Goal: Task Accomplishment & Management: Complete application form

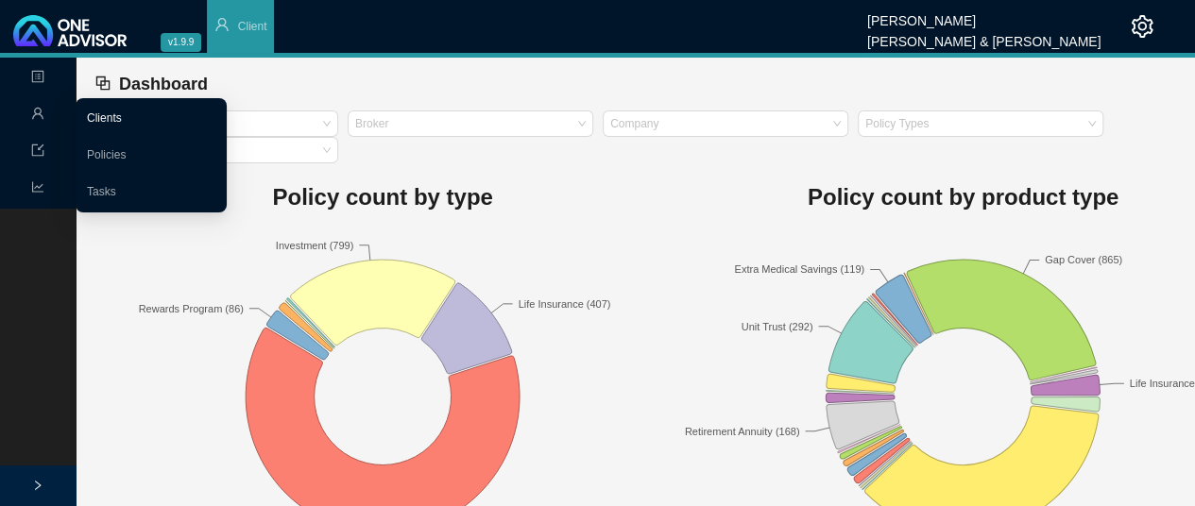
click at [122, 120] on link "Clients" at bounding box center [104, 117] width 35 height 13
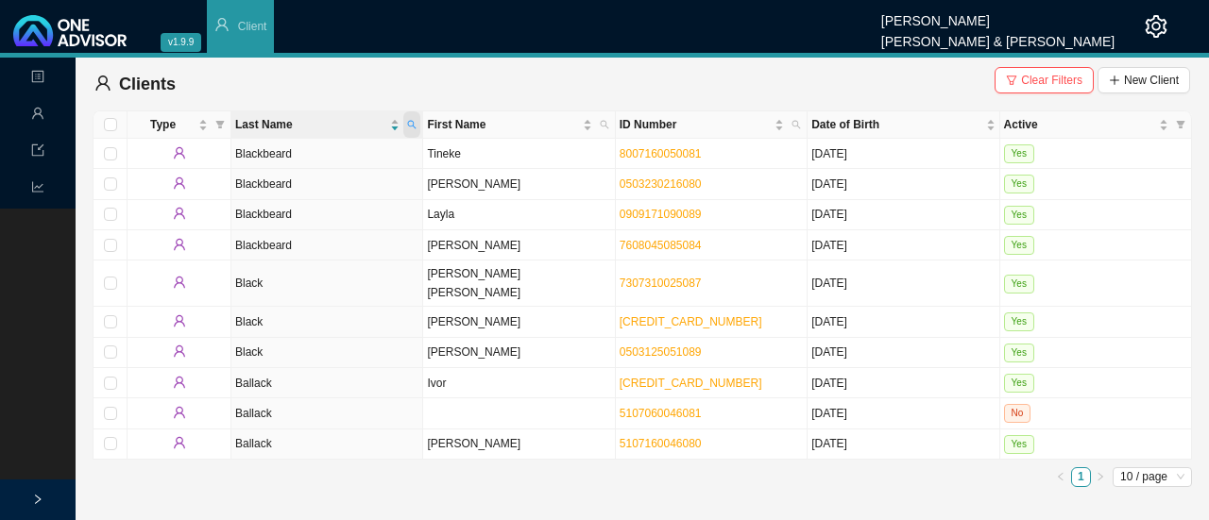
click at [413, 125] on icon "search" at bounding box center [412, 125] width 8 height 8
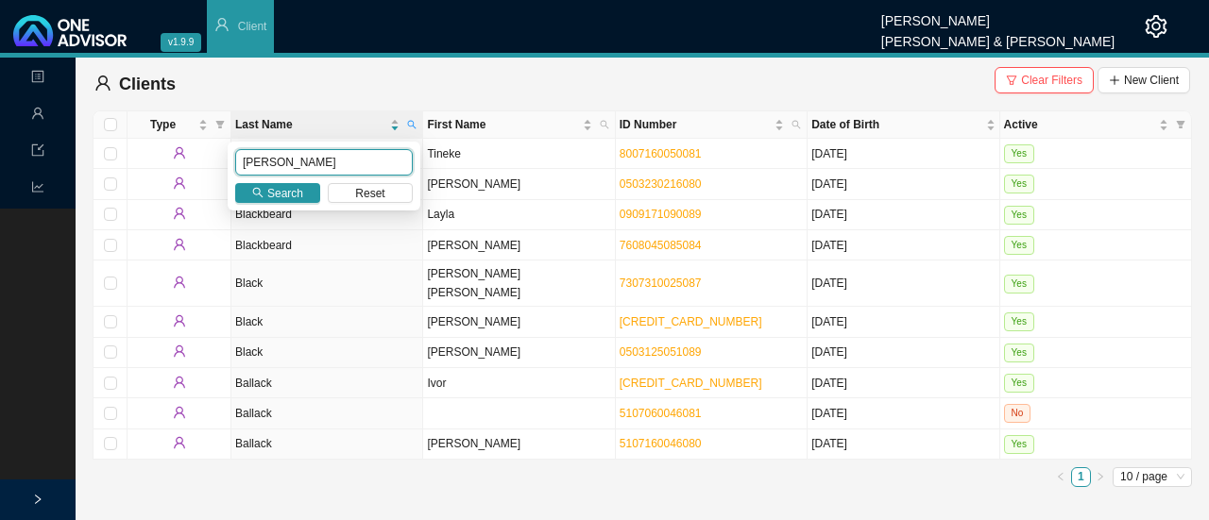
type input "[PERSON_NAME]"
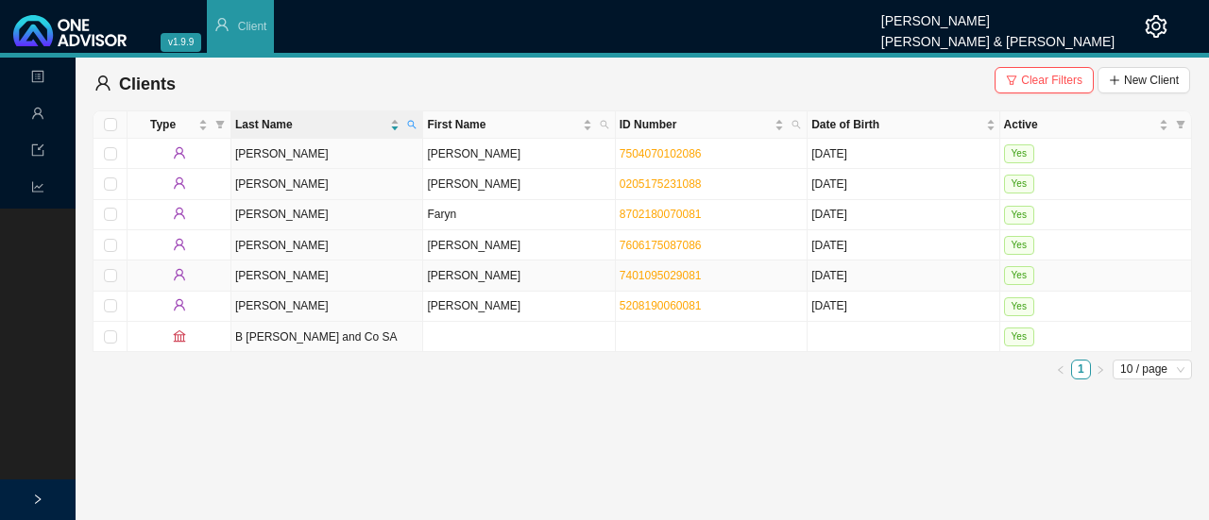
click at [463, 276] on td "[PERSON_NAME]" at bounding box center [519, 276] width 192 height 30
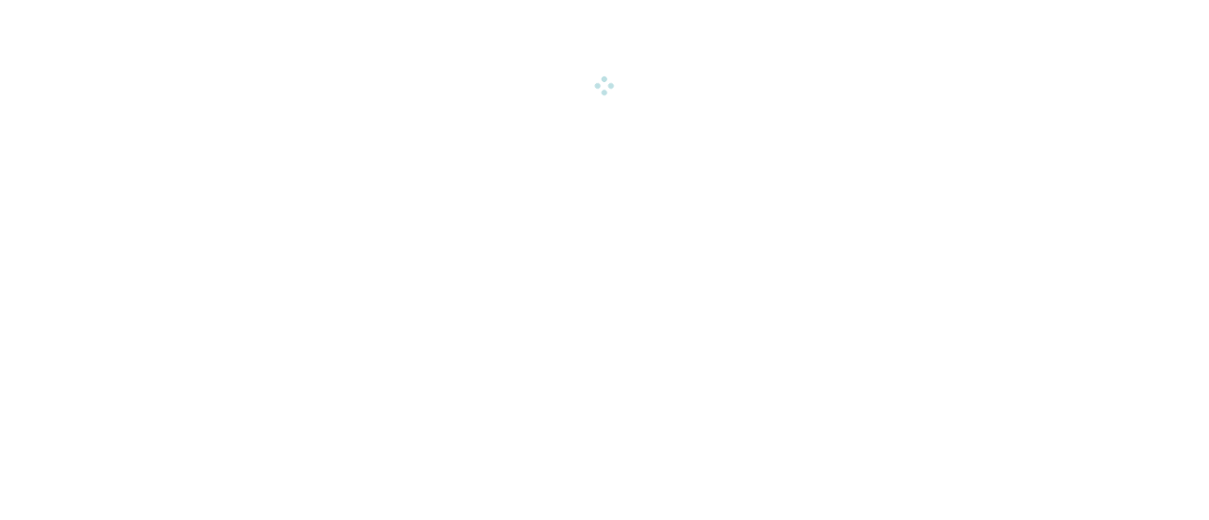
click at [463, 94] on html "v1.9.9 [PERSON_NAME] & [PERSON_NAME] Client Landing Management Data Reports Cli…" at bounding box center [604, 47] width 1209 height 94
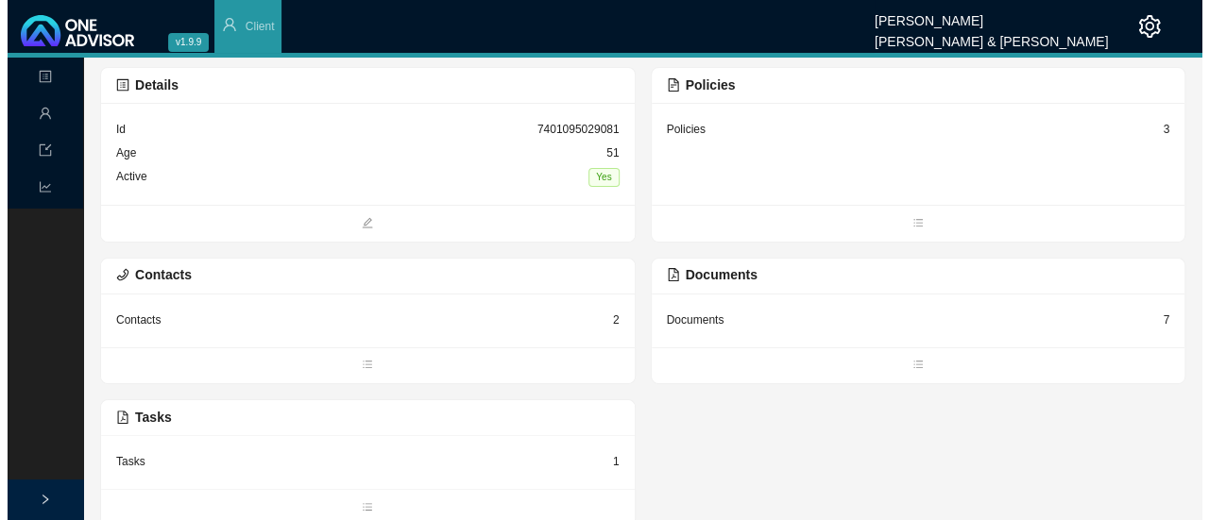
scroll to position [45, 0]
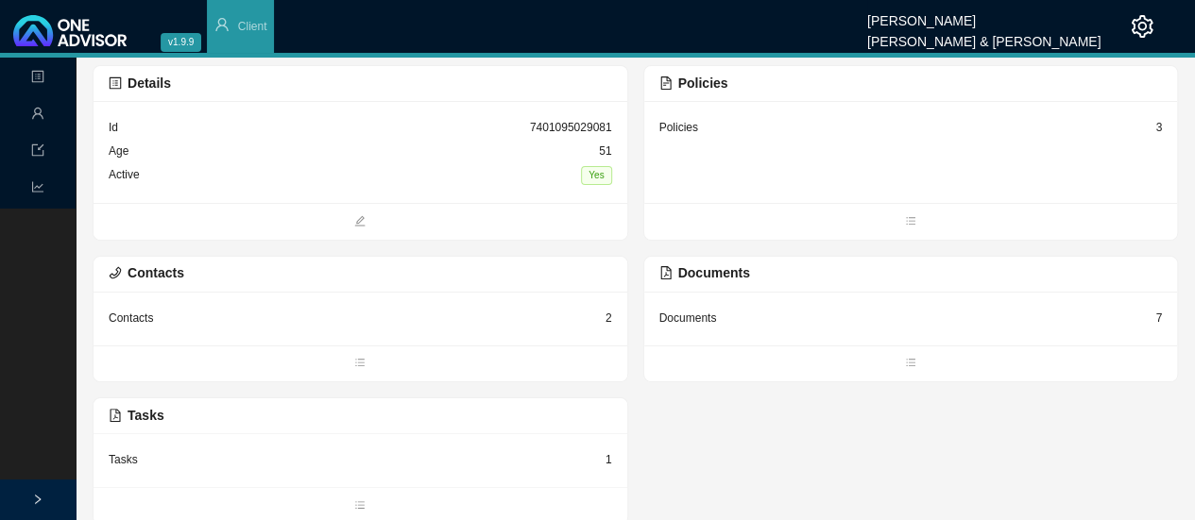
click at [121, 458] on div "Tasks" at bounding box center [123, 459] width 29 height 19
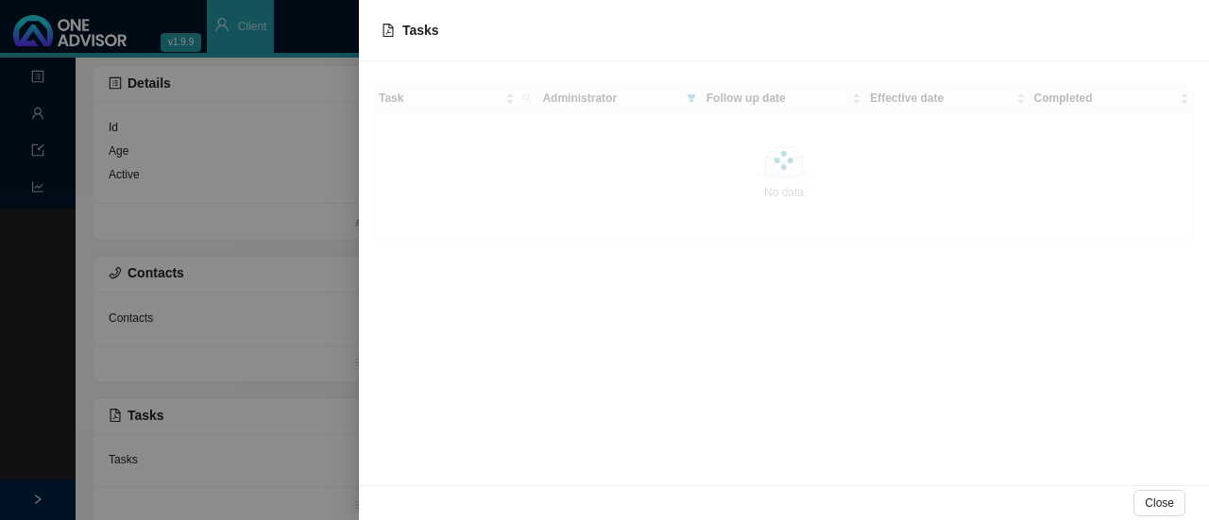
click at [121, 458] on div at bounding box center [604, 260] width 1209 height 520
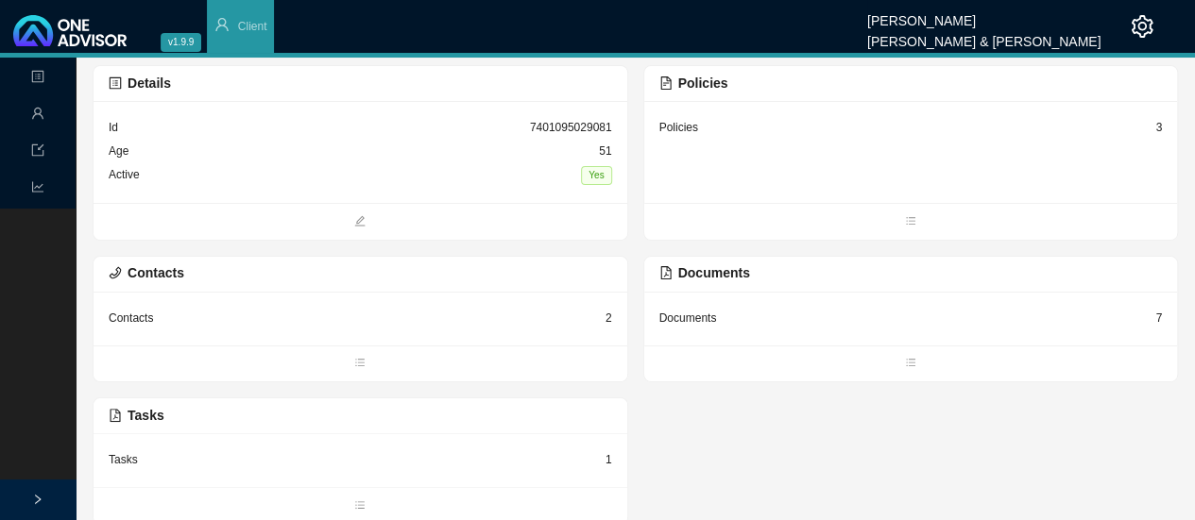
click at [123, 456] on div "Tasks" at bounding box center [123, 459] width 29 height 19
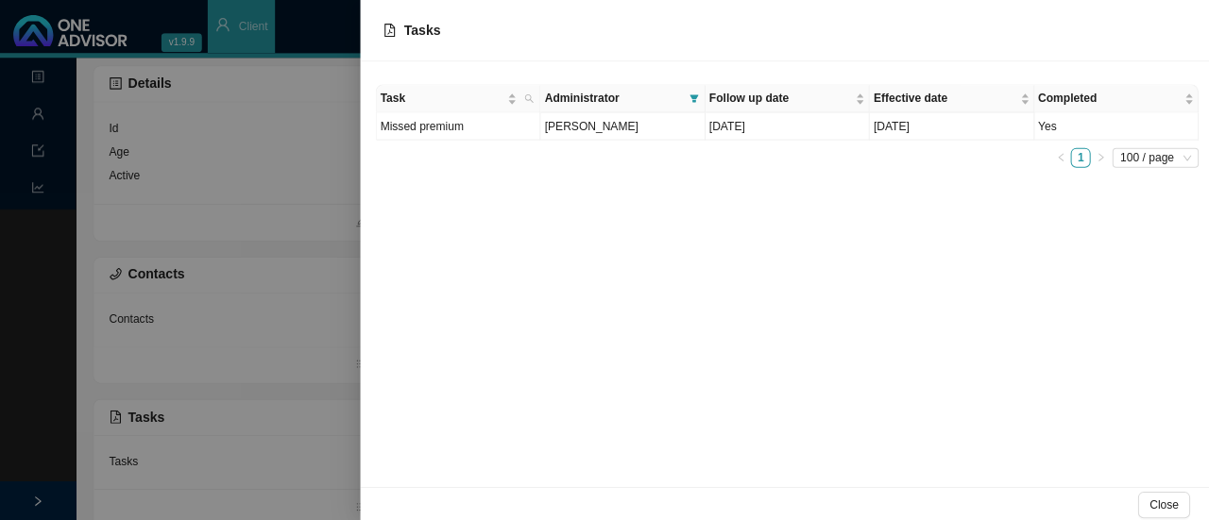
click at [123, 456] on div at bounding box center [604, 260] width 1209 height 520
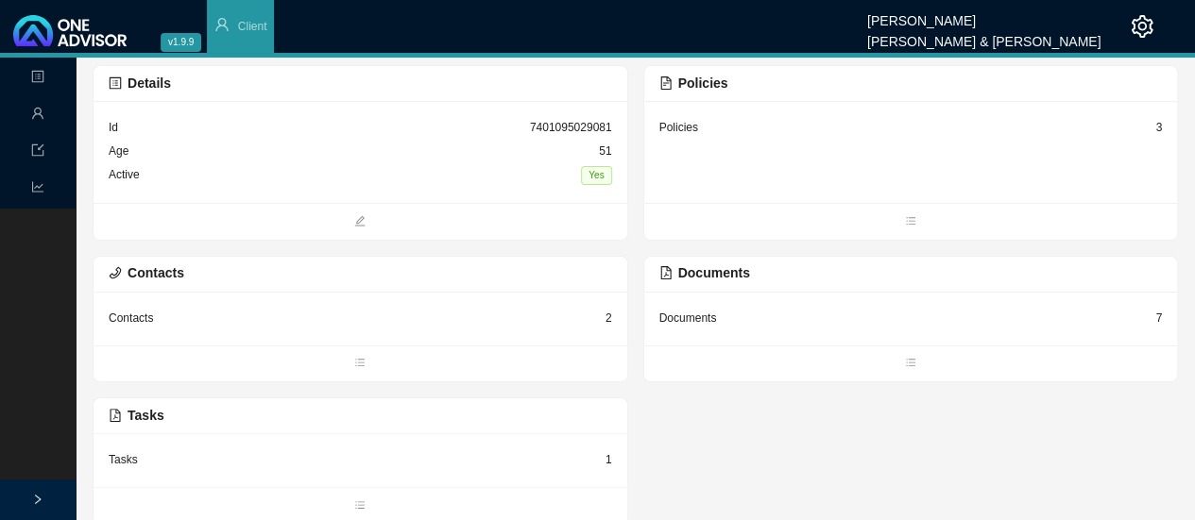
click at [123, 458] on div "Tasks" at bounding box center [123, 459] width 29 height 19
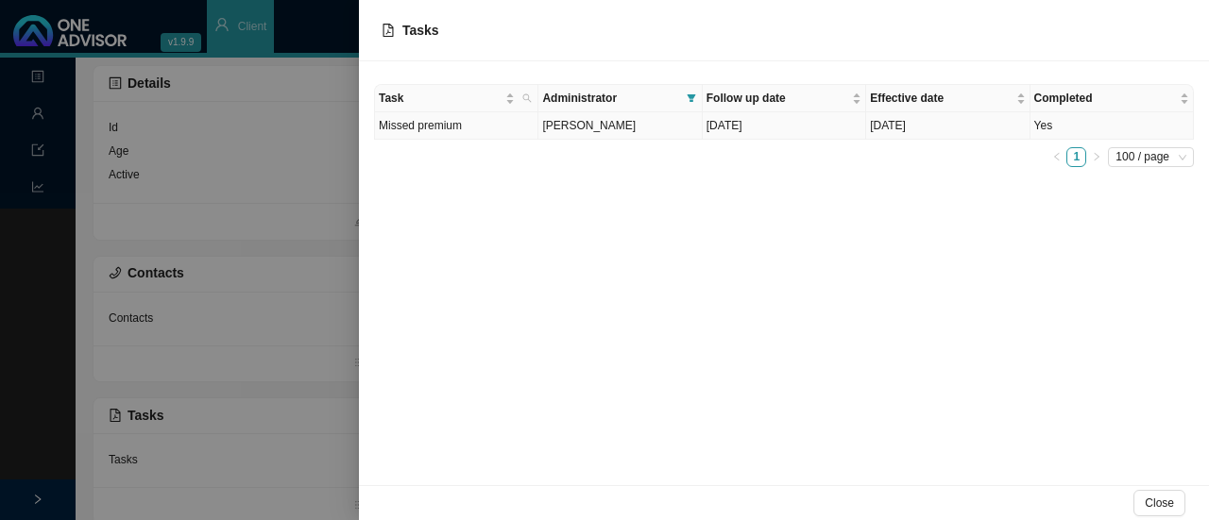
click at [587, 119] on span "[PERSON_NAME]" at bounding box center [588, 125] width 93 height 13
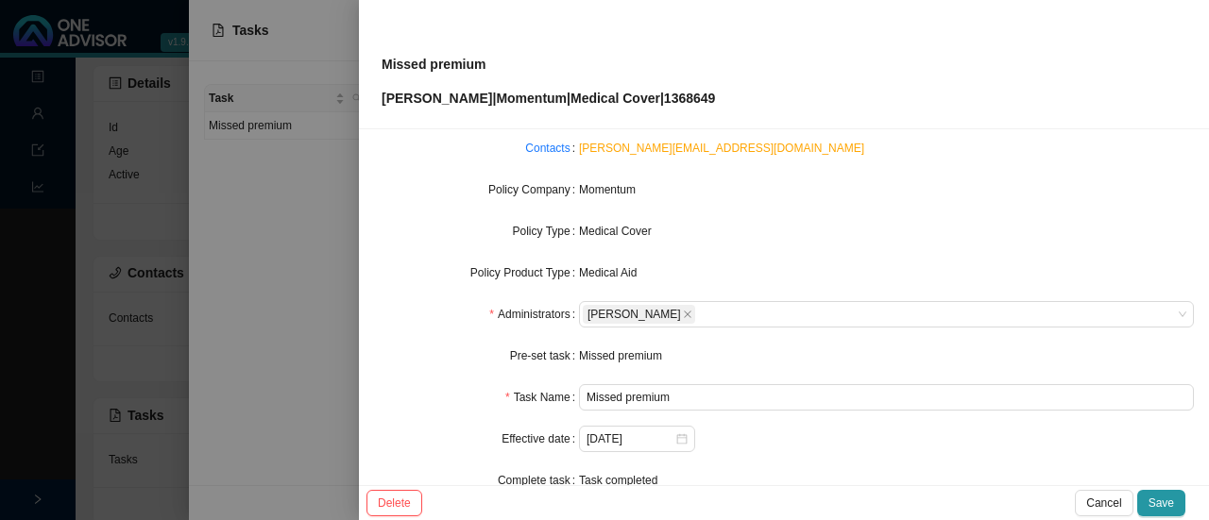
scroll to position [189, 0]
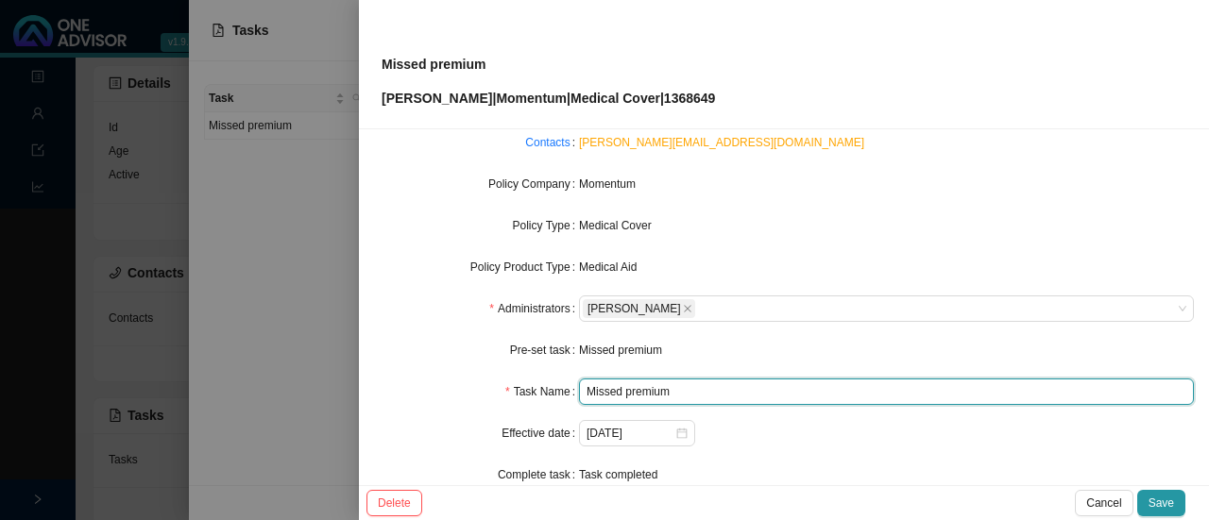
click at [689, 385] on input "Missed premium" at bounding box center [886, 392] width 615 height 26
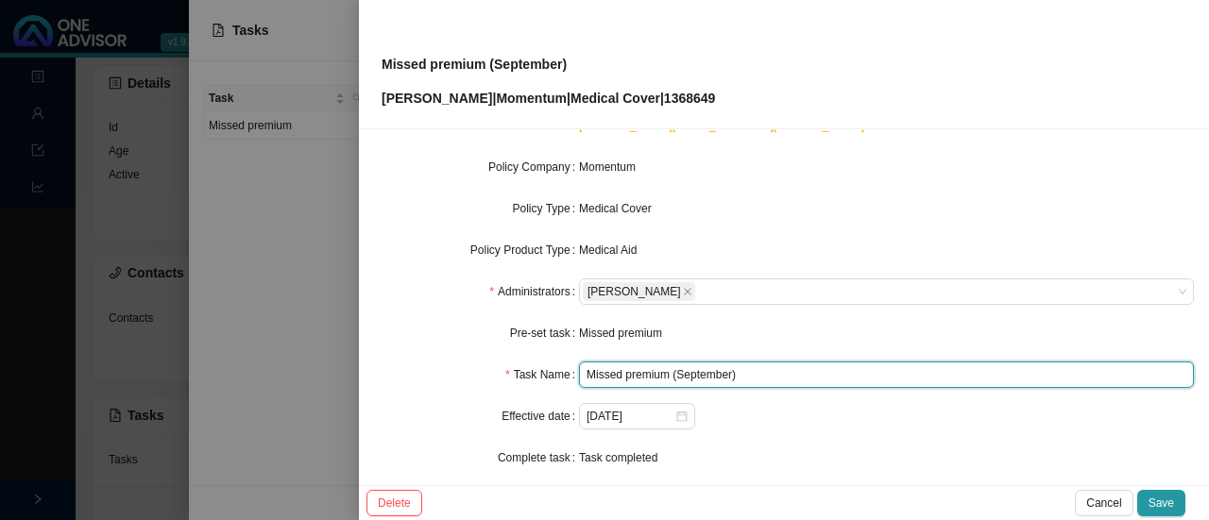
scroll to position [221, 0]
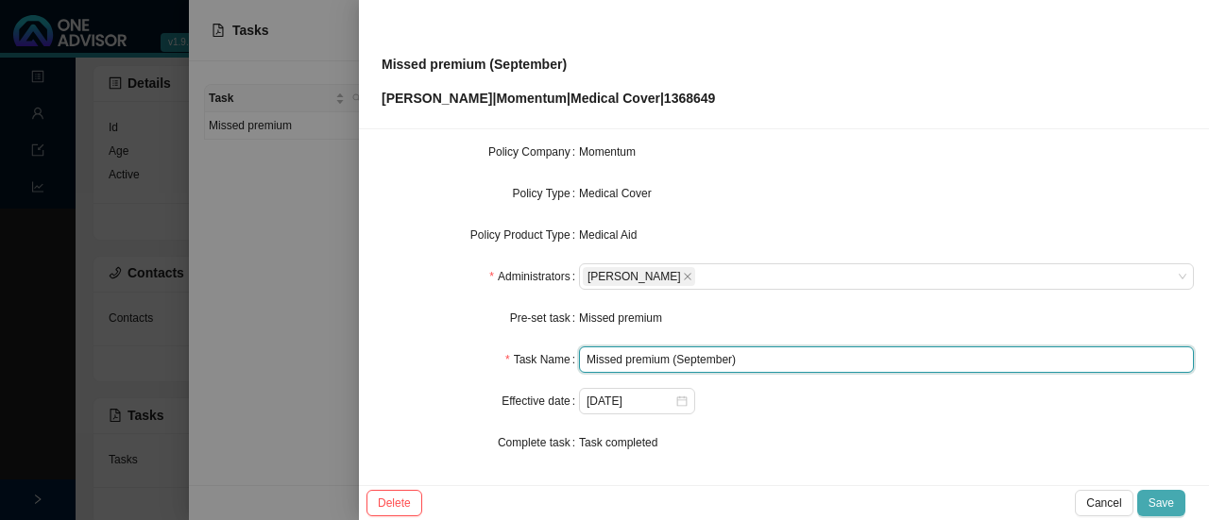
type input "Missed premium (September)"
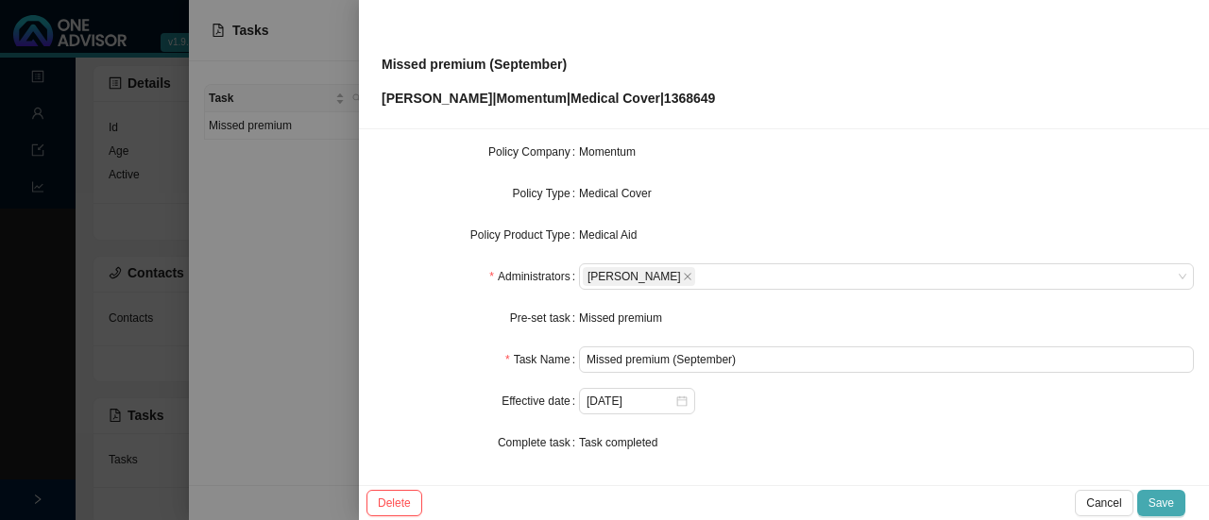
click at [1158, 498] on span "Save" at bounding box center [1160, 503] width 25 height 19
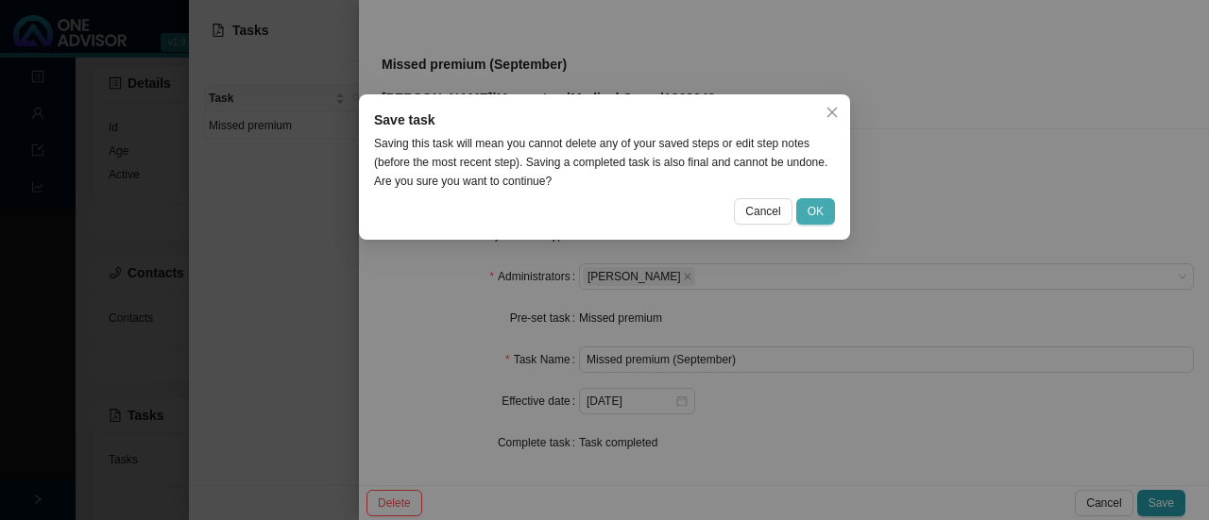
click at [806, 212] on button "OK" at bounding box center [815, 211] width 39 height 26
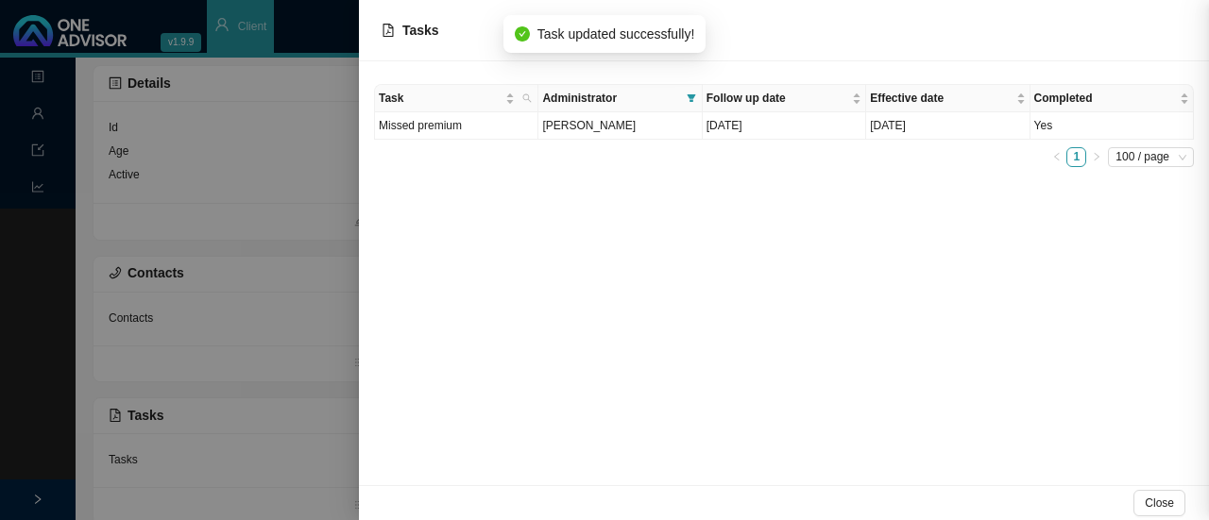
scroll to position [200, 0]
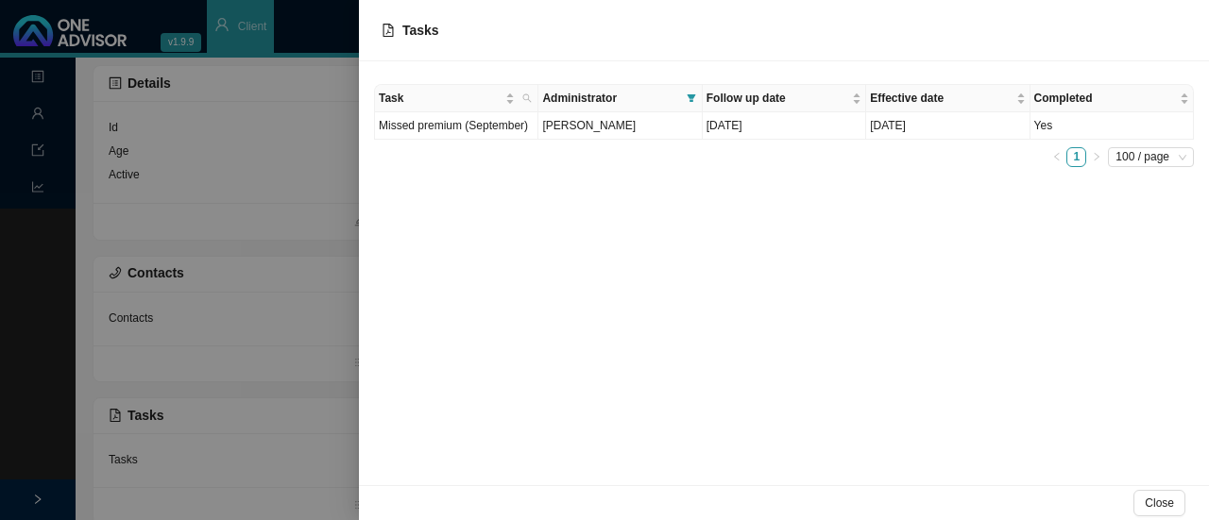
click at [540, 139] on div "Task Administrator Follow up date Effective date Completed Missed premium (Sept…" at bounding box center [784, 125] width 820 height 83
click at [599, 129] on span "[PERSON_NAME]" at bounding box center [588, 125] width 93 height 13
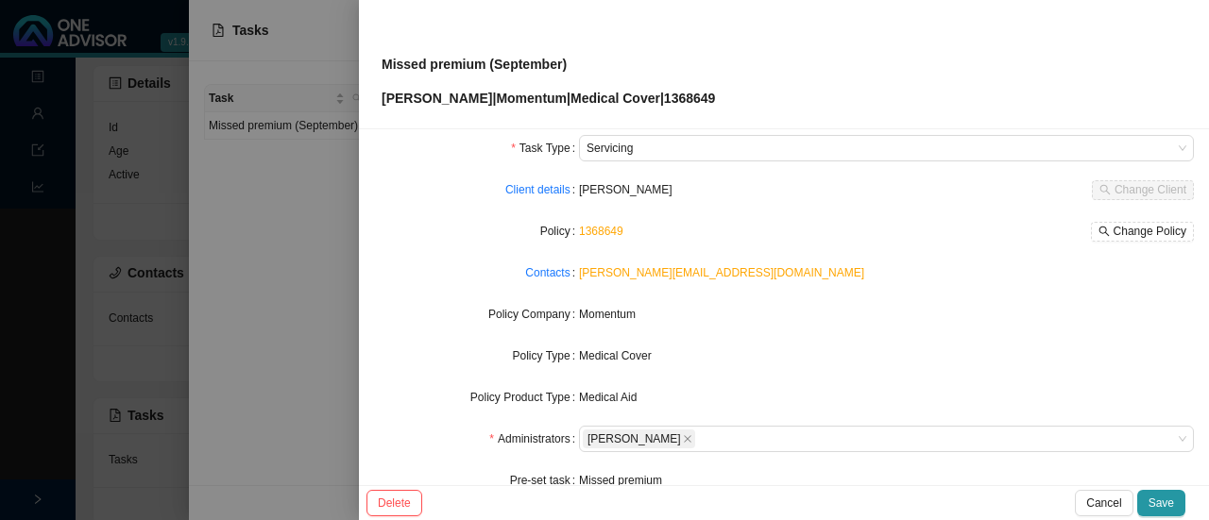
scroll to position [0, 0]
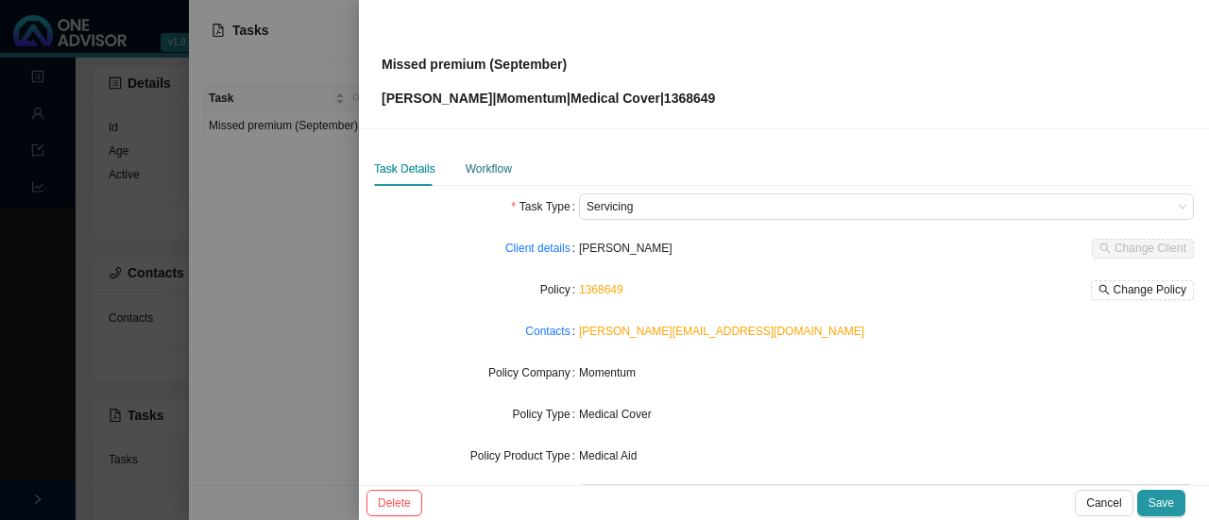
click at [480, 164] on div "Workflow" at bounding box center [489, 169] width 46 height 19
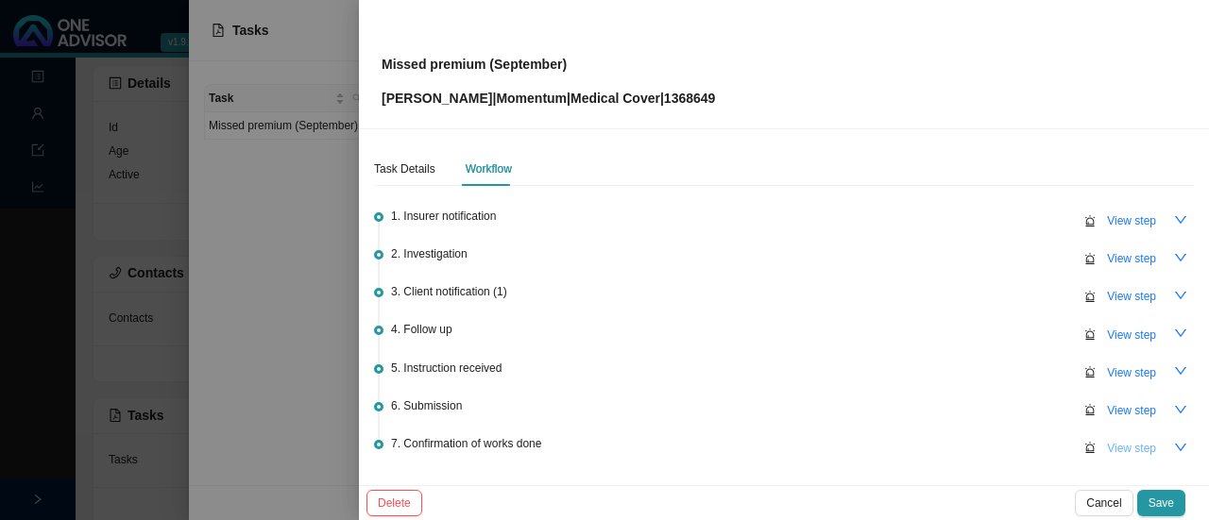
click at [1109, 443] on span "View step" at bounding box center [1131, 448] width 49 height 19
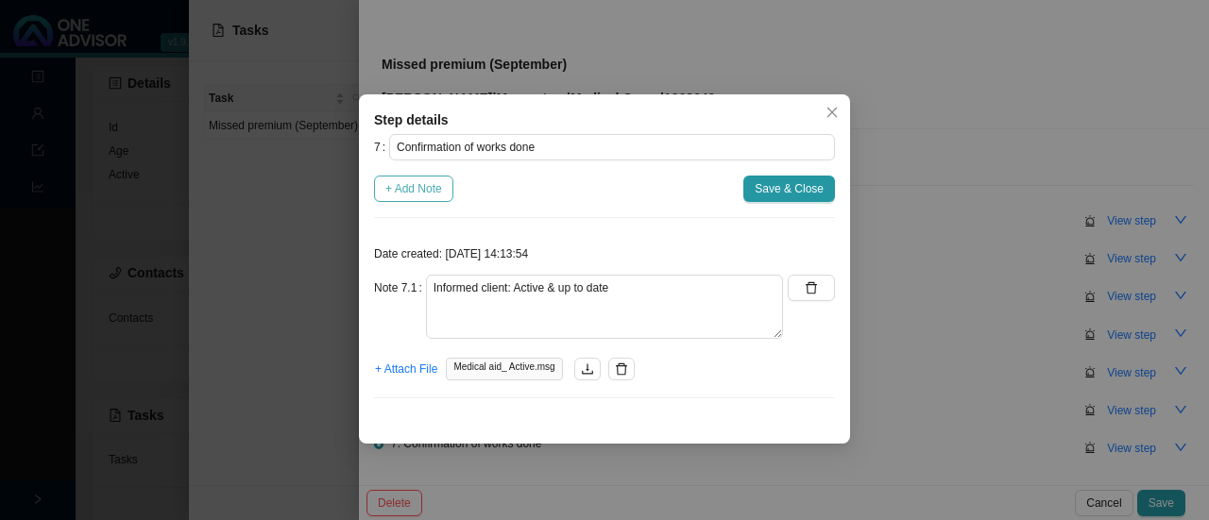
click at [411, 189] on span "+ Add Note" at bounding box center [413, 188] width 57 height 19
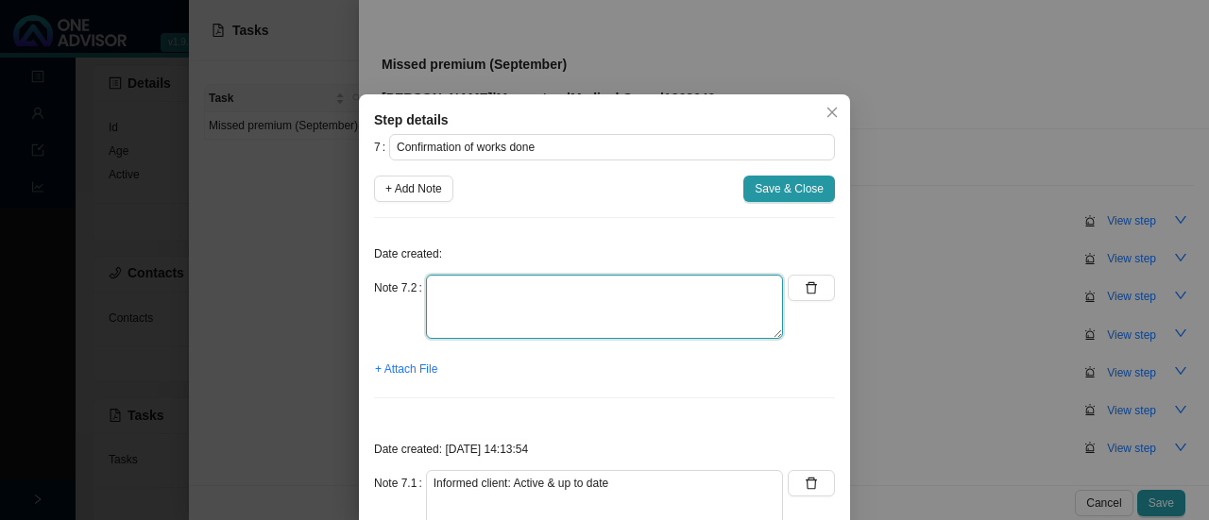
click at [434, 279] on textarea at bounding box center [604, 307] width 357 height 64
type textarea "T"
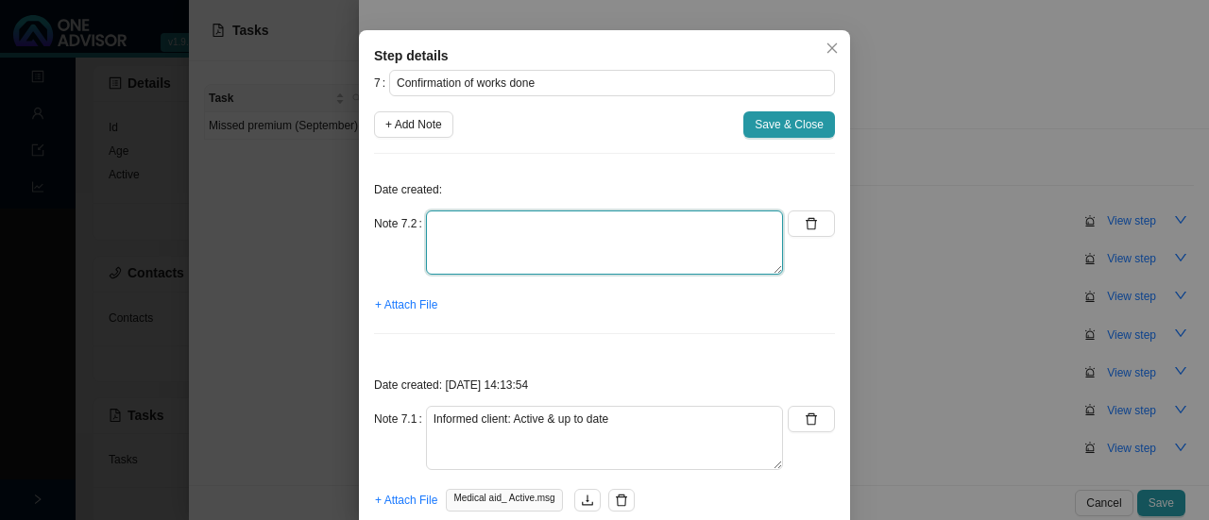
scroll to position [131, 0]
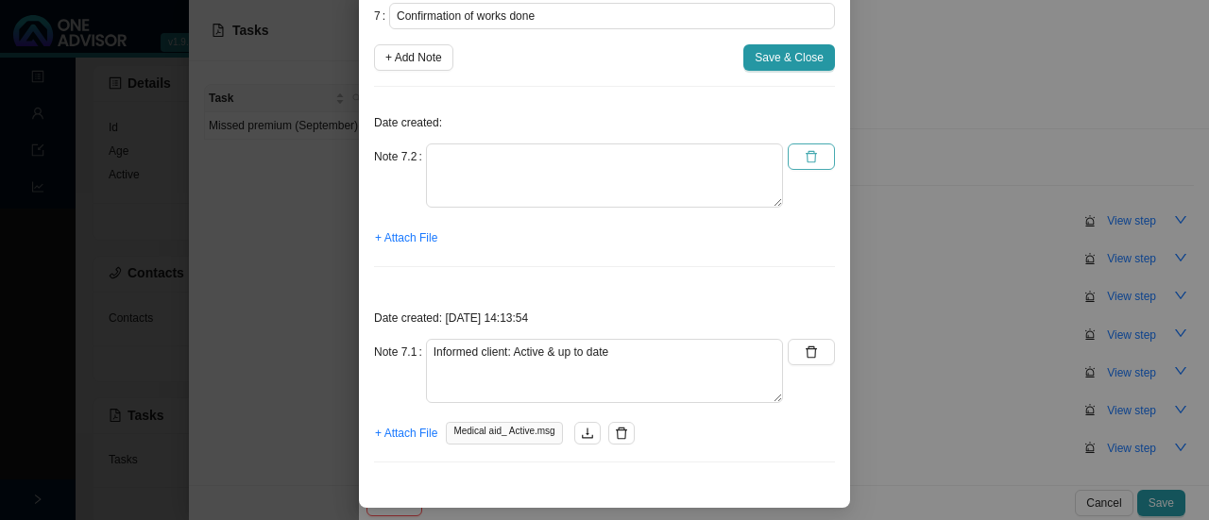
click at [810, 144] on button "button" at bounding box center [811, 157] width 47 height 26
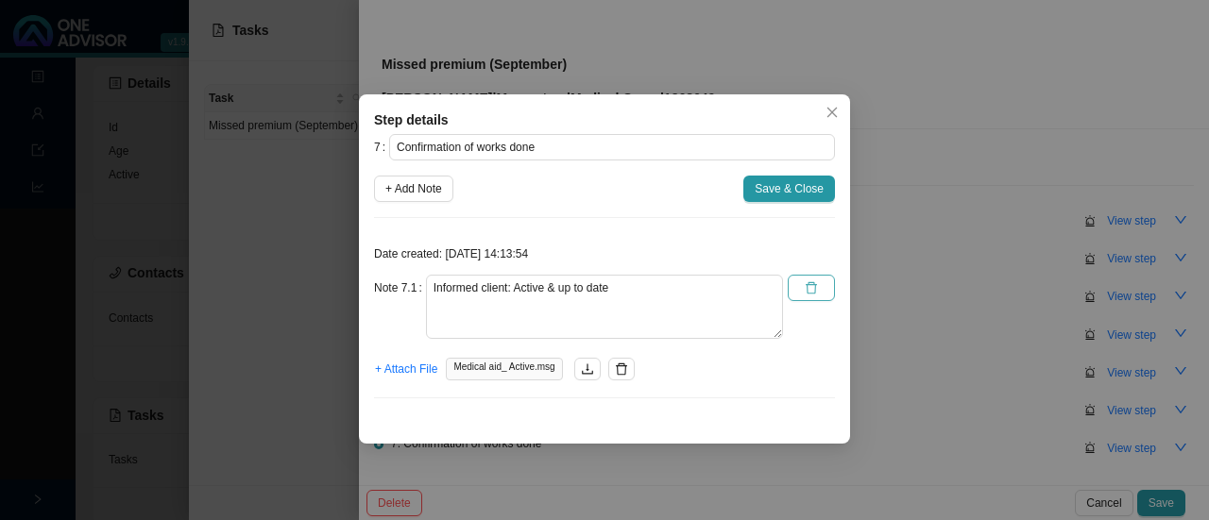
scroll to position [0, 0]
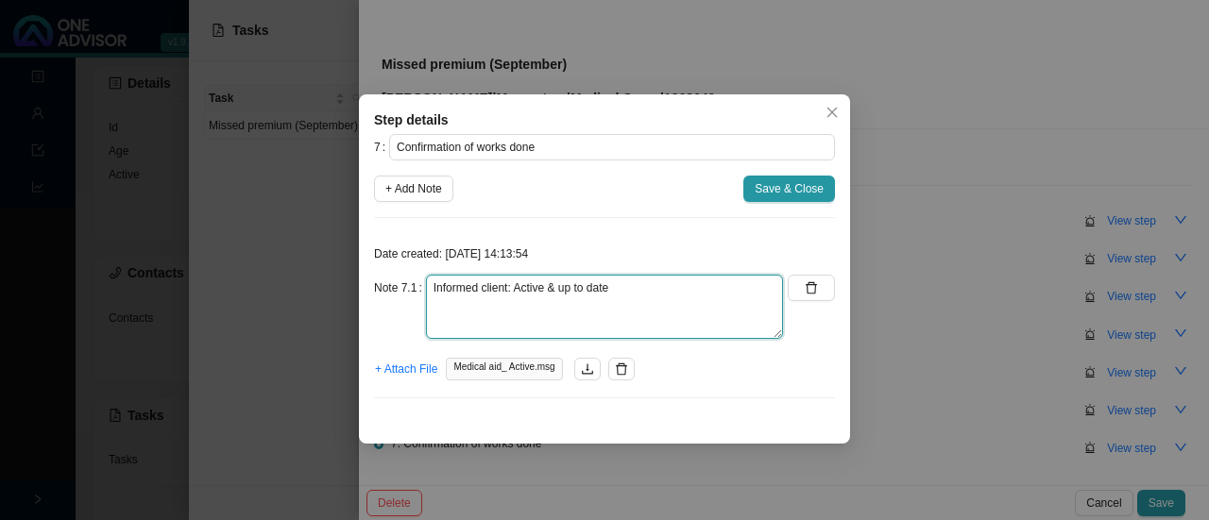
click at [592, 299] on textarea "Informed client: Active & up to date" at bounding box center [604, 307] width 357 height 64
drag, startPoint x: 605, startPoint y: 286, endPoint x: 620, endPoint y: 286, distance: 14.2
click at [618, 286] on textarea "Informed client: Active & up to date" at bounding box center [604, 307] width 357 height 64
click at [634, 285] on textarea "Informed client: Active & up to date" at bounding box center [604, 307] width 357 height 64
type textarea "Informed client: Active & up to date Thank you from client"
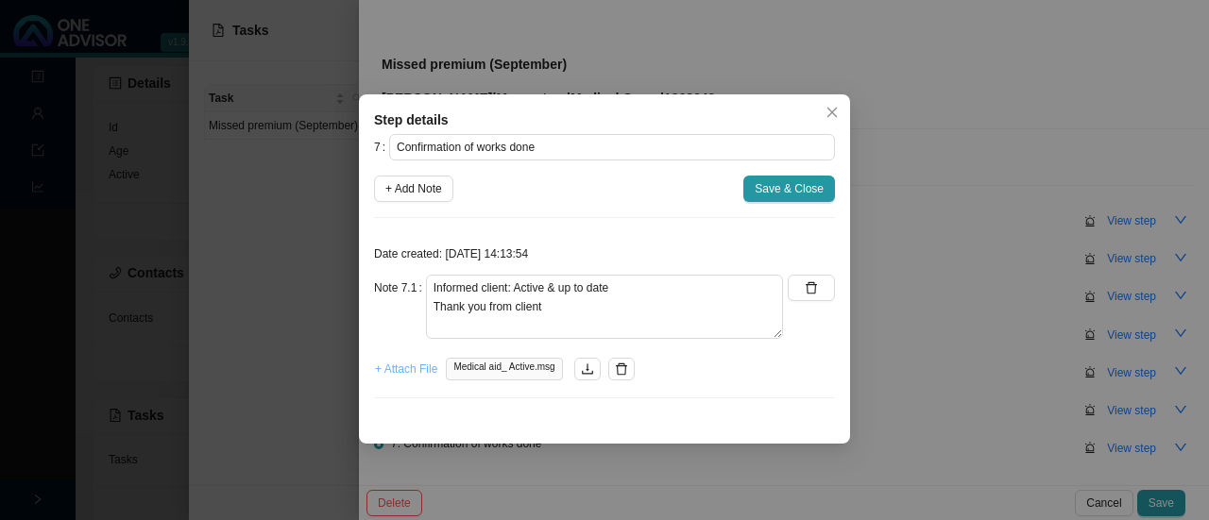
click at [419, 364] on span "+ Attach File" at bounding box center [406, 369] width 62 height 19
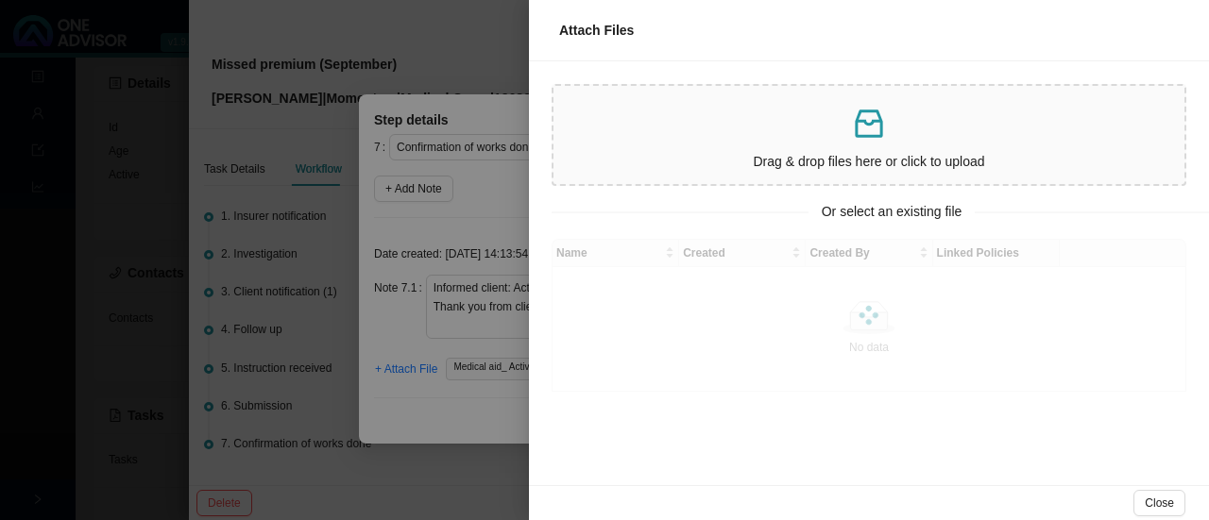
click at [861, 137] on icon "inbox" at bounding box center [868, 124] width 27 height 28
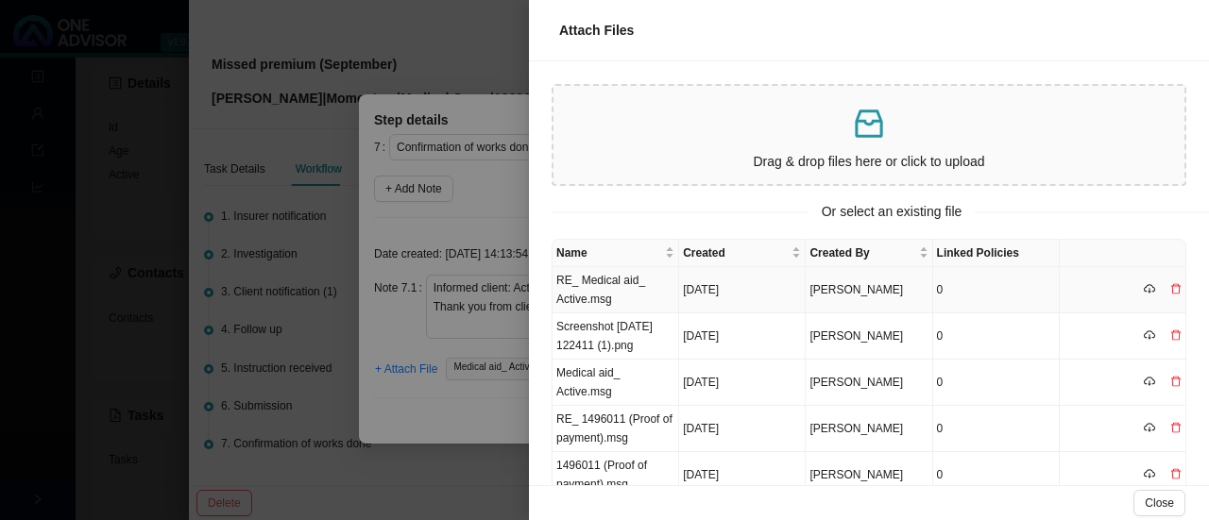
click at [569, 293] on td "RE_ Medical aid_ Active.msg" at bounding box center [615, 290] width 127 height 46
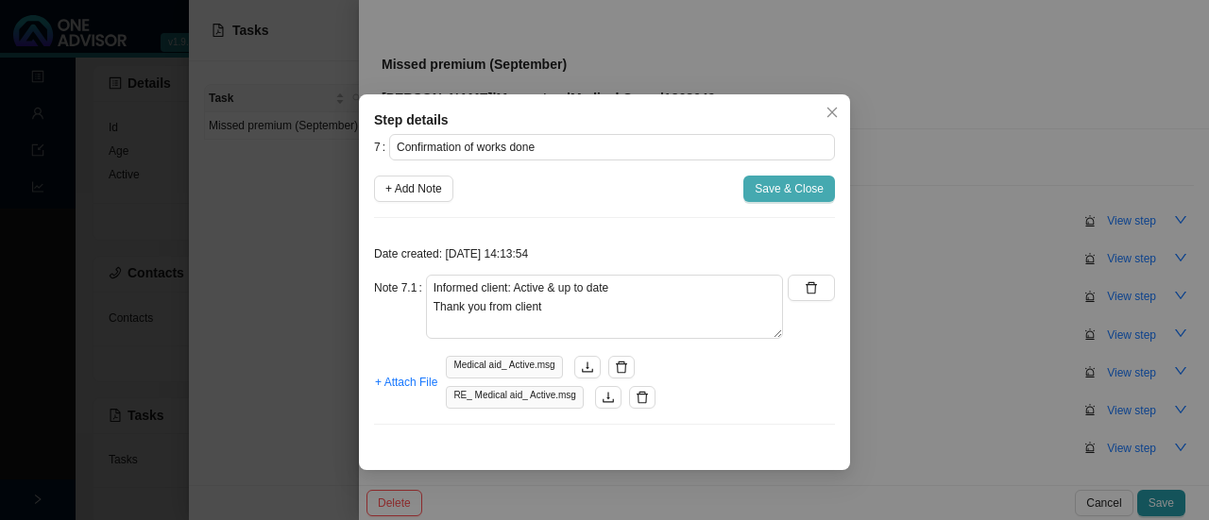
click at [774, 191] on span "Save & Close" at bounding box center [789, 188] width 69 height 19
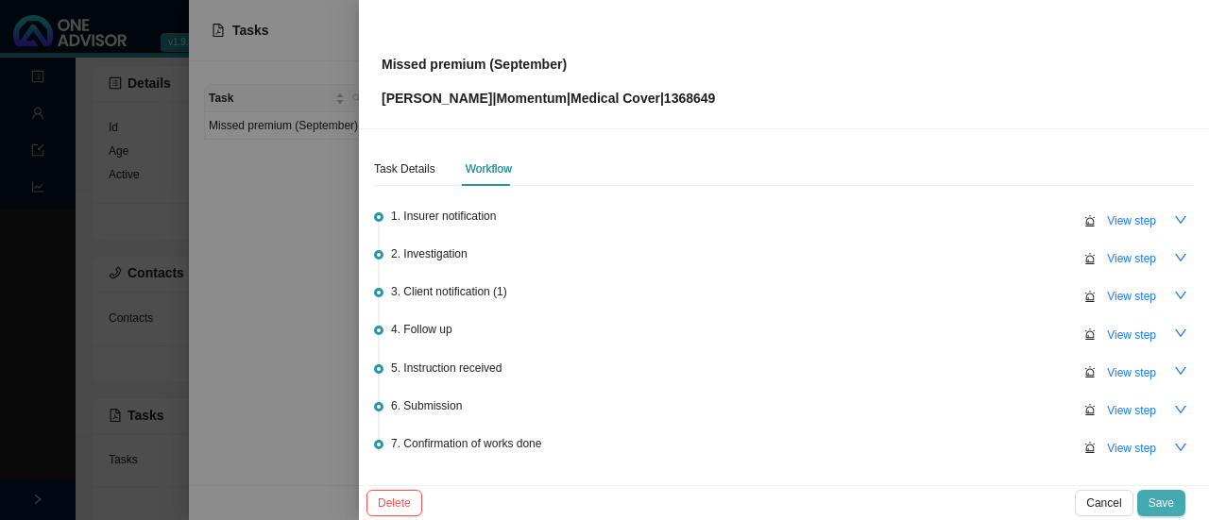
click at [1164, 499] on span "Save" at bounding box center [1160, 503] width 25 height 19
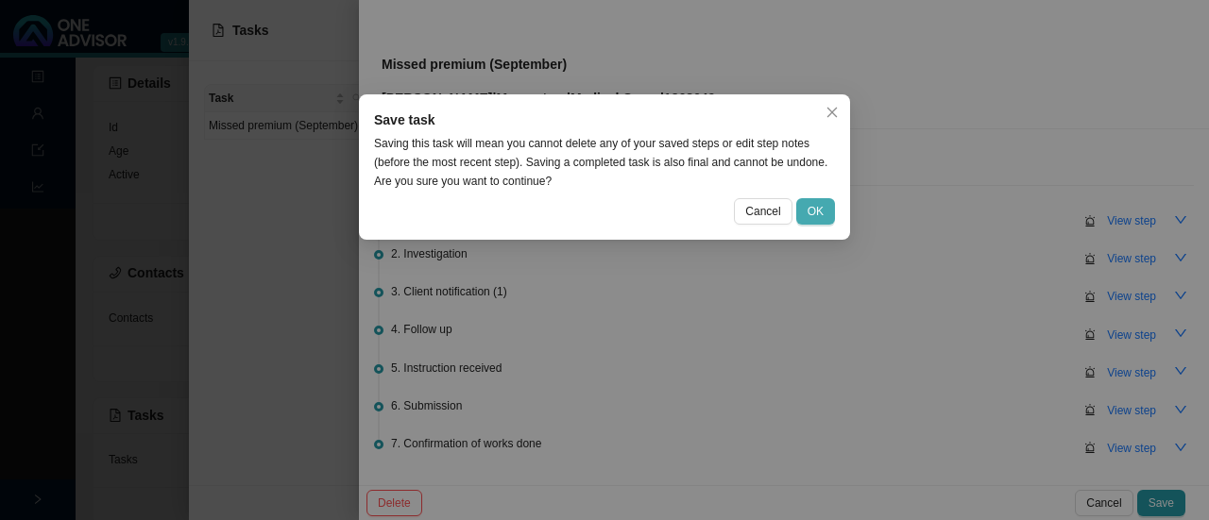
click at [808, 214] on span "OK" at bounding box center [815, 211] width 16 height 19
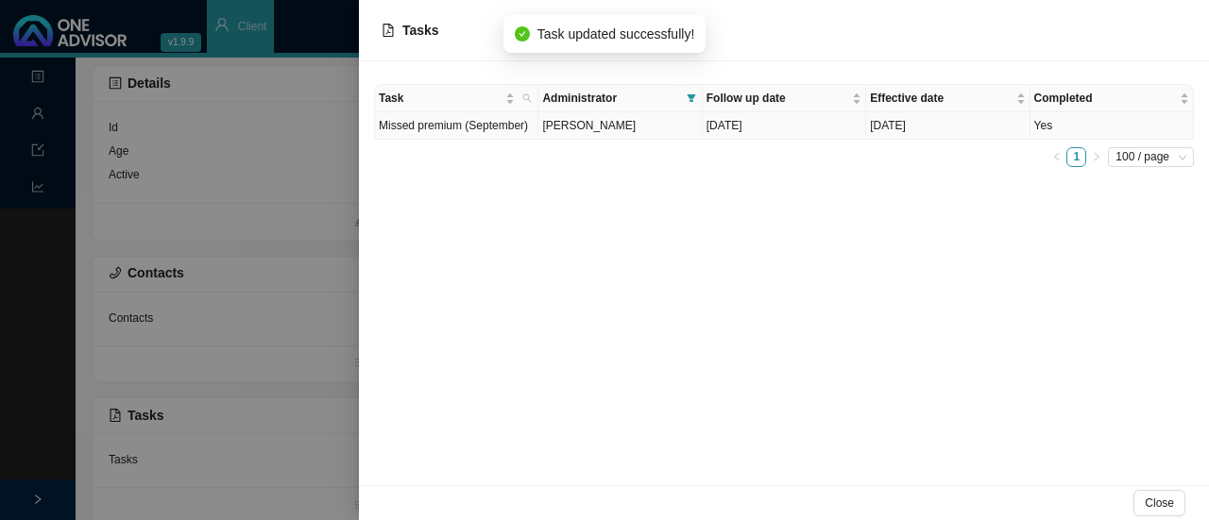
click at [572, 124] on span "[PERSON_NAME]" at bounding box center [588, 125] width 93 height 13
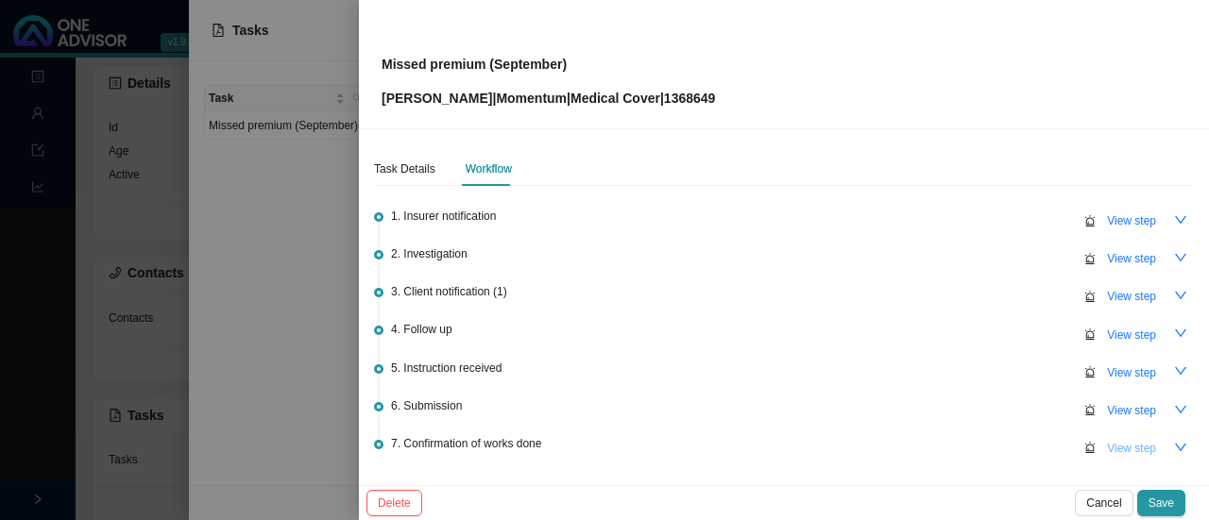
click at [1116, 439] on span "View step" at bounding box center [1131, 448] width 49 height 19
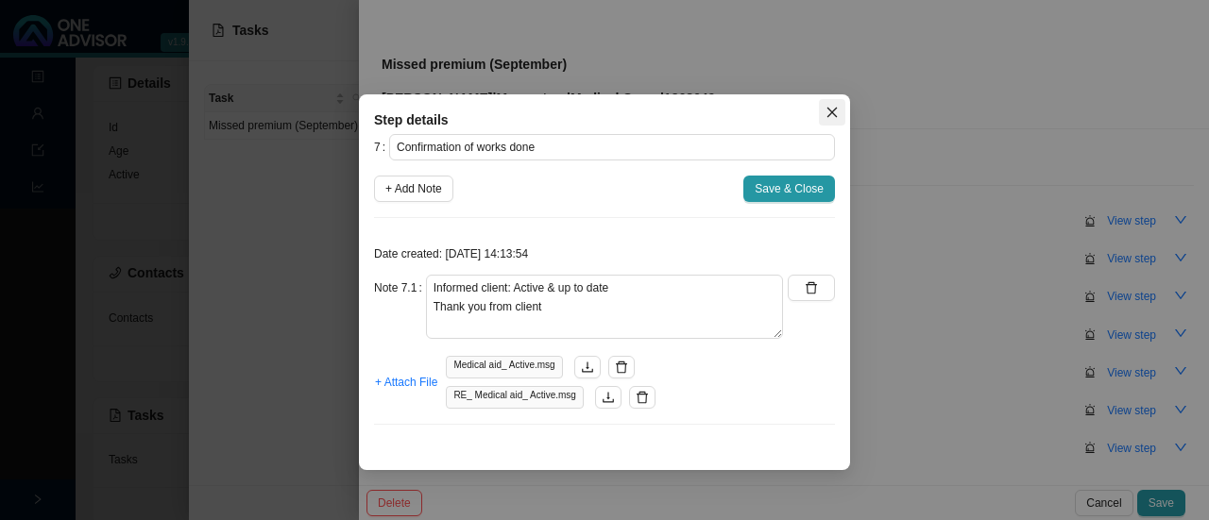
click at [840, 107] on span "Close" at bounding box center [832, 112] width 26 height 13
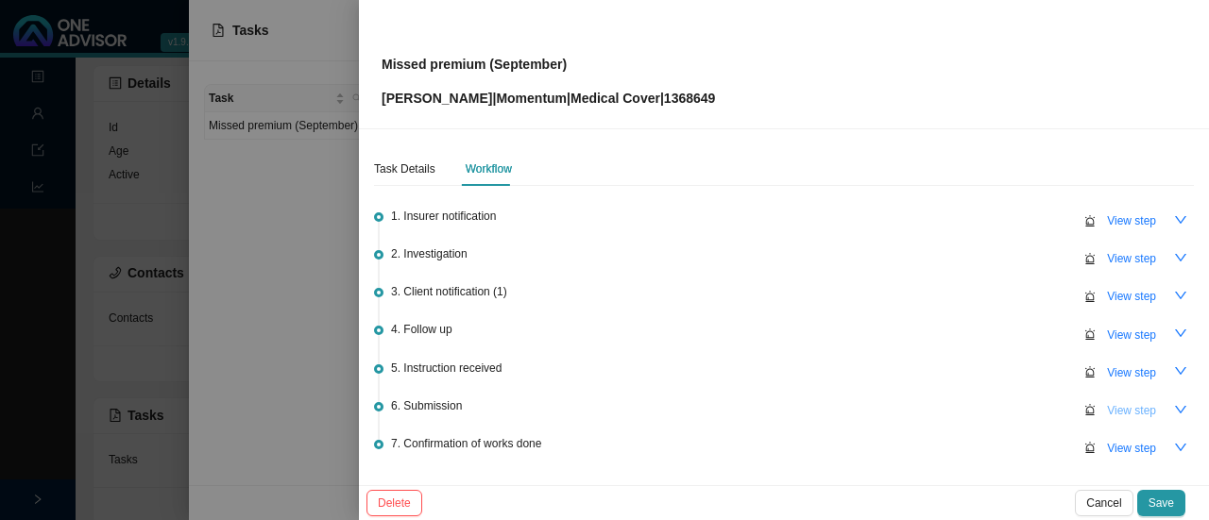
click at [1114, 413] on span "View step" at bounding box center [1131, 410] width 49 height 19
type input "Submission"
type textarea "Contacted MH // Active & Up to date Ref: 698802828"
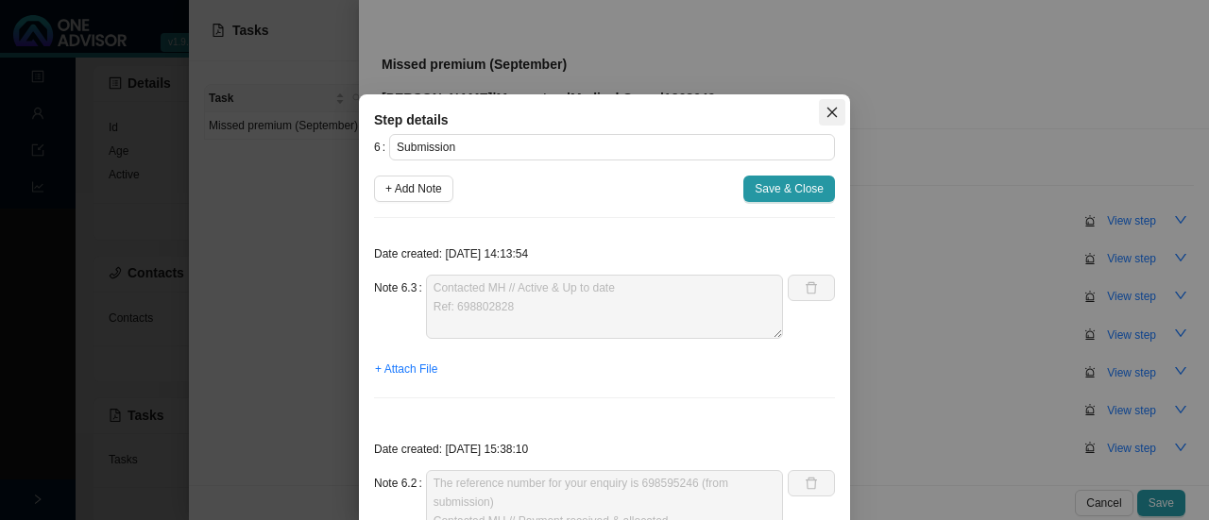
click at [831, 110] on icon "close" at bounding box center [831, 112] width 13 height 13
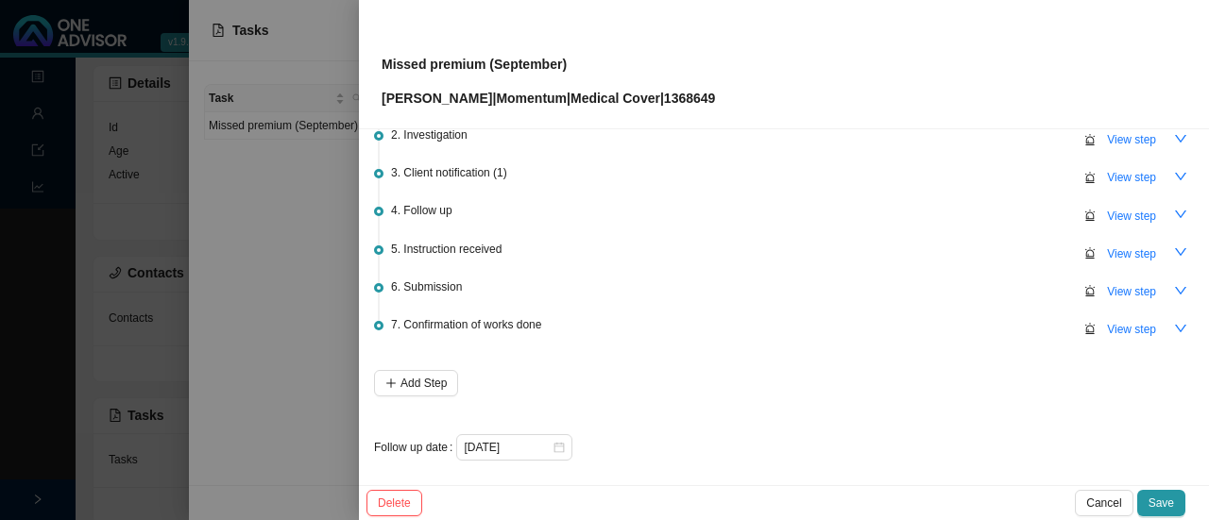
scroll to position [120, 0]
click at [1171, 498] on span "Save" at bounding box center [1160, 503] width 25 height 19
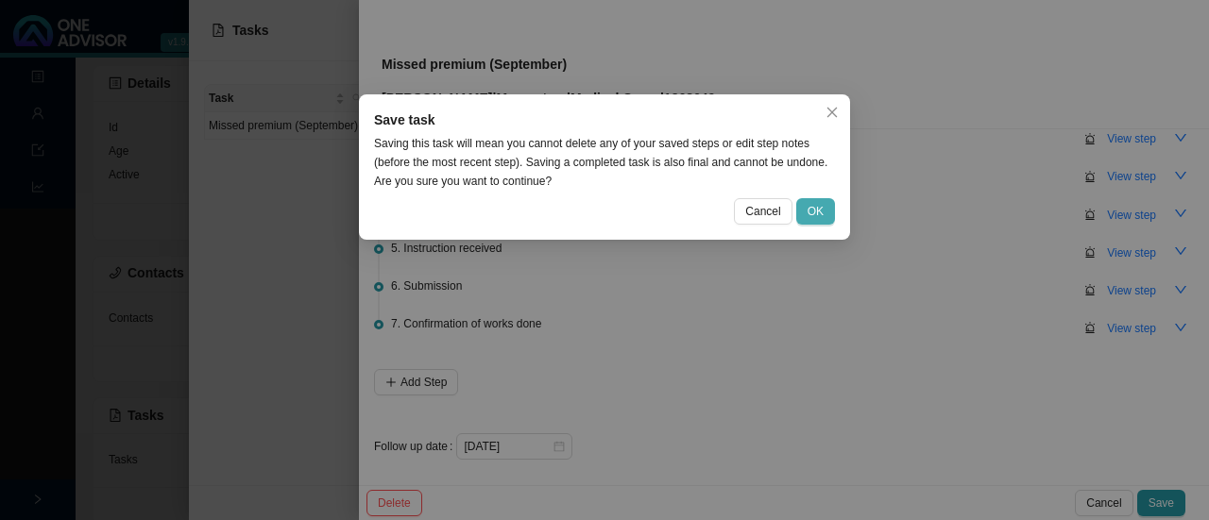
click at [806, 215] on button "OK" at bounding box center [815, 211] width 39 height 26
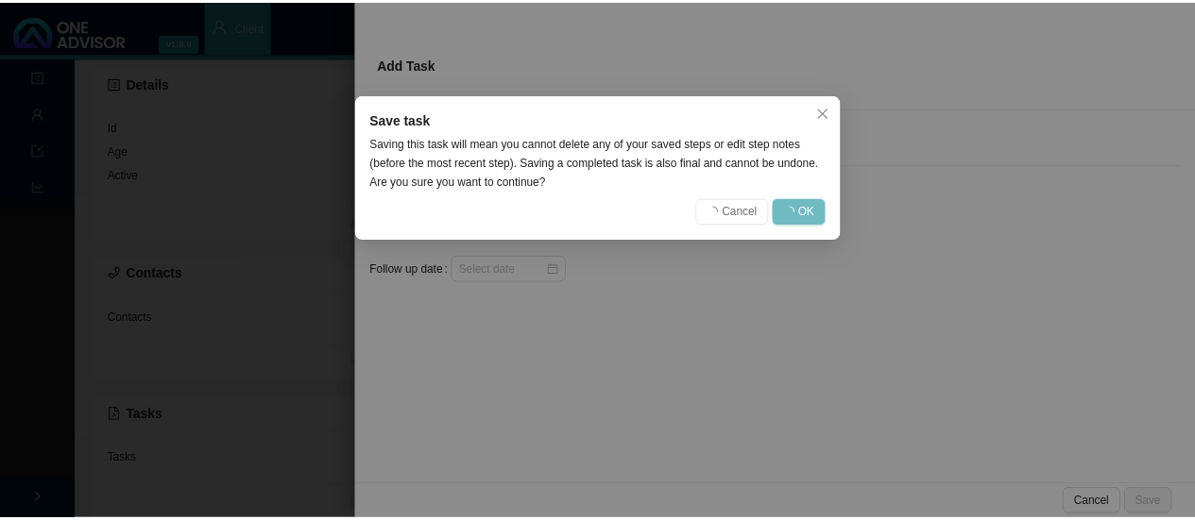
scroll to position [0, 0]
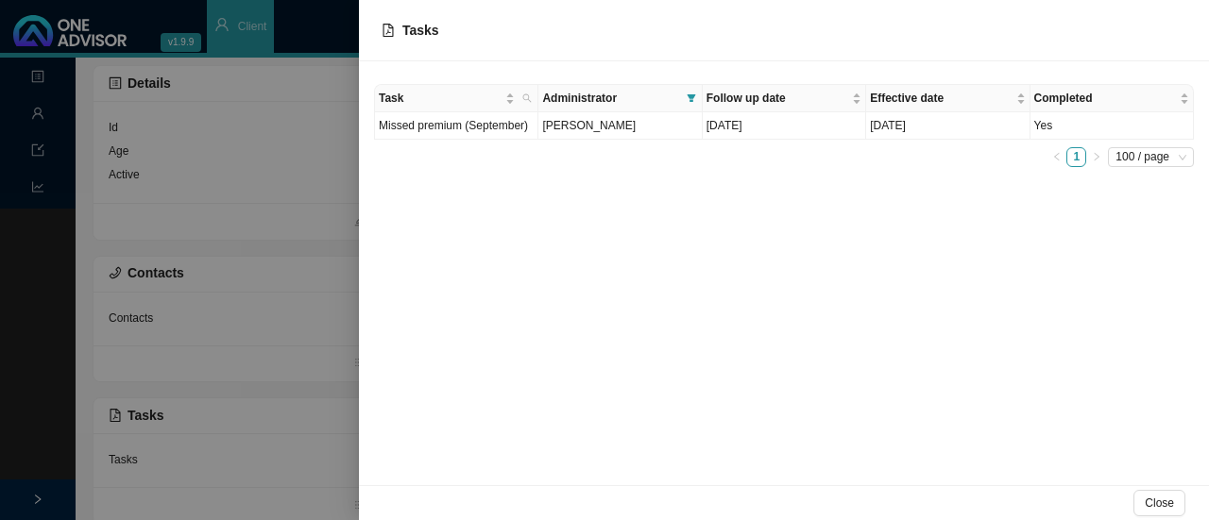
click at [281, 176] on div at bounding box center [604, 260] width 1209 height 520
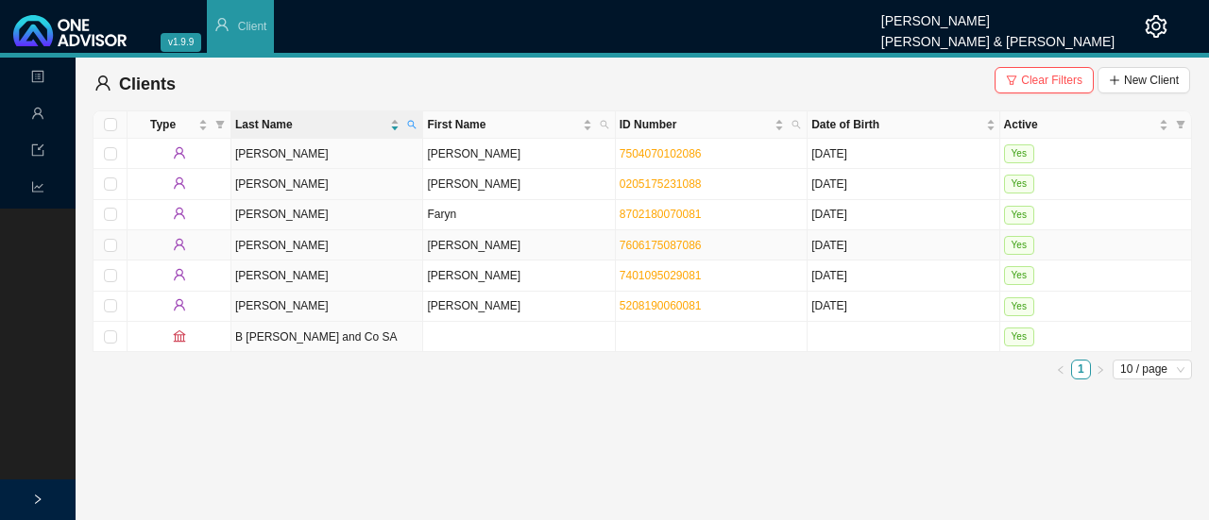
click at [433, 251] on td "[PERSON_NAME]" at bounding box center [519, 245] width 192 height 30
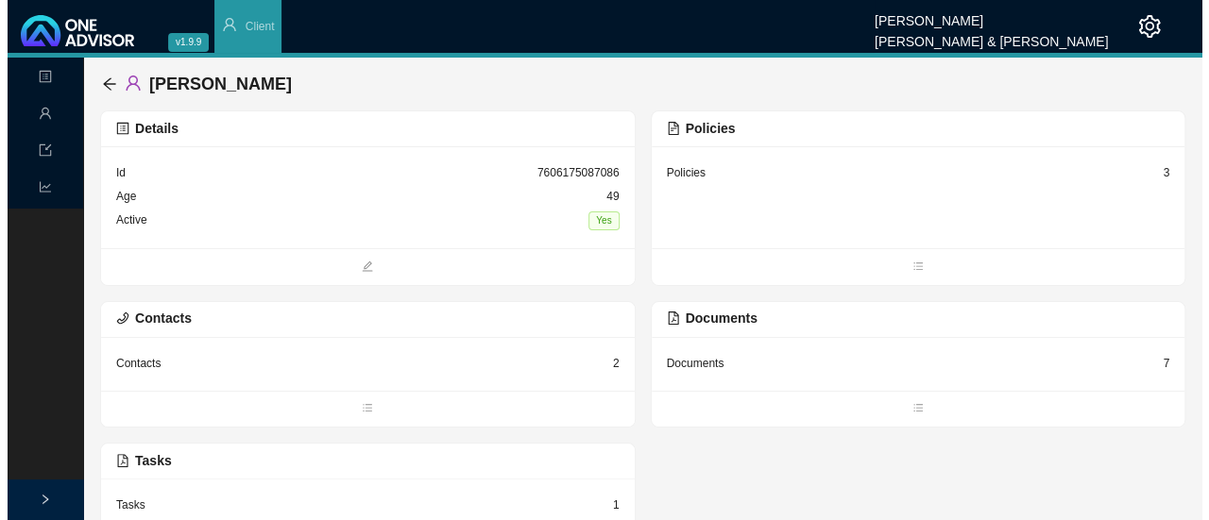
scroll to position [45, 0]
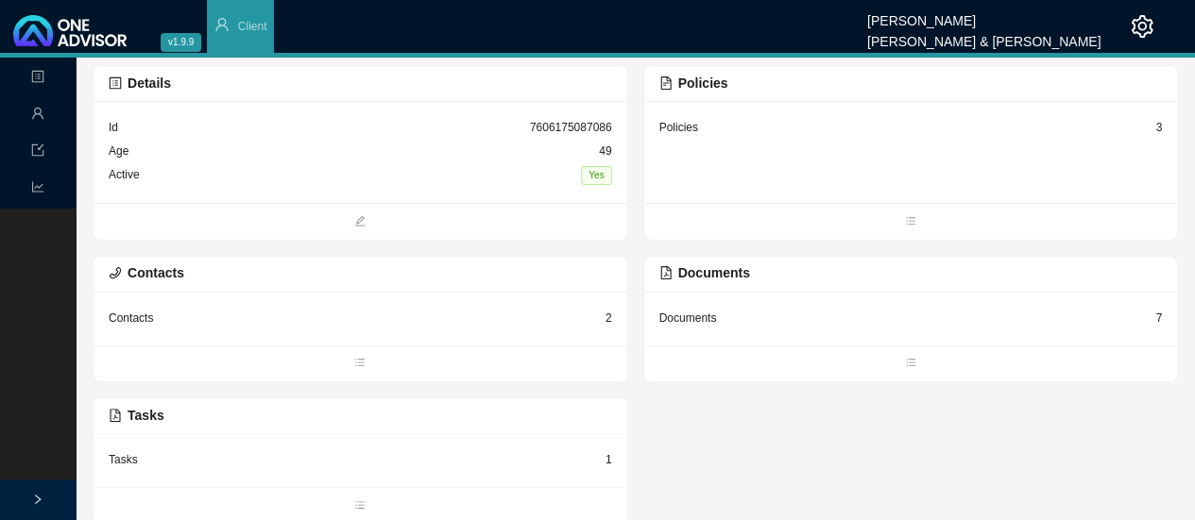
click at [128, 458] on div "Tasks" at bounding box center [123, 459] width 29 height 19
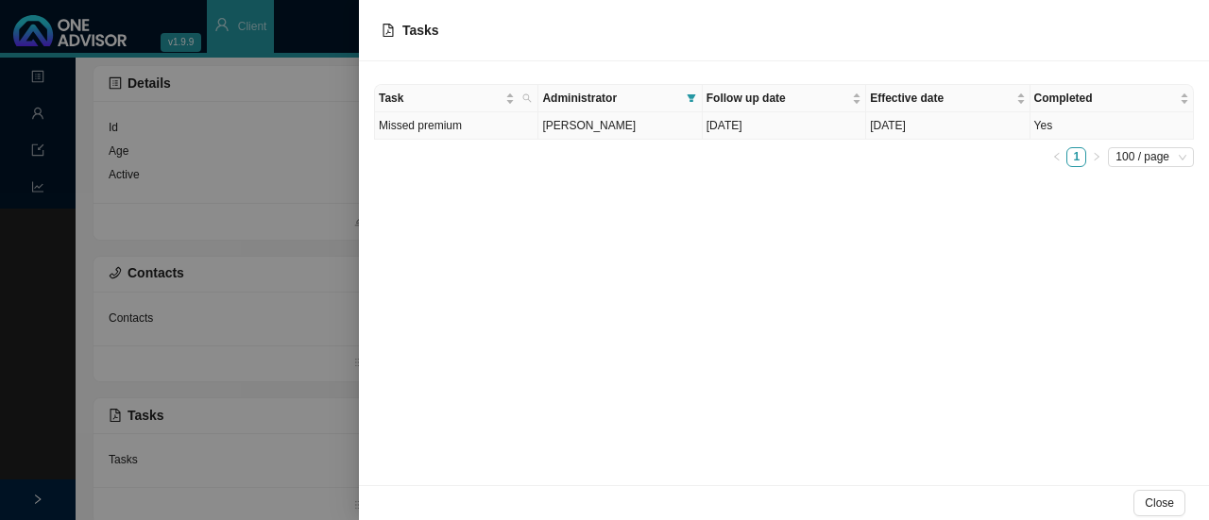
click at [494, 121] on td "Missed premium" at bounding box center [456, 125] width 163 height 27
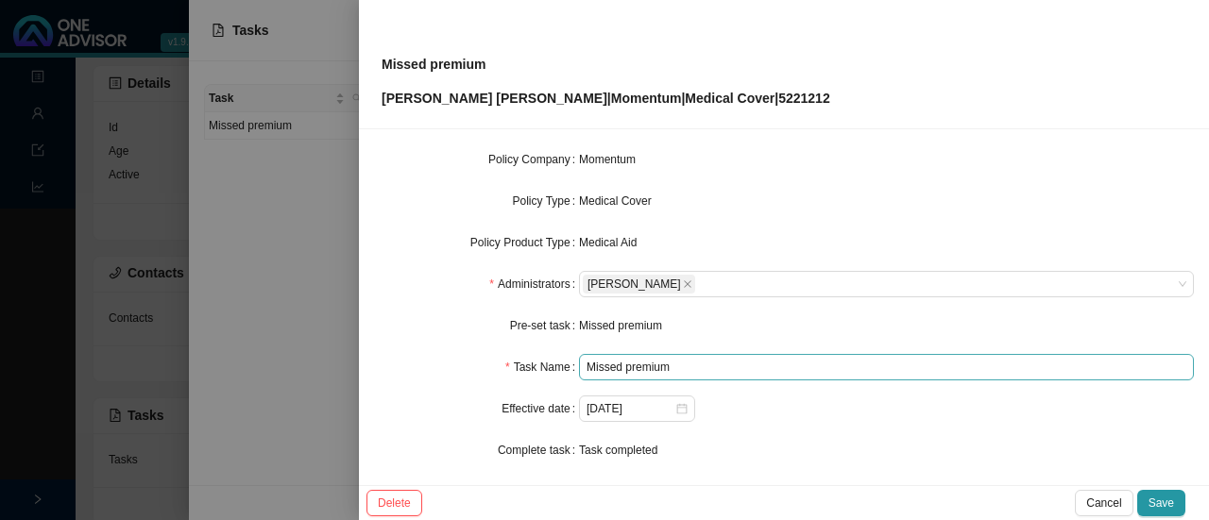
scroll to position [221, 0]
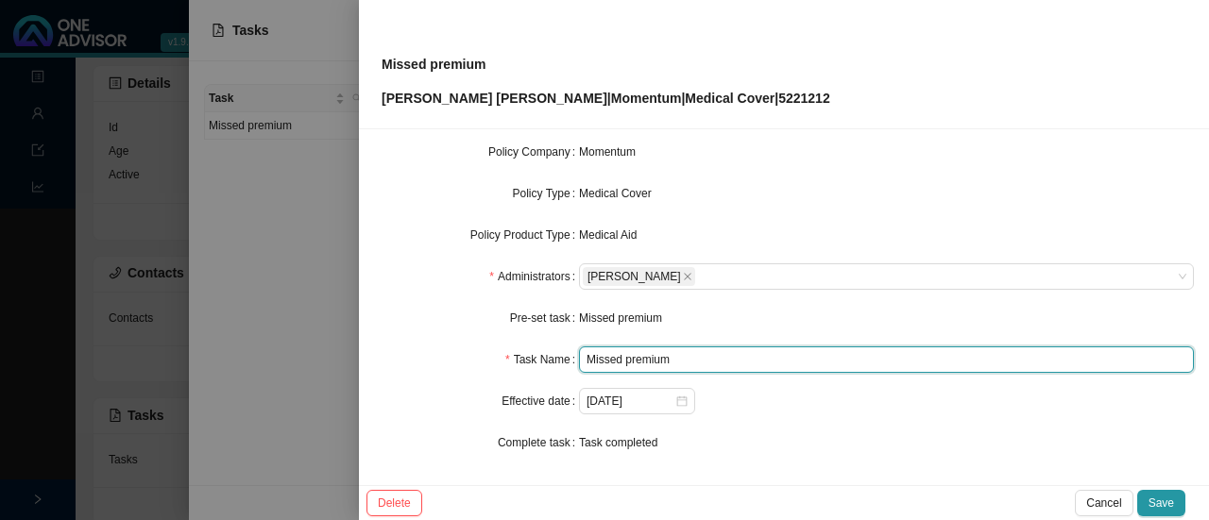
click at [676, 363] on input "Missed premium" at bounding box center [886, 360] width 615 height 26
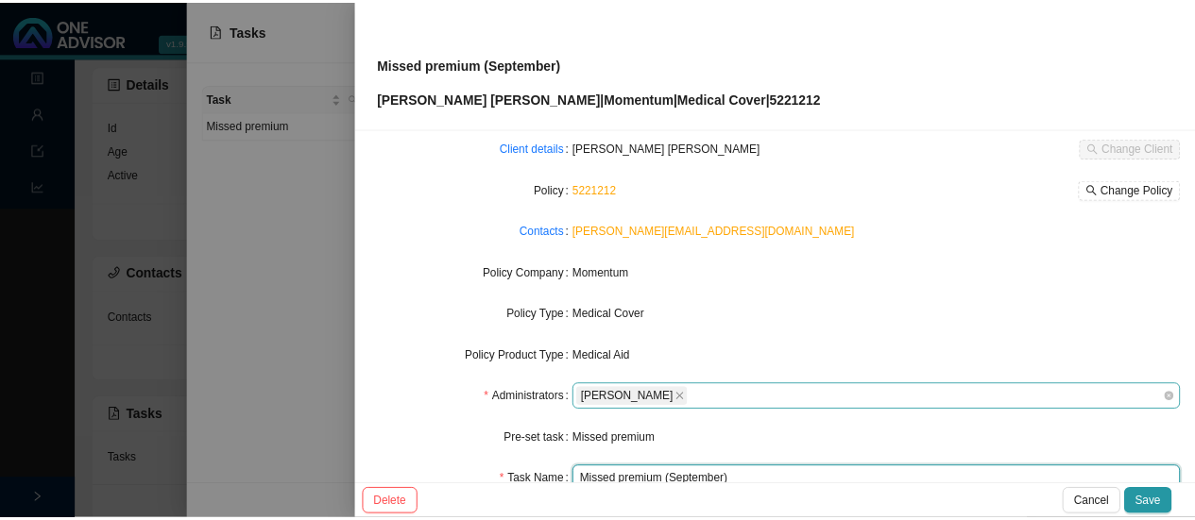
scroll to position [0, 0]
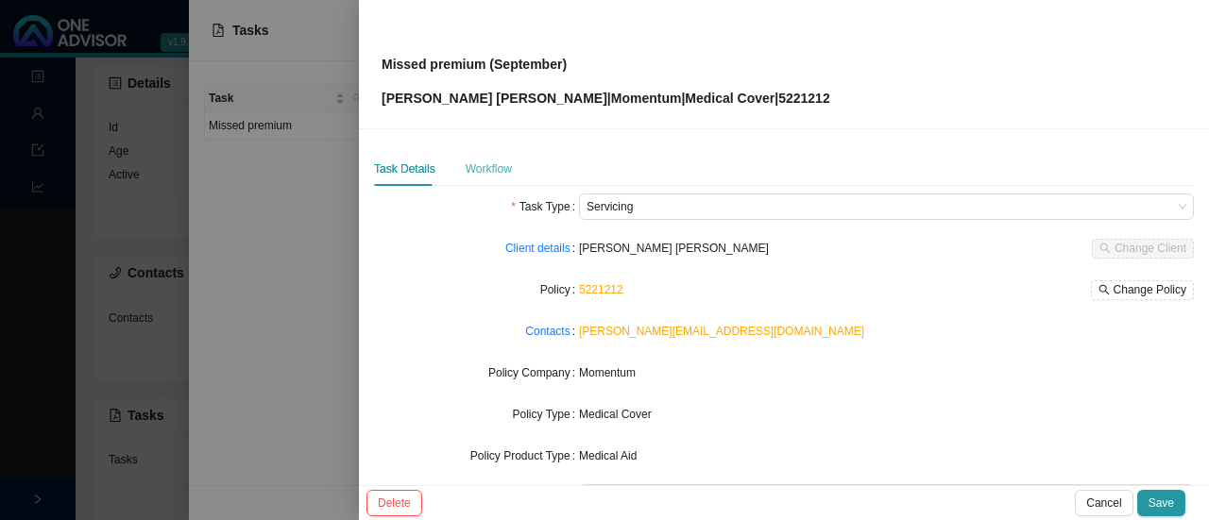
type input "Missed premium (September)"
click at [484, 161] on div "Workflow" at bounding box center [489, 169] width 46 height 19
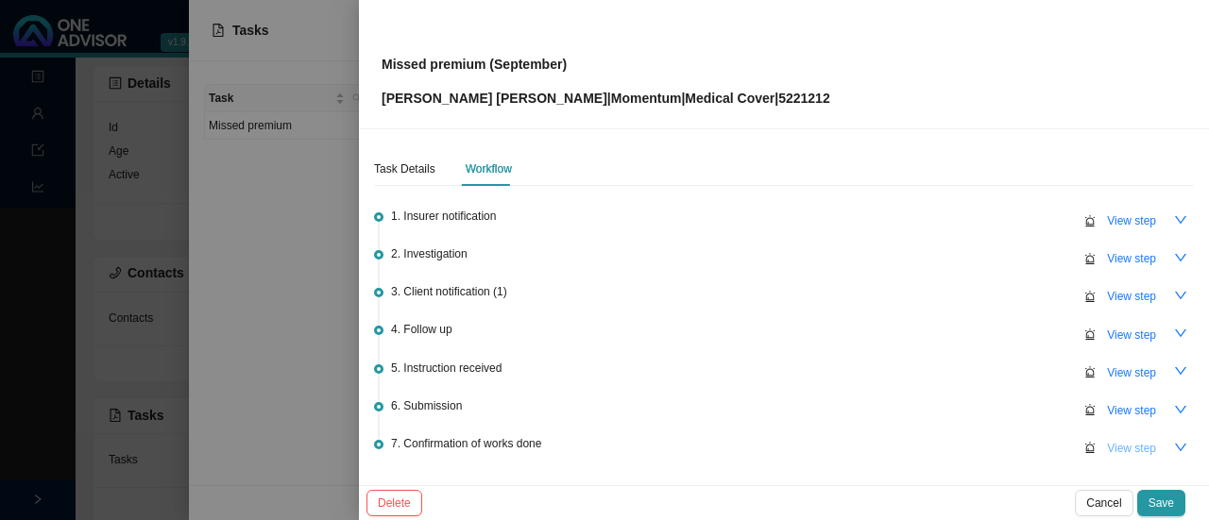
click at [1126, 447] on span "View step" at bounding box center [1131, 448] width 49 height 19
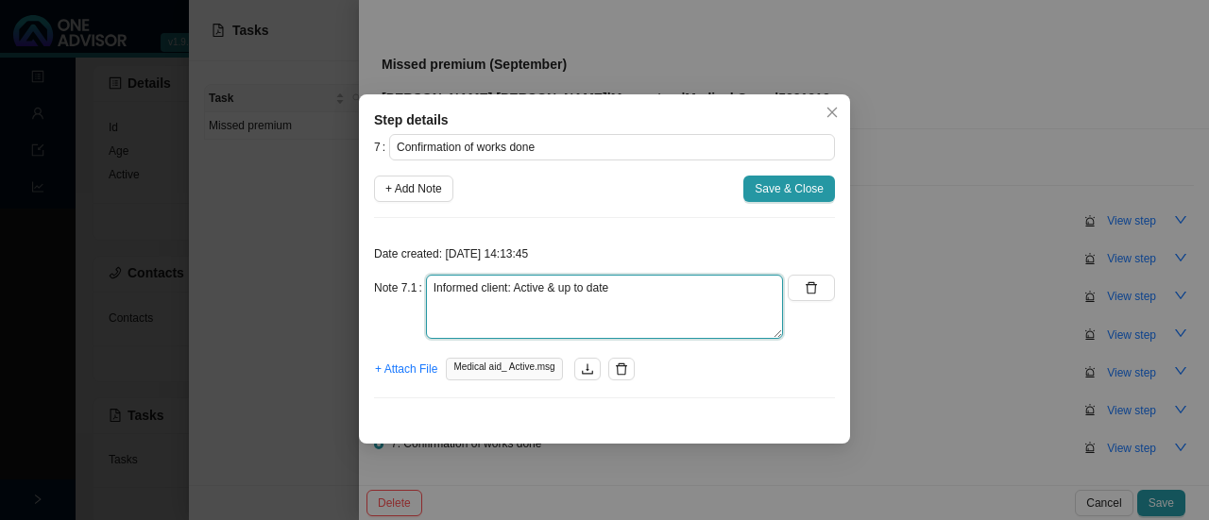
click at [644, 296] on textarea "Informed client: Active & up to date" at bounding box center [604, 307] width 357 height 64
type textarea "Informed client: Active & up to date Thank you from client"
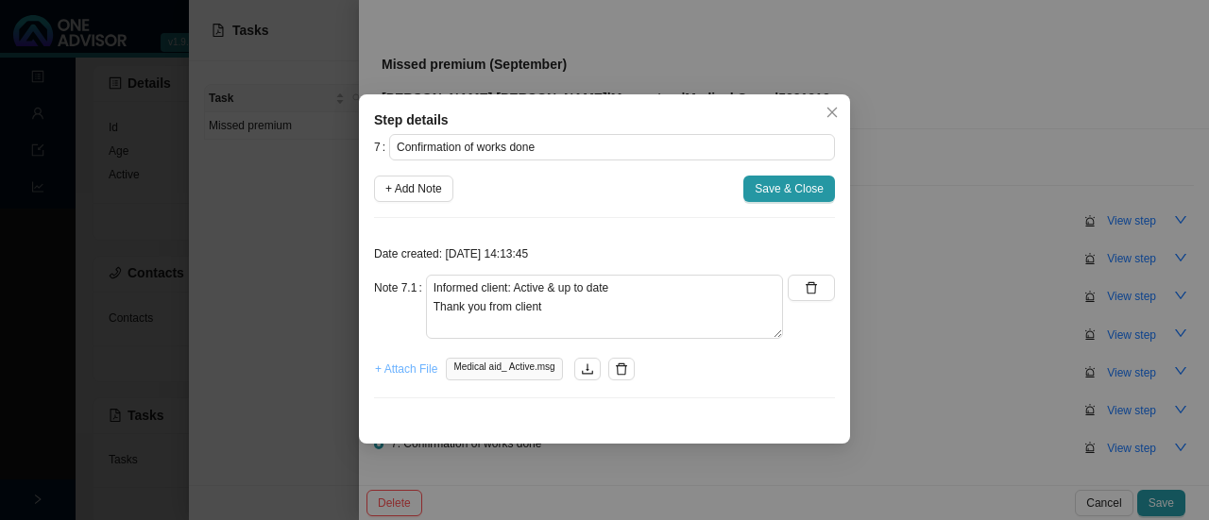
click at [423, 356] on button "+ Attach File" at bounding box center [406, 369] width 64 height 26
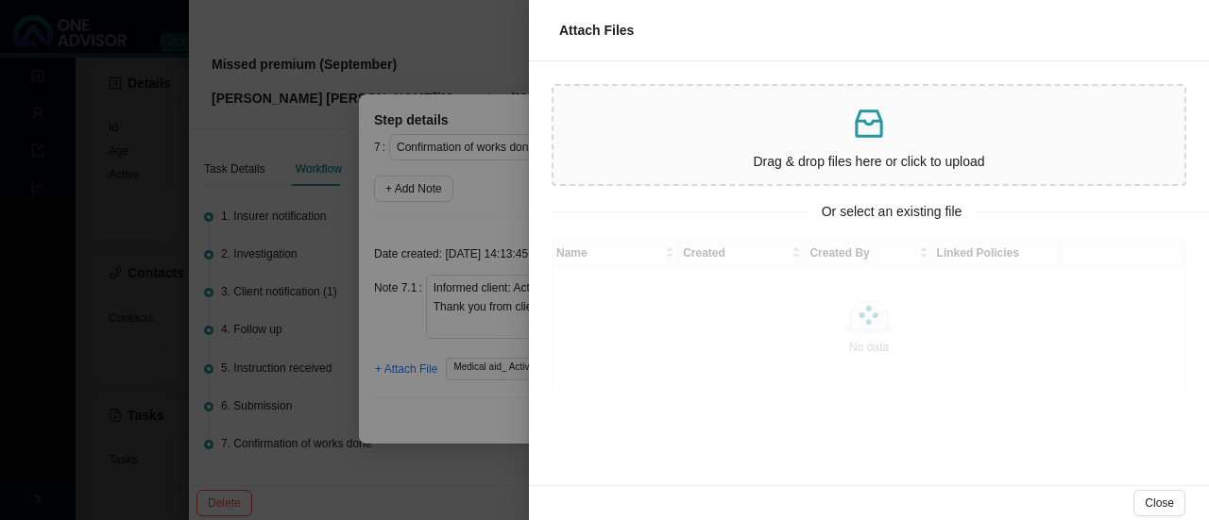
click at [755, 171] on p "Drag & drop files here or click to upload" at bounding box center [869, 162] width 616 height 22
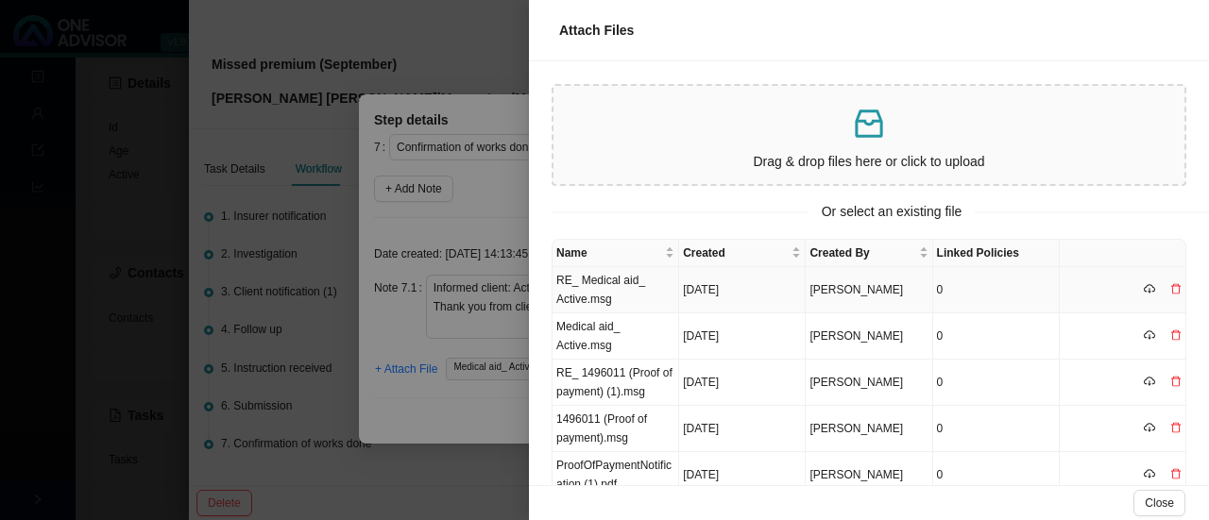
click at [601, 290] on td "RE_ Medical aid_ Active.msg" at bounding box center [615, 290] width 127 height 46
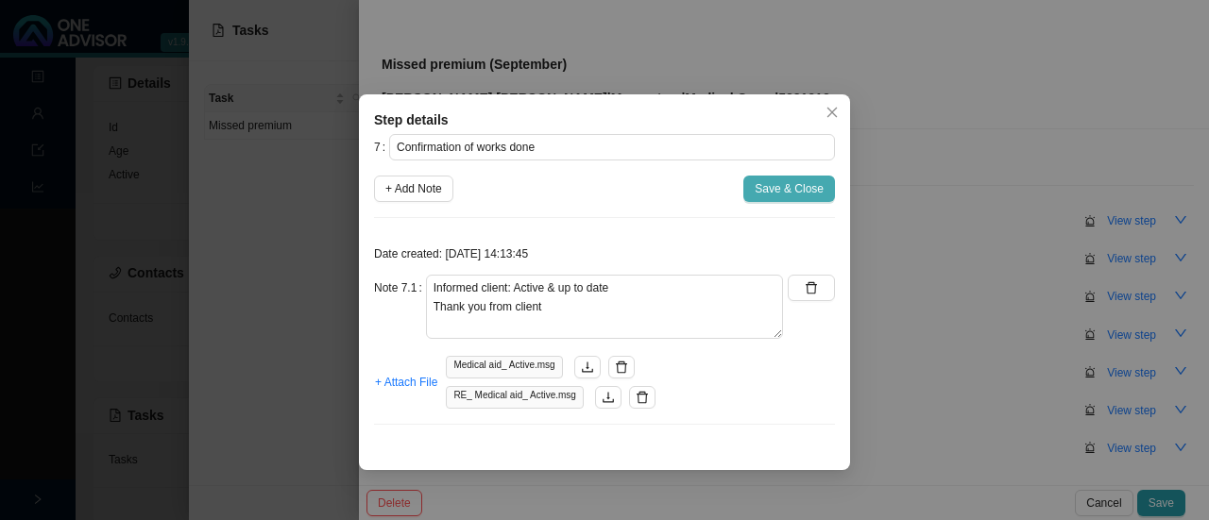
drag, startPoint x: 765, startPoint y: 184, endPoint x: 868, endPoint y: 190, distance: 103.1
click at [766, 183] on span "Save & Close" at bounding box center [789, 188] width 69 height 19
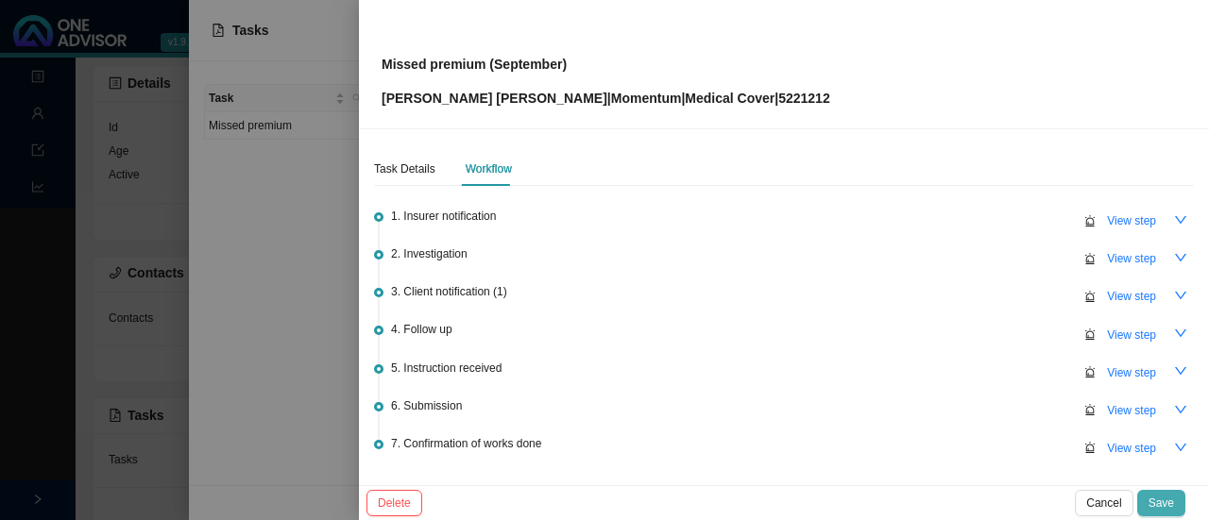
click at [1154, 501] on span "Save" at bounding box center [1160, 503] width 25 height 19
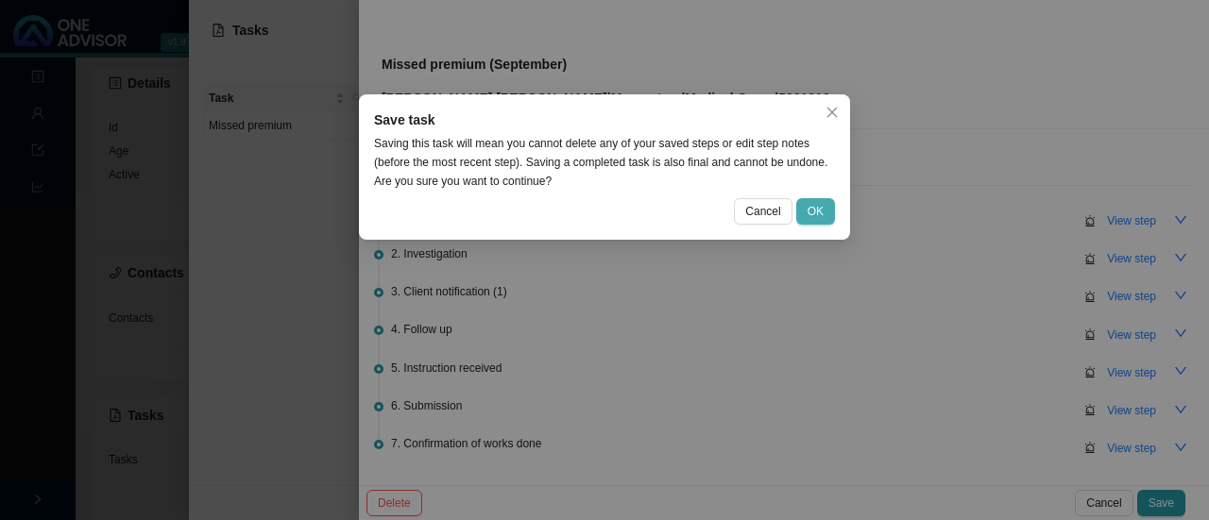
click at [810, 198] on button "OK" at bounding box center [815, 211] width 39 height 26
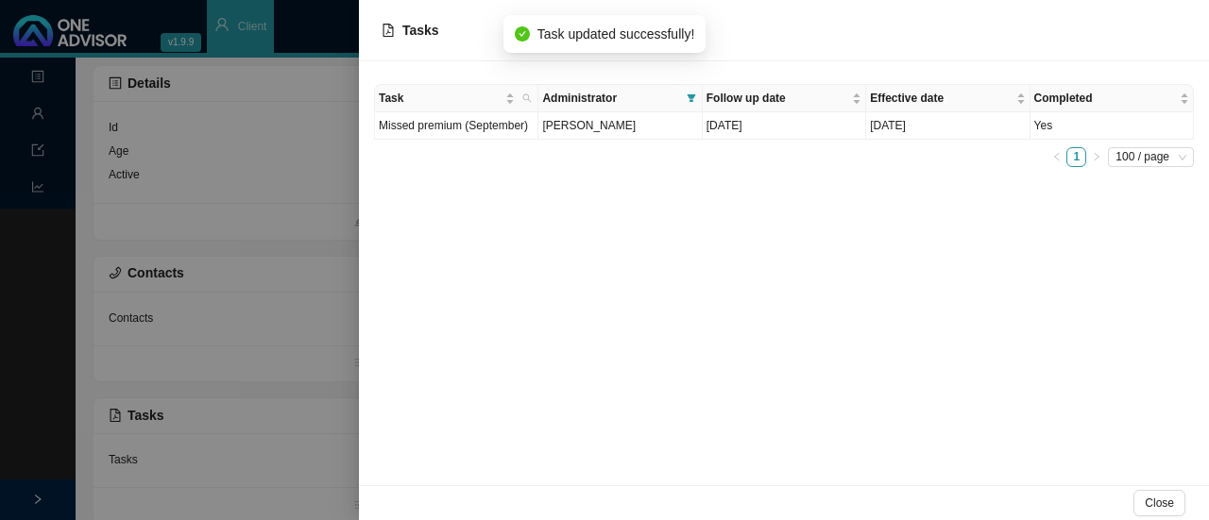
click at [166, 371] on div at bounding box center [604, 260] width 1209 height 520
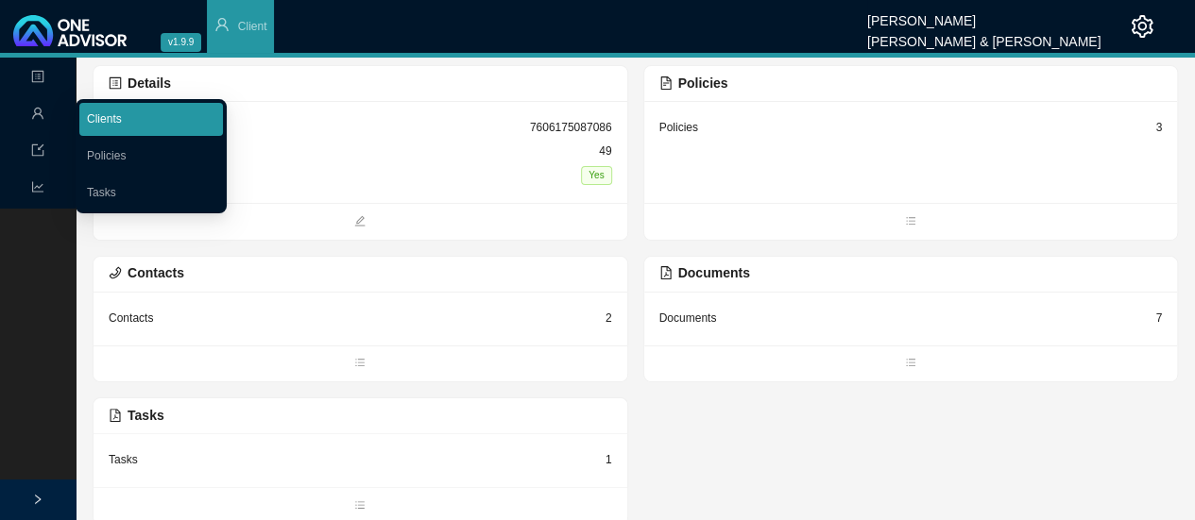
click at [122, 112] on link "Clients" at bounding box center [104, 118] width 35 height 13
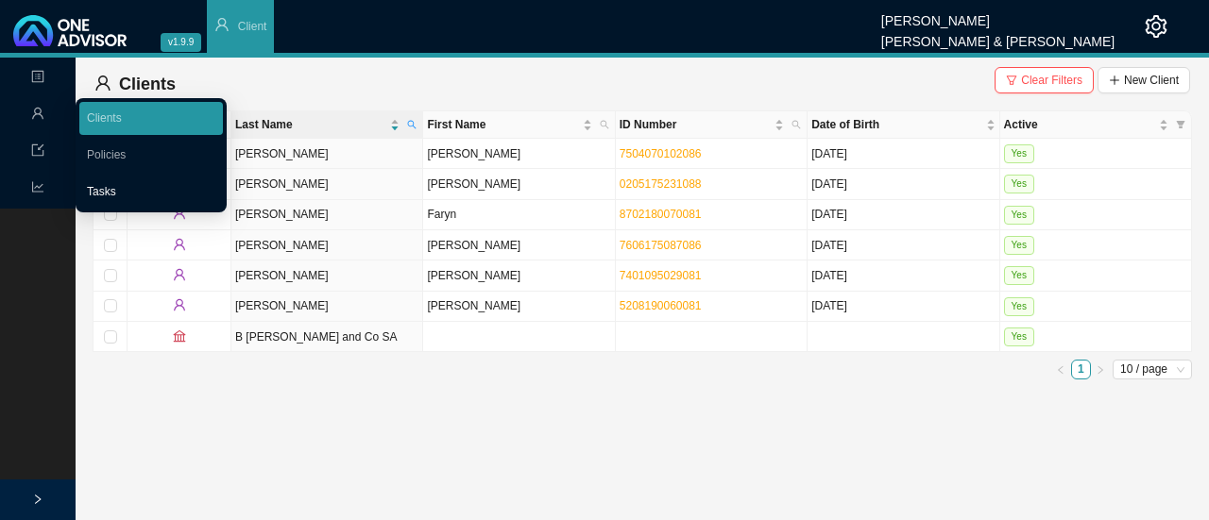
click at [108, 186] on link "Tasks" at bounding box center [101, 191] width 29 height 13
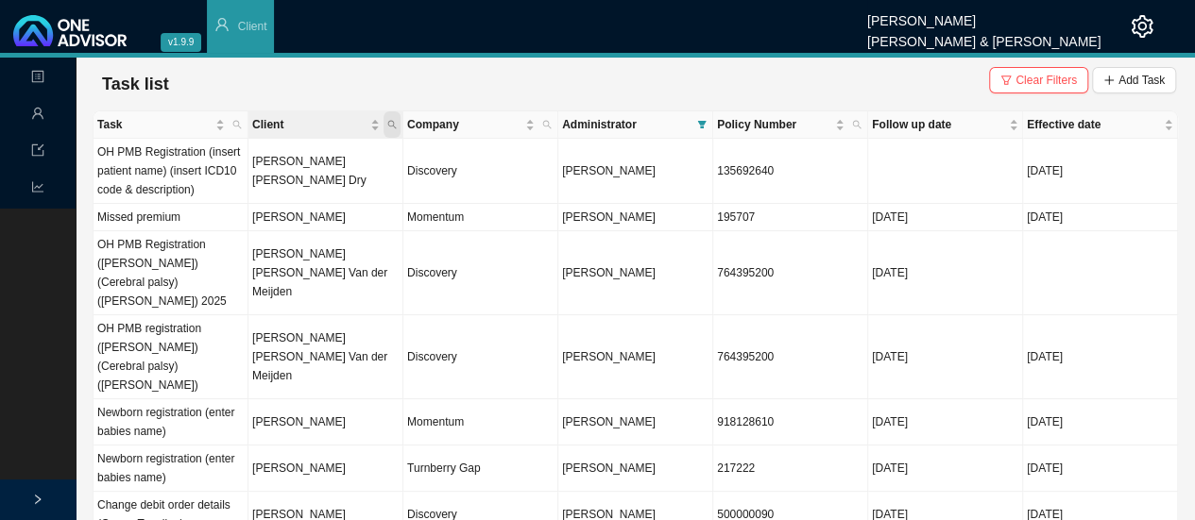
click at [397, 123] on span "Client" at bounding box center [391, 124] width 17 height 26
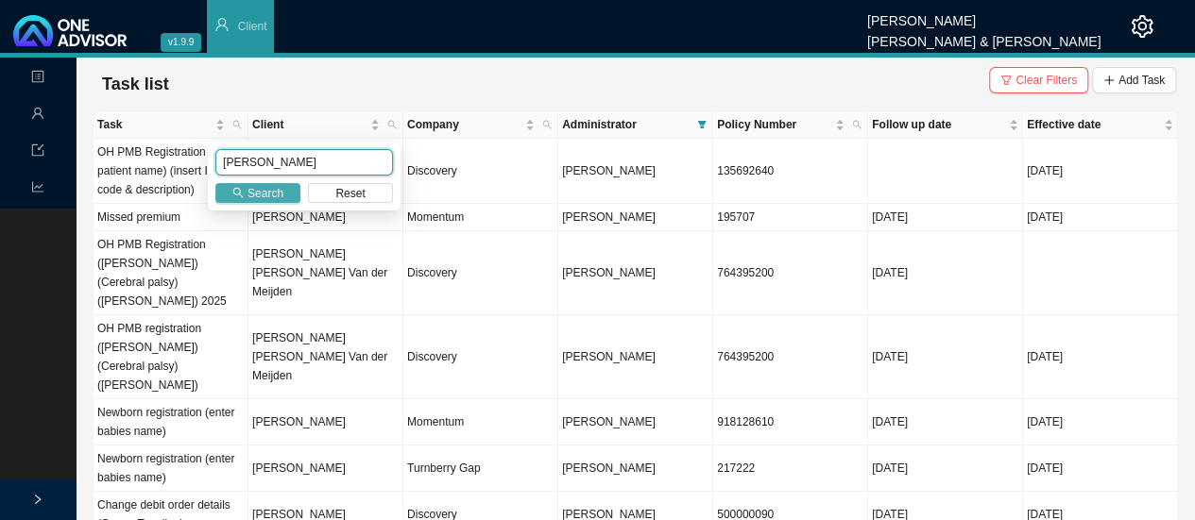
type input "[PERSON_NAME]"
click at [266, 186] on span "Search" at bounding box center [265, 193] width 36 height 19
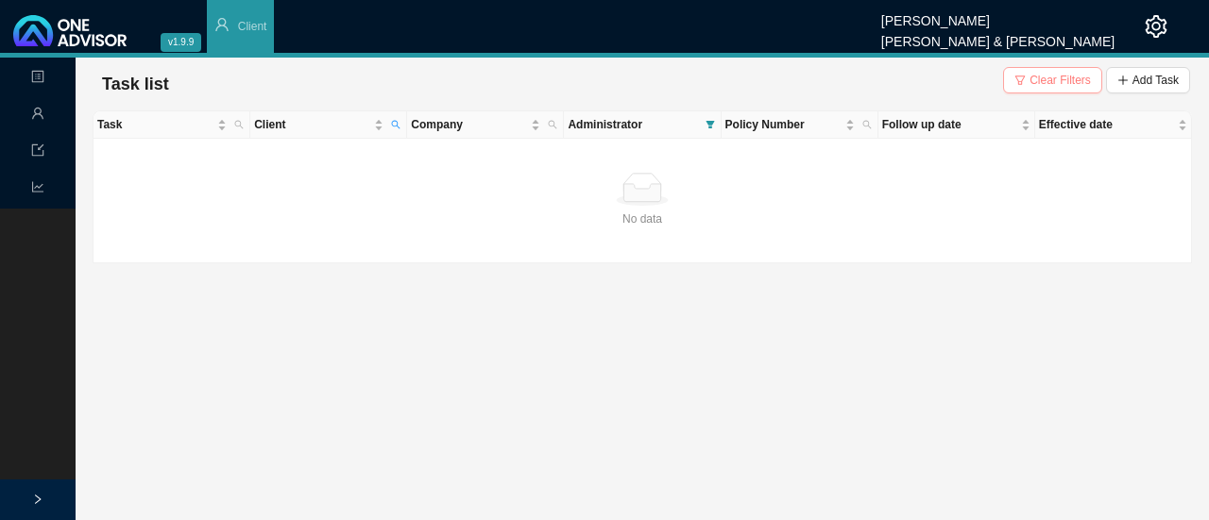
click at [1031, 78] on button "Clear Filters" at bounding box center [1052, 80] width 99 height 26
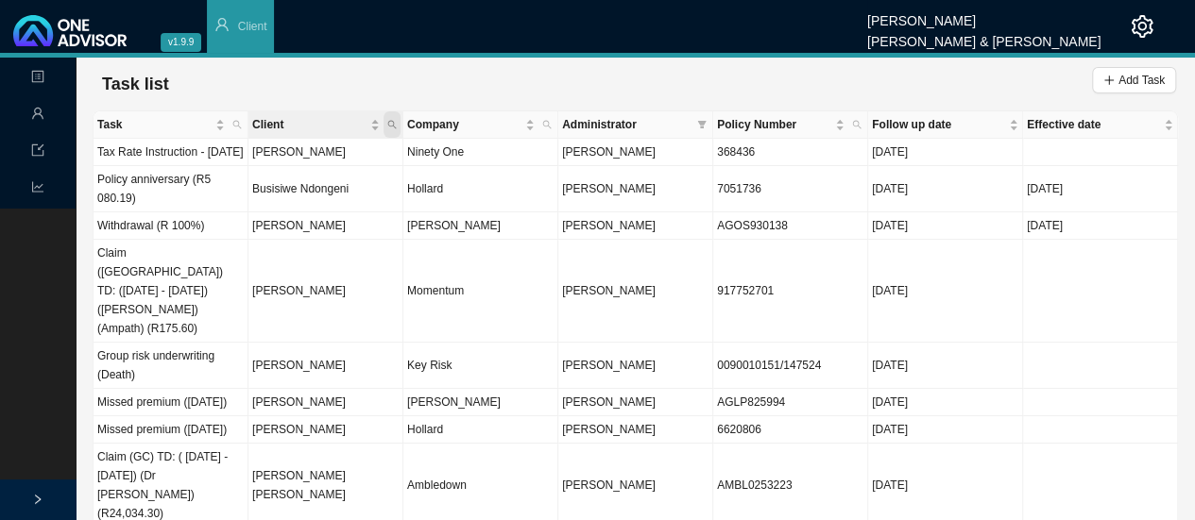
click at [395, 120] on icon "search" at bounding box center [391, 124] width 9 height 9
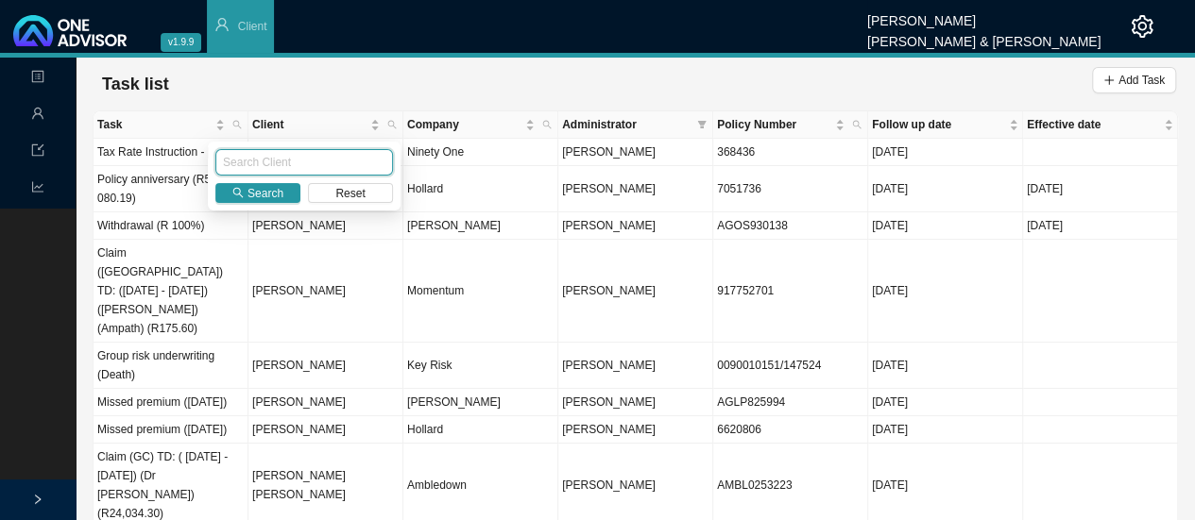
click at [255, 163] on input "text" at bounding box center [304, 162] width 178 height 26
type input "[PERSON_NAME]"
click at [275, 190] on span "Search" at bounding box center [265, 193] width 36 height 19
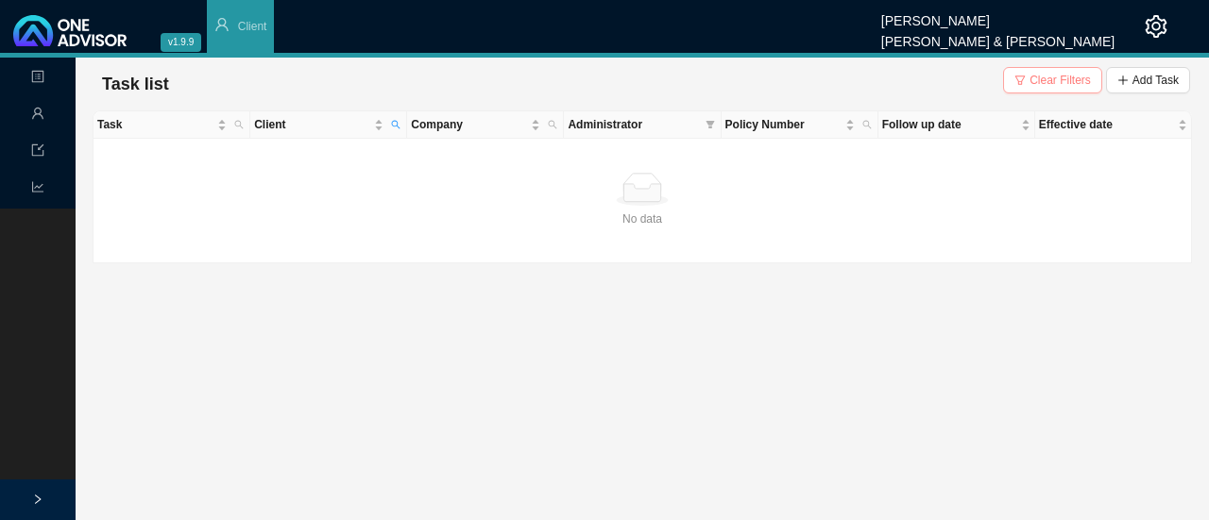
click at [1045, 76] on span "Clear Filters" at bounding box center [1059, 80] width 61 height 19
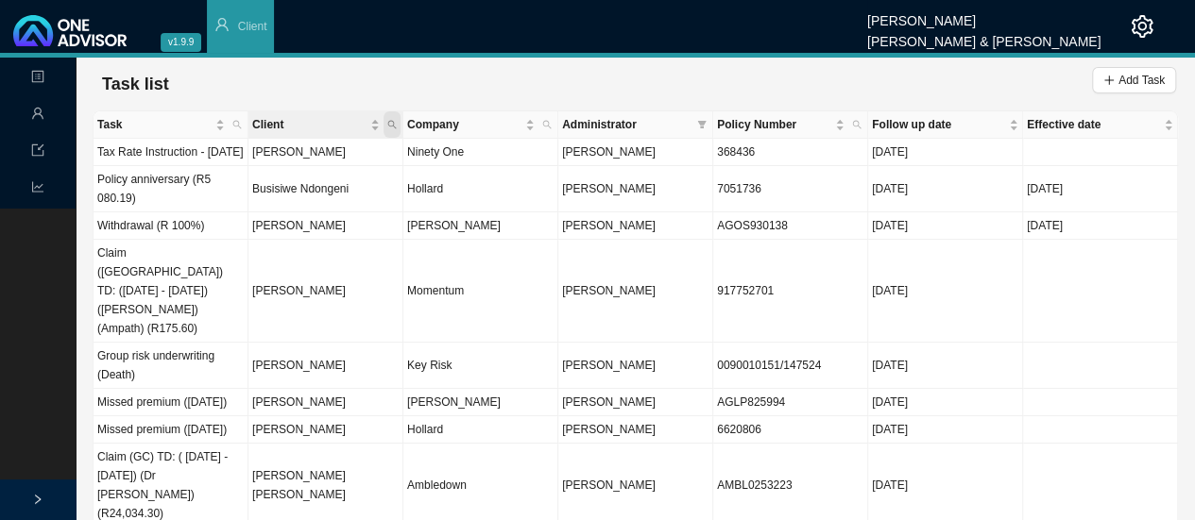
click at [387, 122] on icon "search" at bounding box center [391, 124] width 9 height 9
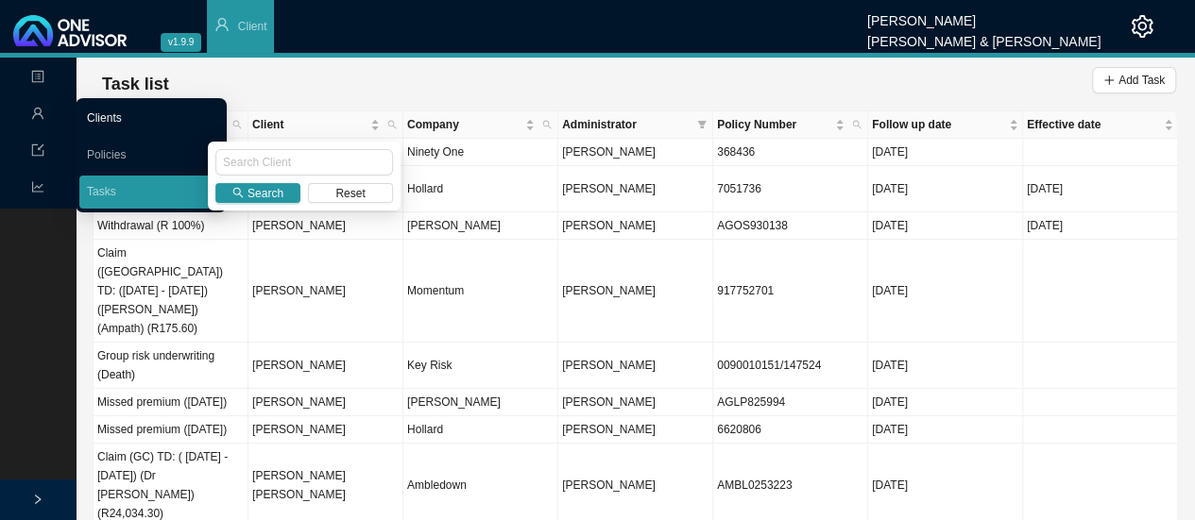
click at [122, 114] on link "Clients" at bounding box center [104, 117] width 35 height 13
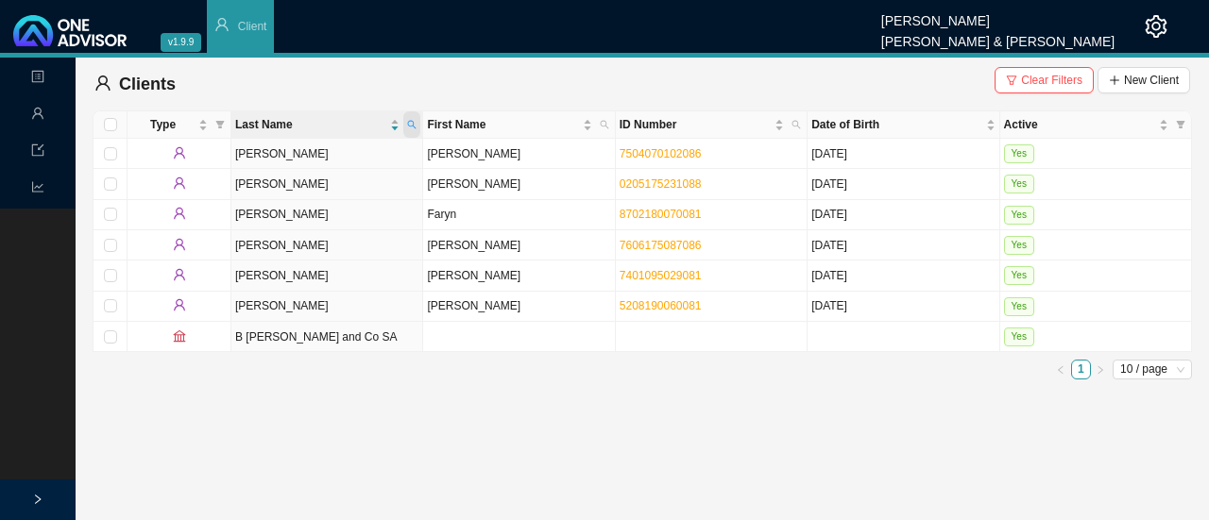
click at [412, 126] on icon "search" at bounding box center [412, 125] width 8 height 8
type input "[PERSON_NAME]"
click at [274, 184] on span "Search" at bounding box center [285, 193] width 36 height 19
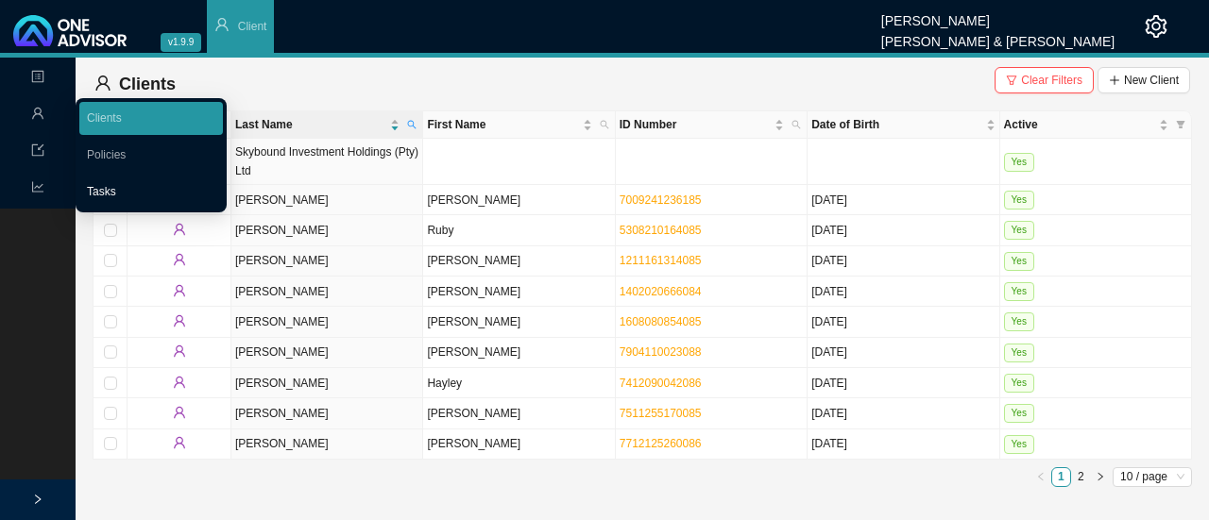
click at [104, 195] on link "Tasks" at bounding box center [101, 191] width 29 height 13
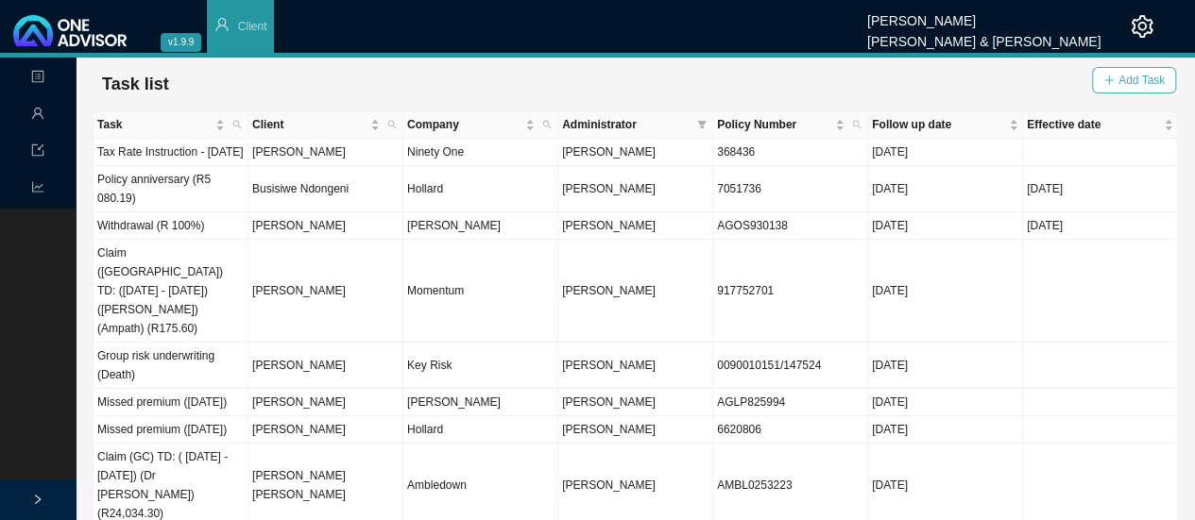
click at [1141, 81] on span "Add Task" at bounding box center [1141, 80] width 46 height 19
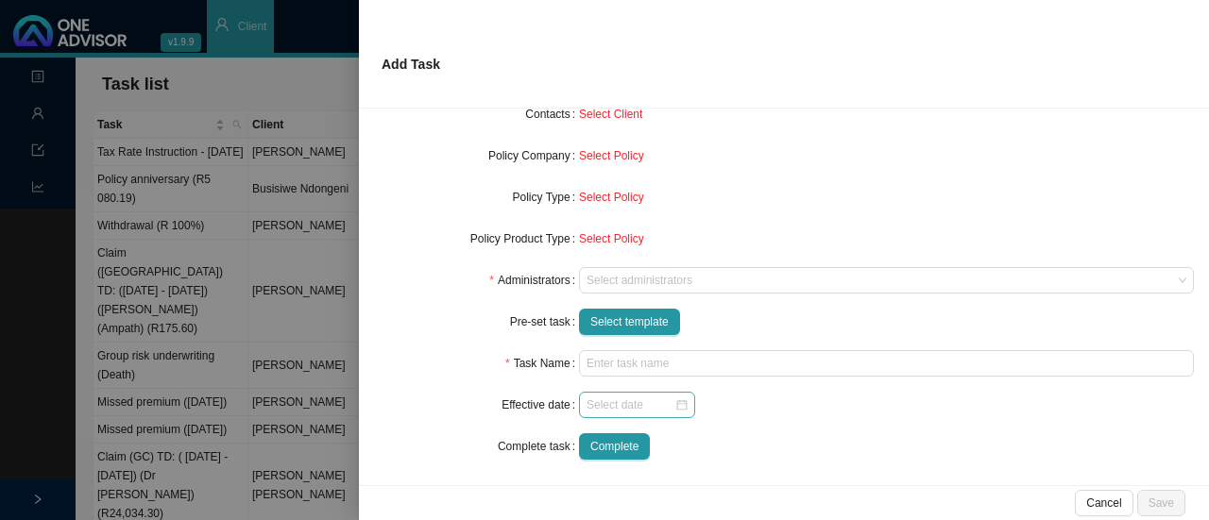
scroll to position [200, 0]
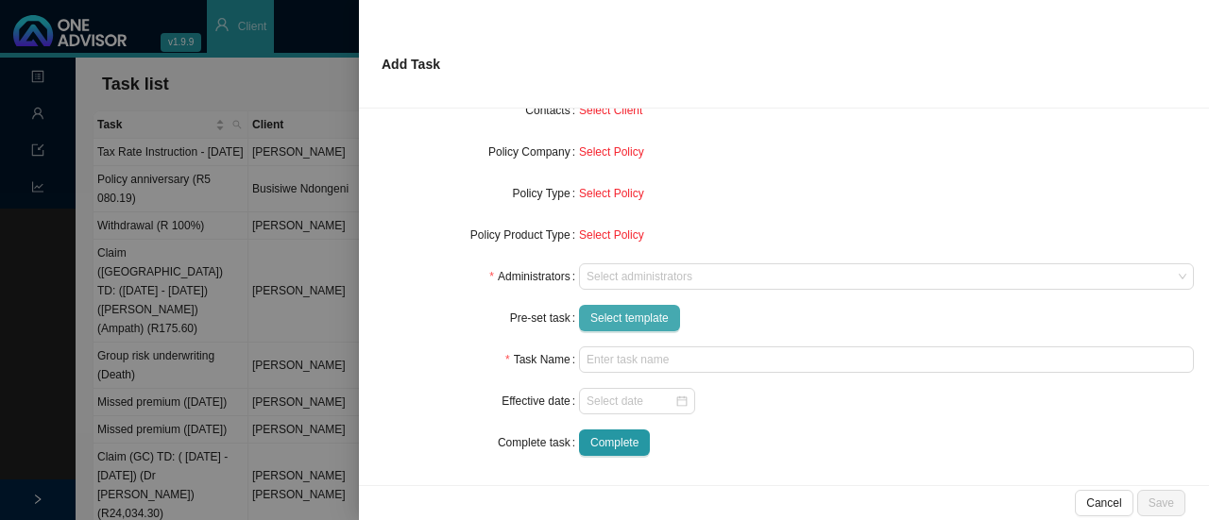
click at [607, 314] on span "Select template" at bounding box center [629, 318] width 78 height 19
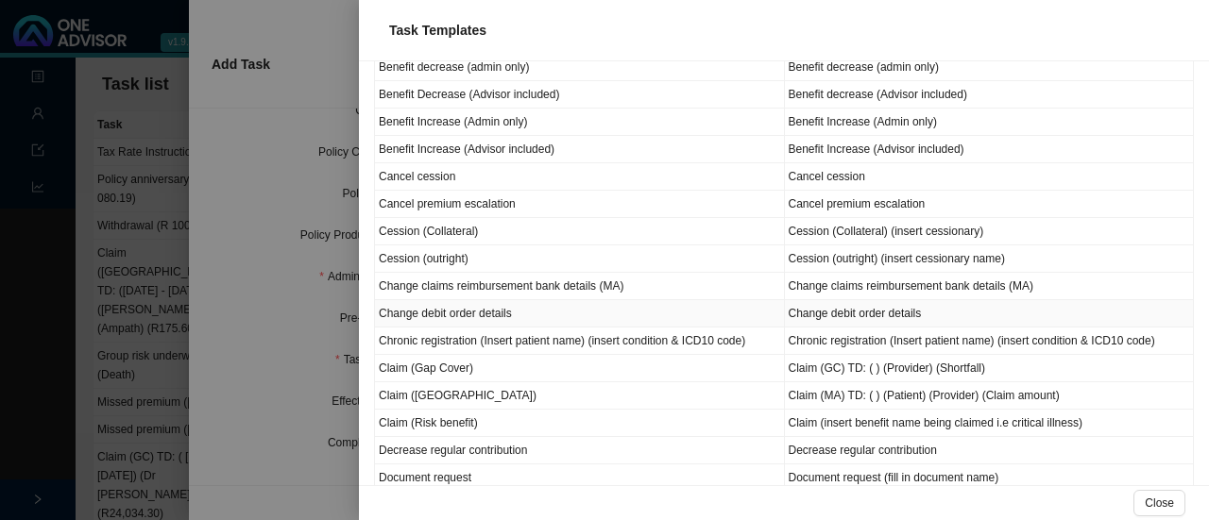
scroll to position [283, 0]
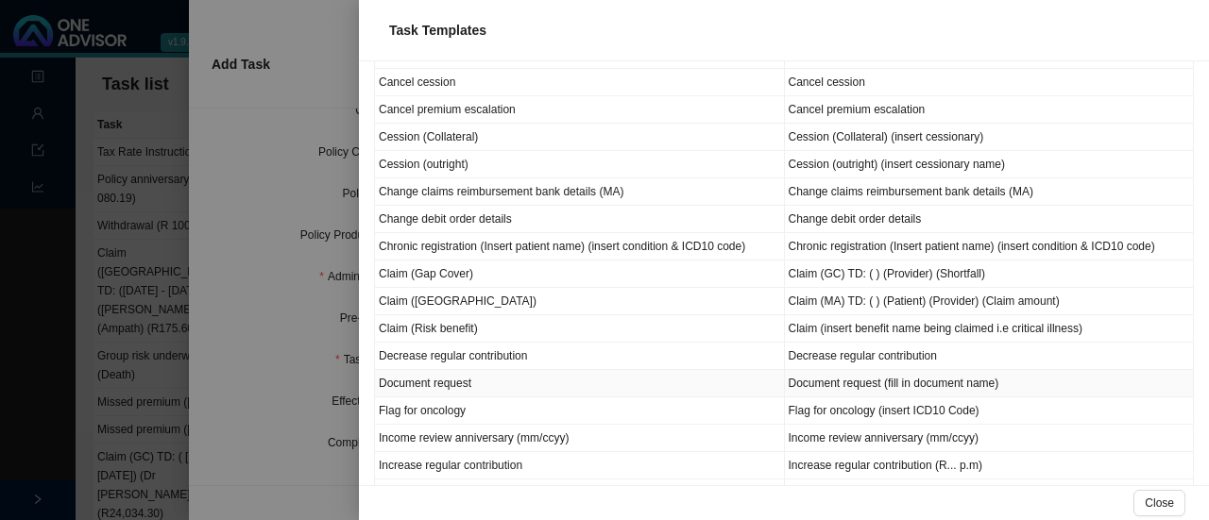
click at [448, 376] on td "Document request" at bounding box center [580, 383] width 410 height 27
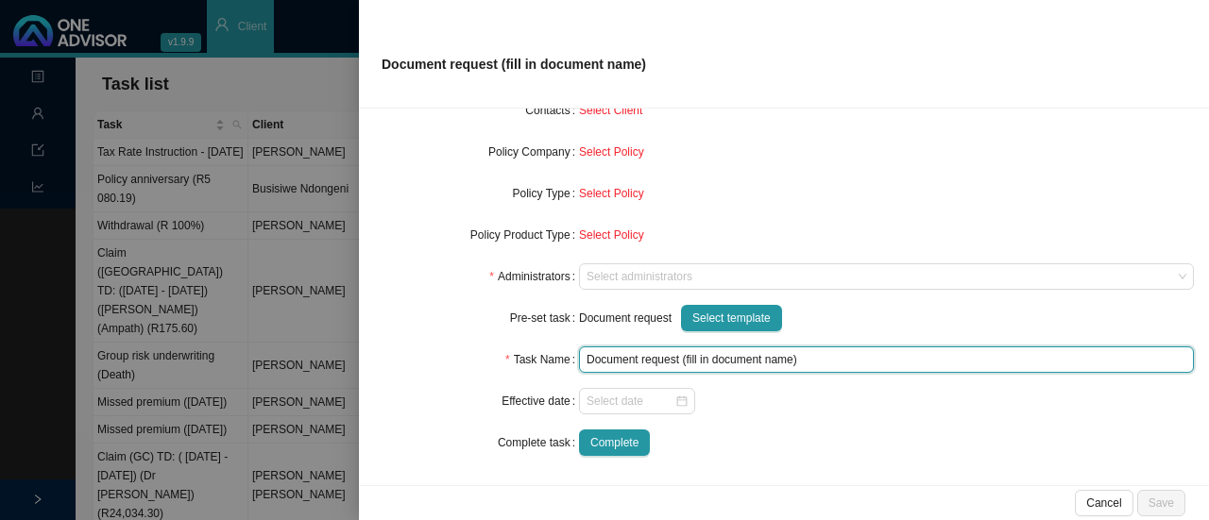
click at [788, 369] on input "Document request (fill in document name)" at bounding box center [886, 360] width 615 height 26
click at [630, 275] on div at bounding box center [877, 277] width 589 height 14
type input "Document request (Membership certificate)"
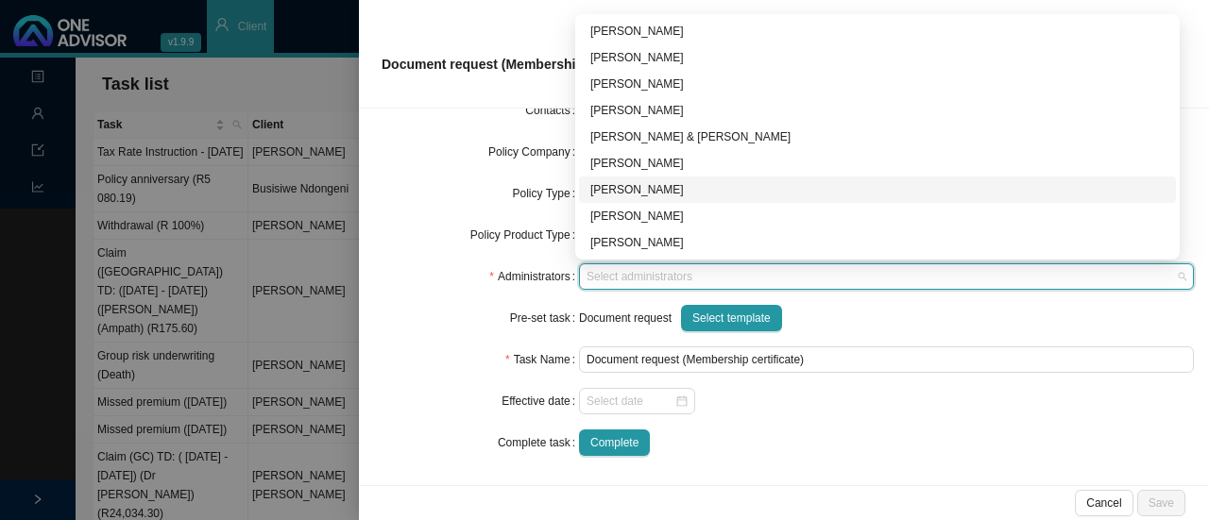
click at [636, 187] on div "[PERSON_NAME]" at bounding box center [877, 189] width 574 height 19
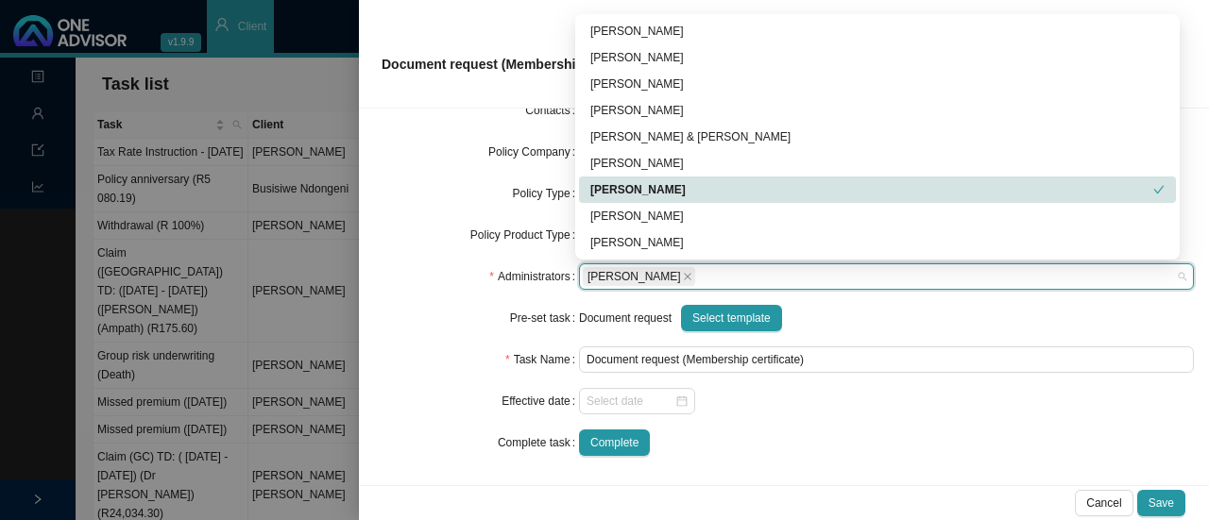
click at [625, 180] on div "[PERSON_NAME]" at bounding box center [871, 189] width 563 height 19
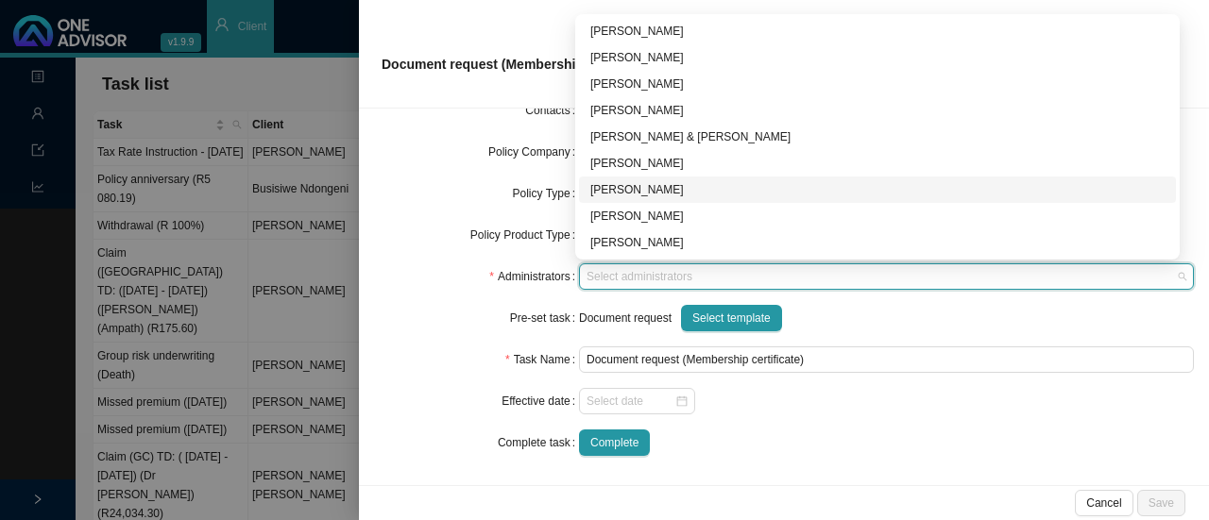
click at [614, 188] on div "[PERSON_NAME]" at bounding box center [877, 189] width 574 height 19
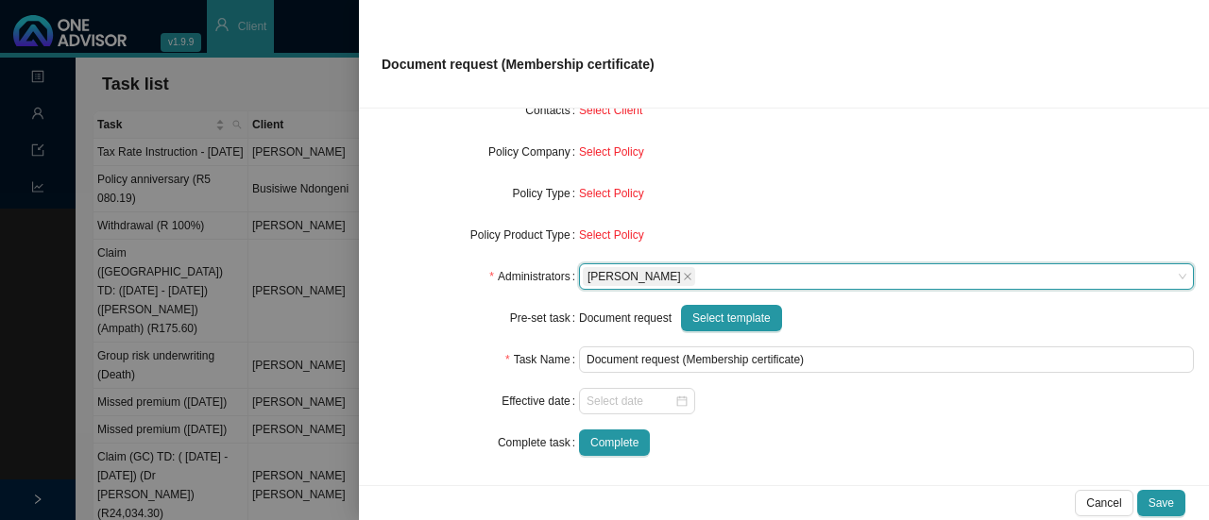
drag, startPoint x: 416, startPoint y: 162, endPoint x: 493, endPoint y: 164, distance: 77.5
click at [417, 162] on div "Policy Company" at bounding box center [476, 152] width 205 height 26
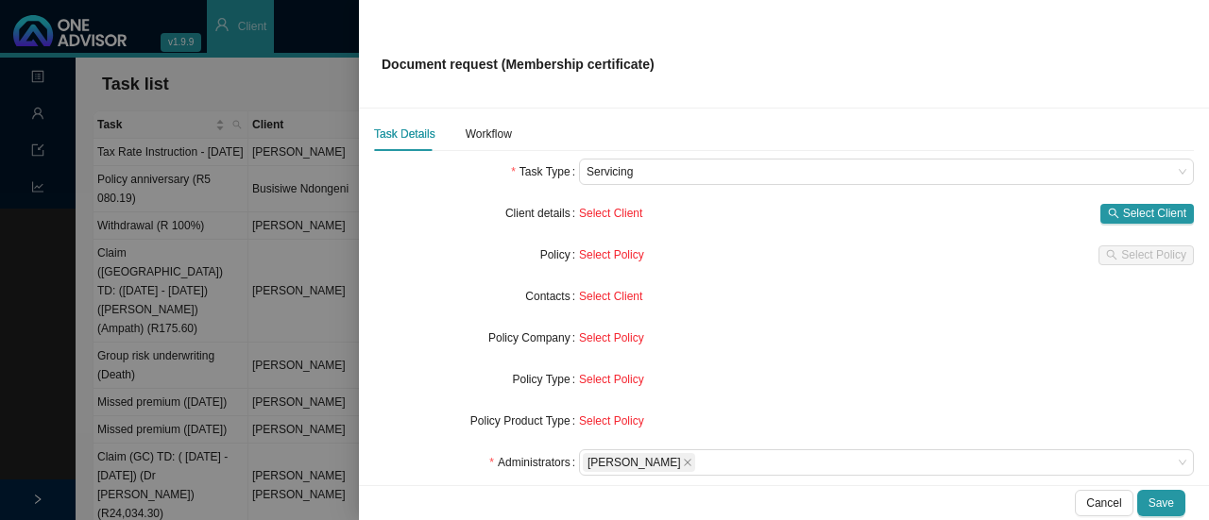
scroll to position [0, 0]
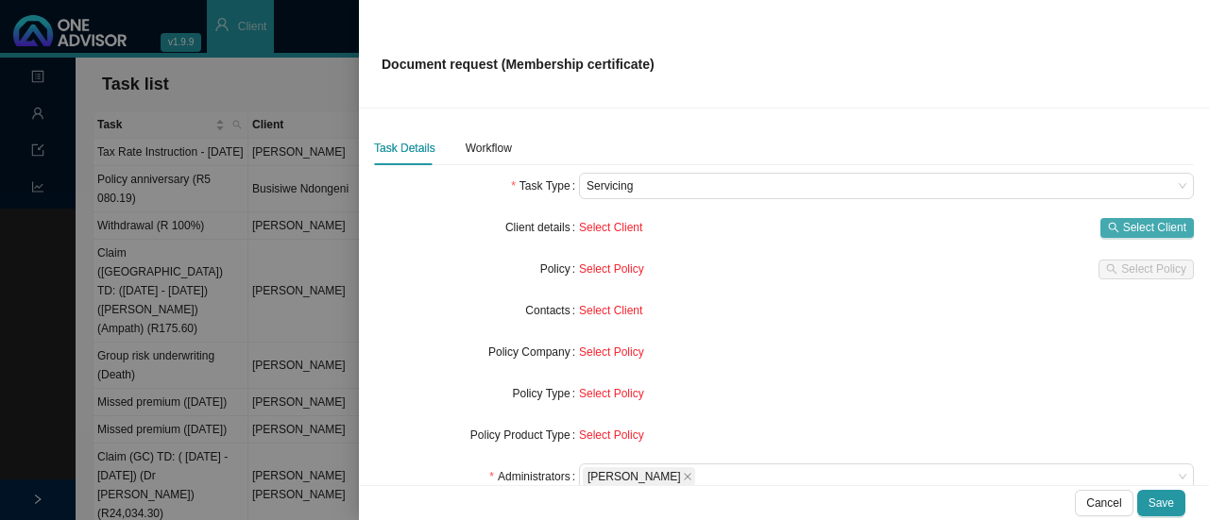
click at [1120, 216] on div "Select Client Select Client" at bounding box center [886, 227] width 615 height 26
click at [1123, 223] on span "Select Client" at bounding box center [1154, 227] width 63 height 19
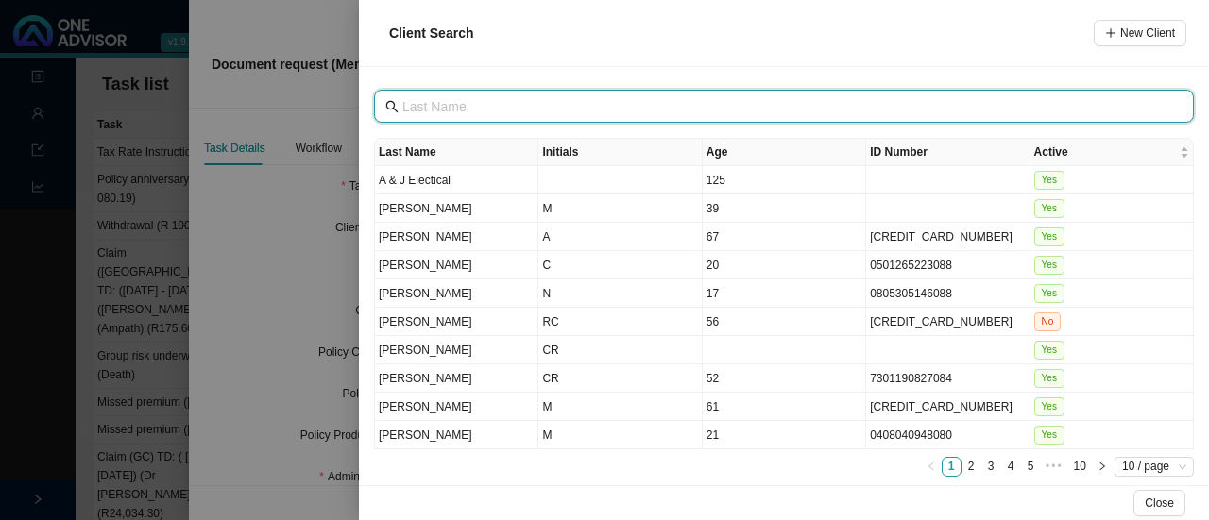
click at [455, 105] on input "text" at bounding box center [785, 106] width 767 height 21
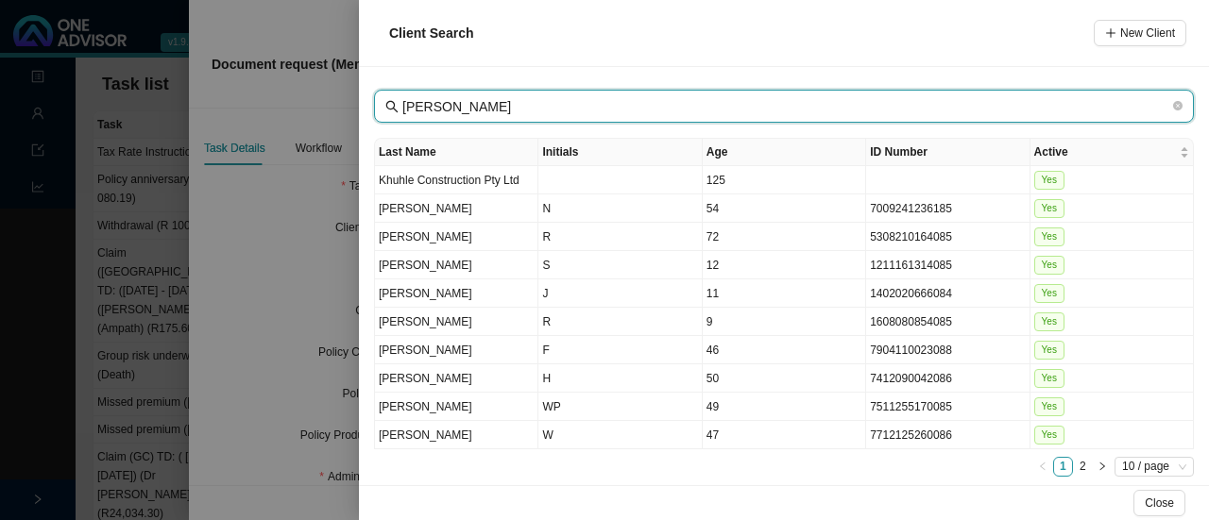
type input "[PERSON_NAME]"
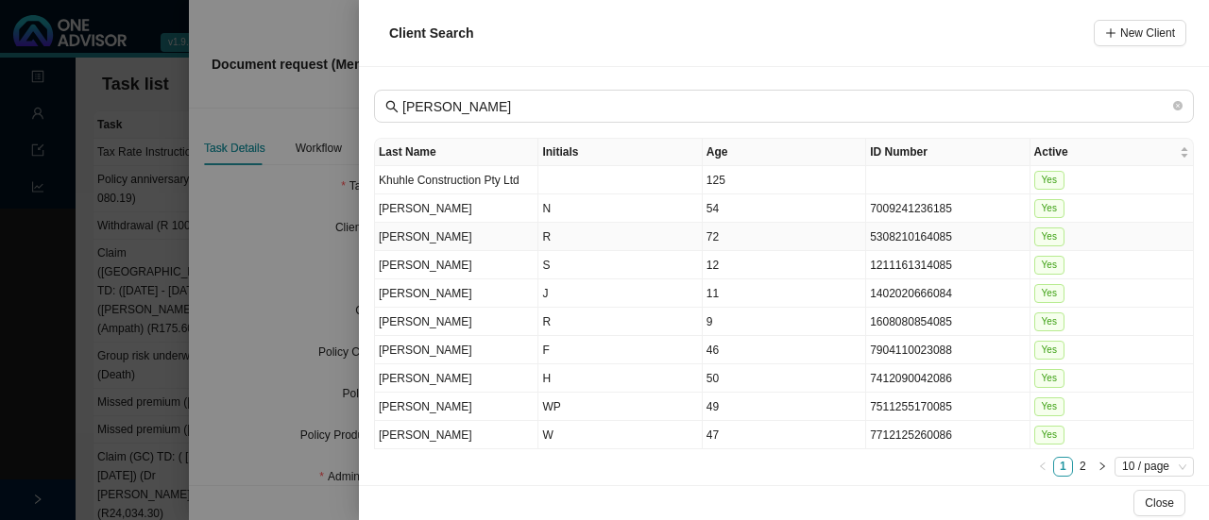
click at [410, 235] on td "[PERSON_NAME]" at bounding box center [456, 237] width 163 height 28
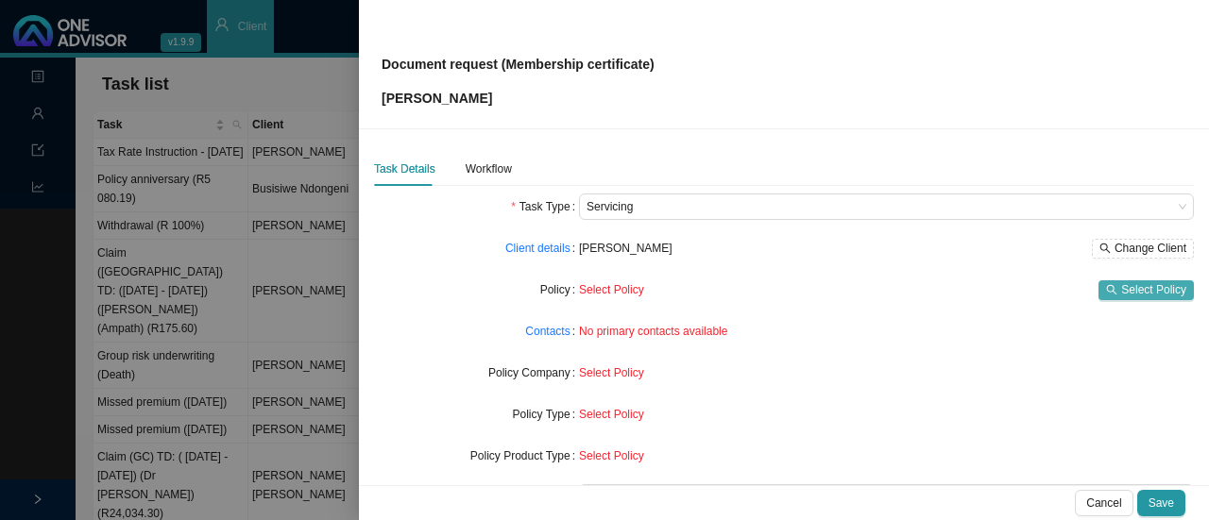
click at [1150, 294] on span "Select Policy" at bounding box center [1153, 289] width 65 height 19
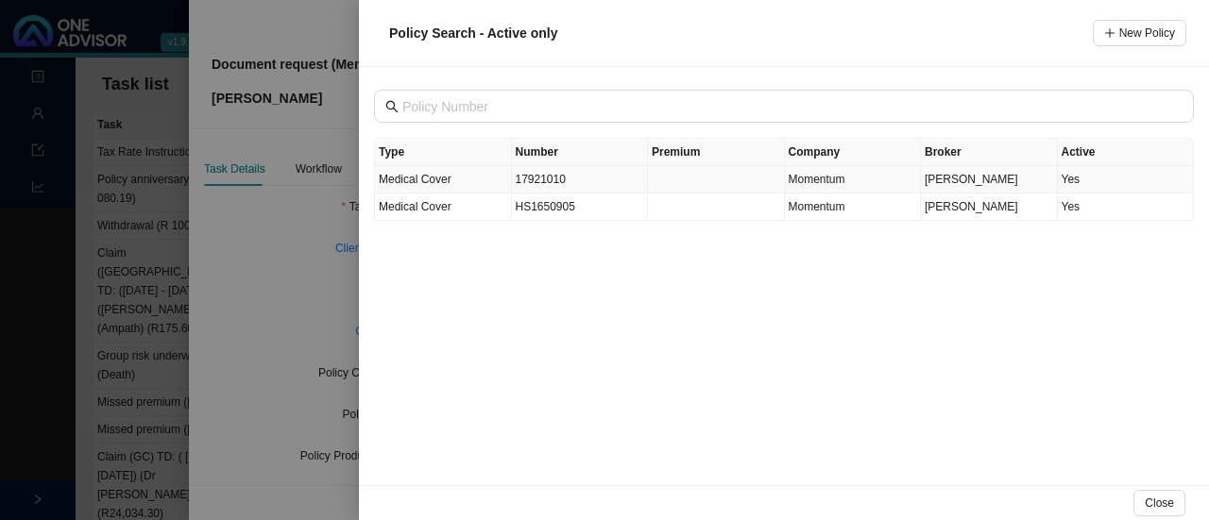
click at [523, 184] on td "17921010" at bounding box center [580, 179] width 137 height 27
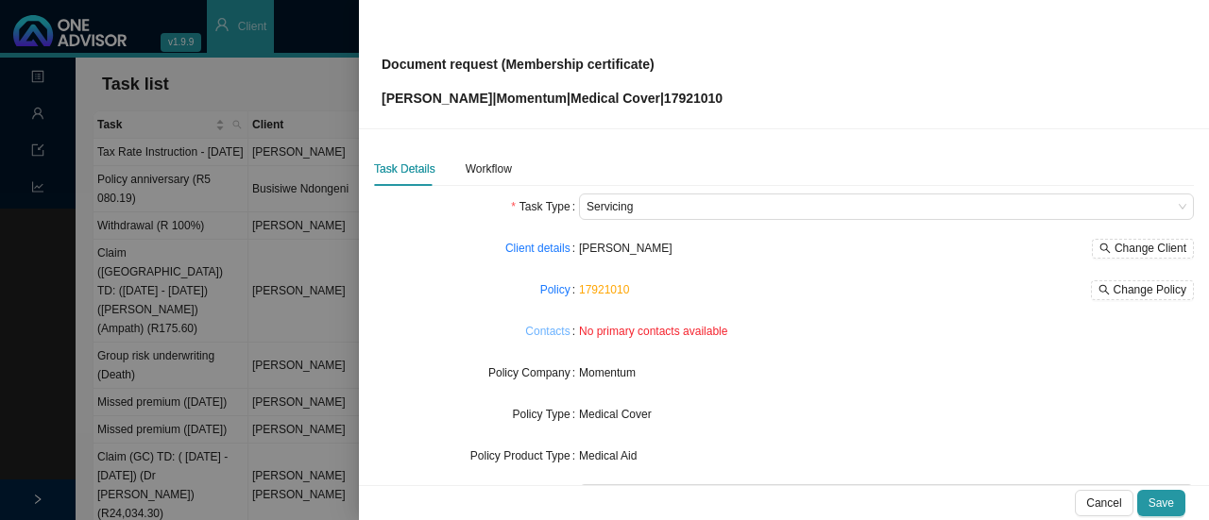
click at [552, 333] on link "Contacts" at bounding box center [547, 331] width 44 height 19
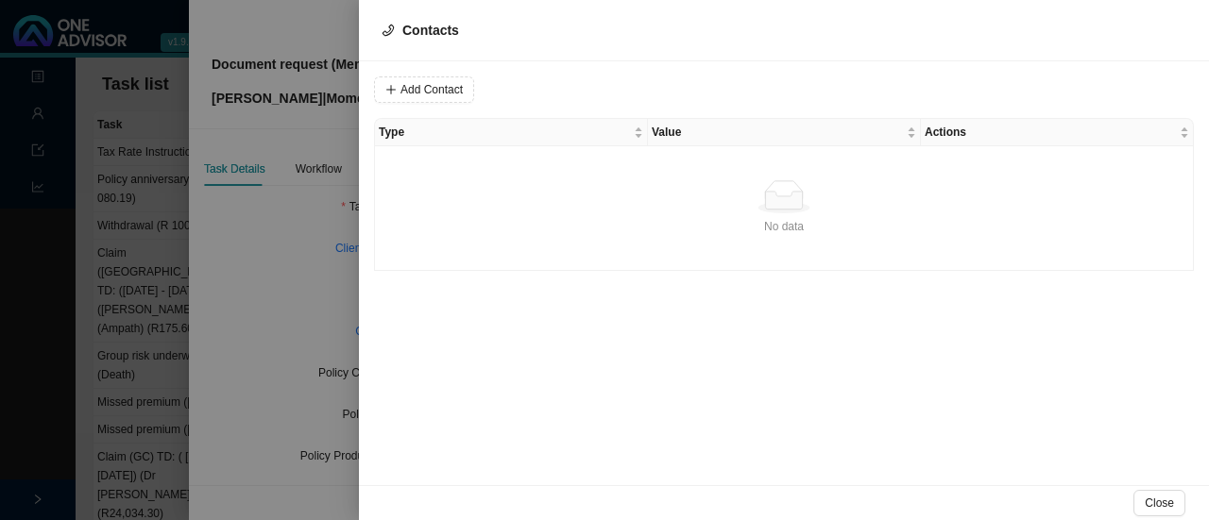
click at [249, 305] on div at bounding box center [604, 260] width 1209 height 520
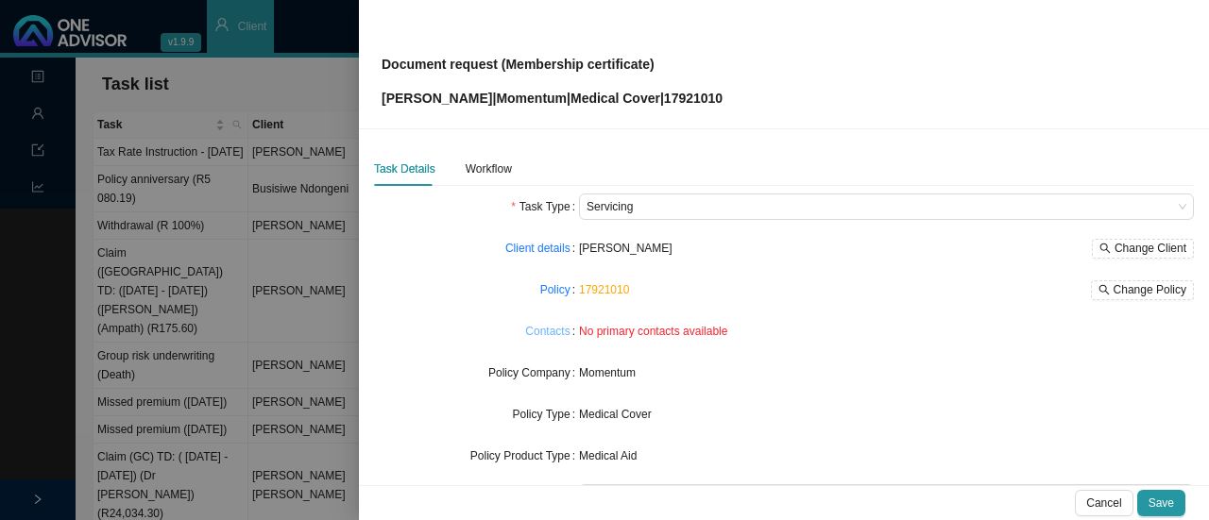
click at [544, 328] on link "Contacts" at bounding box center [547, 331] width 44 height 19
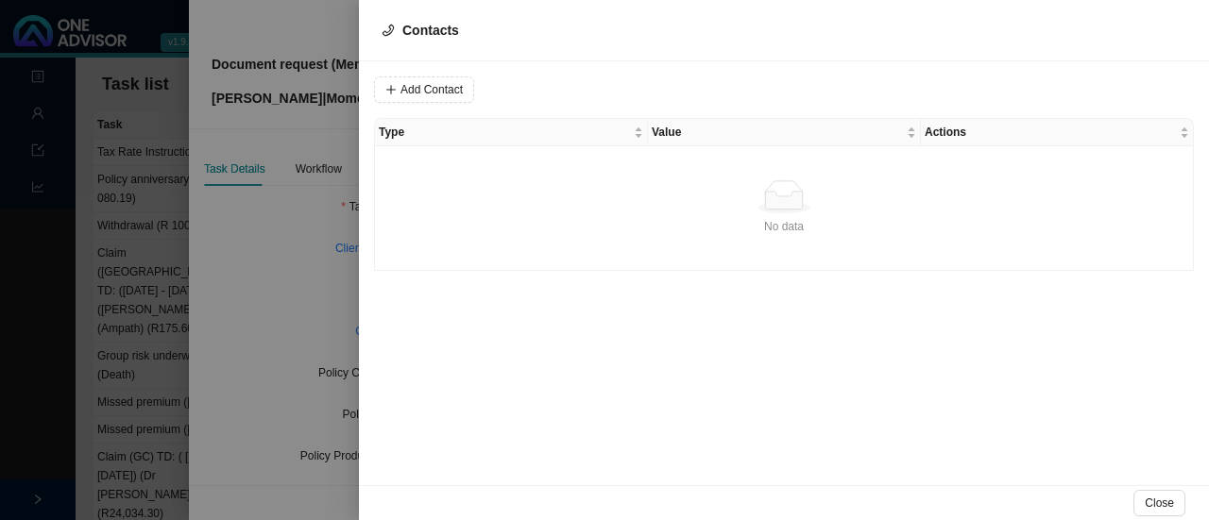
click at [270, 279] on div at bounding box center [604, 260] width 1209 height 520
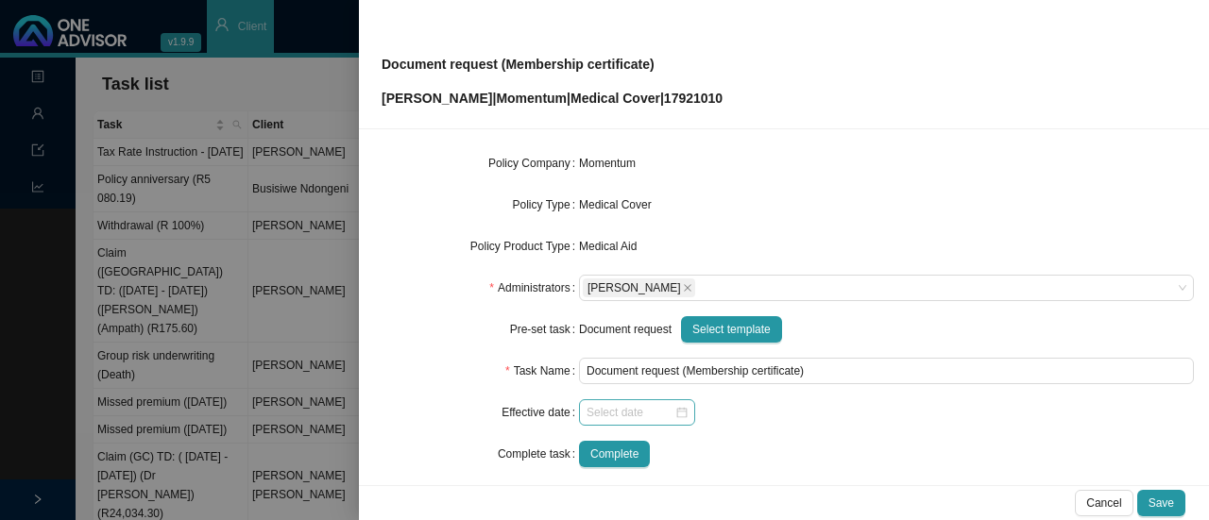
scroll to position [221, 0]
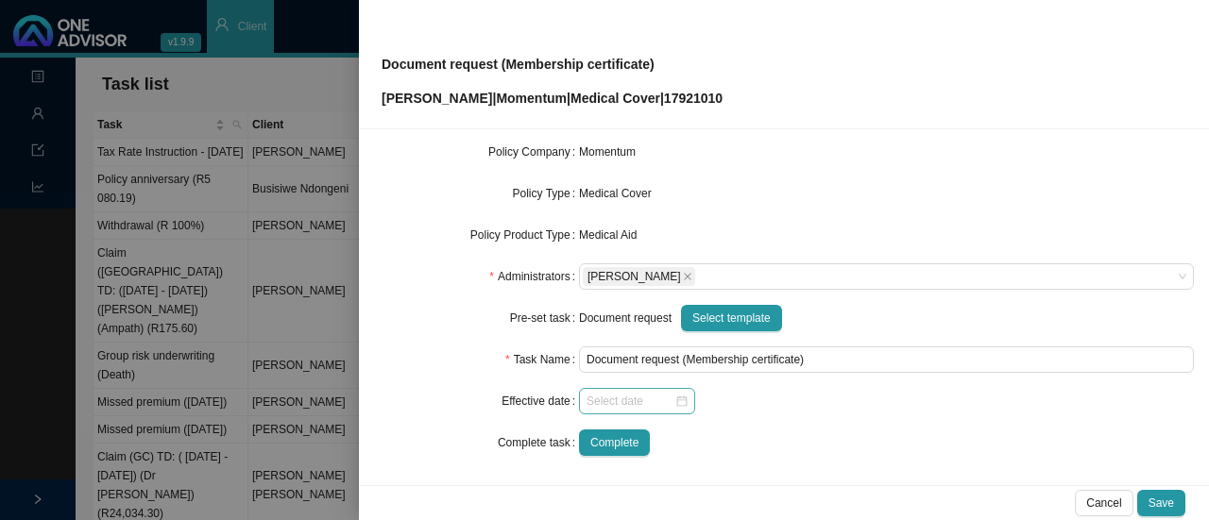
click at [676, 406] on div at bounding box center [636, 401] width 101 height 19
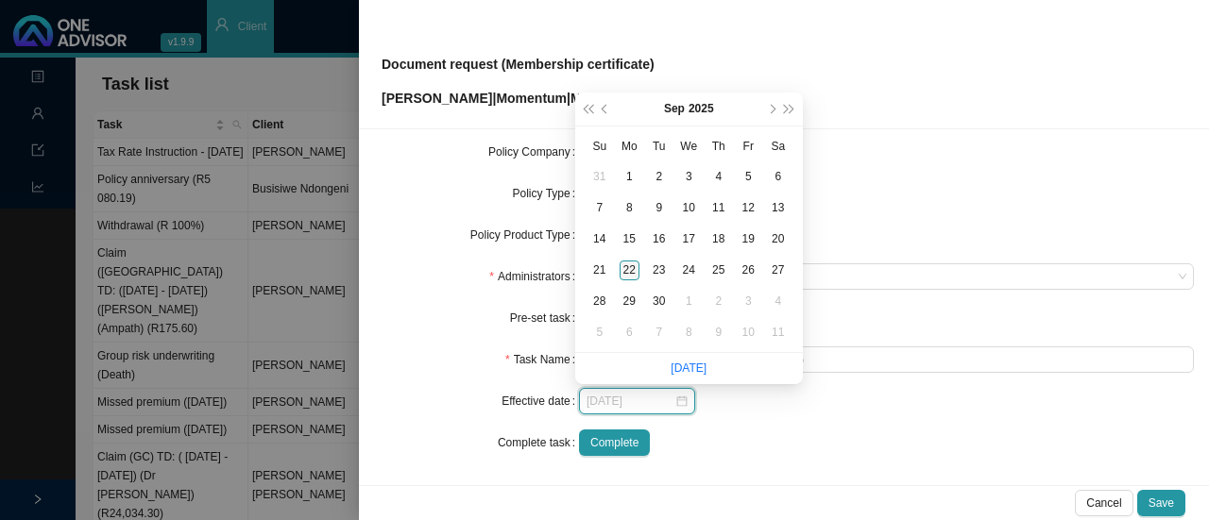
type input "[DATE]"
click at [629, 265] on div "22" at bounding box center [630, 271] width 20 height 20
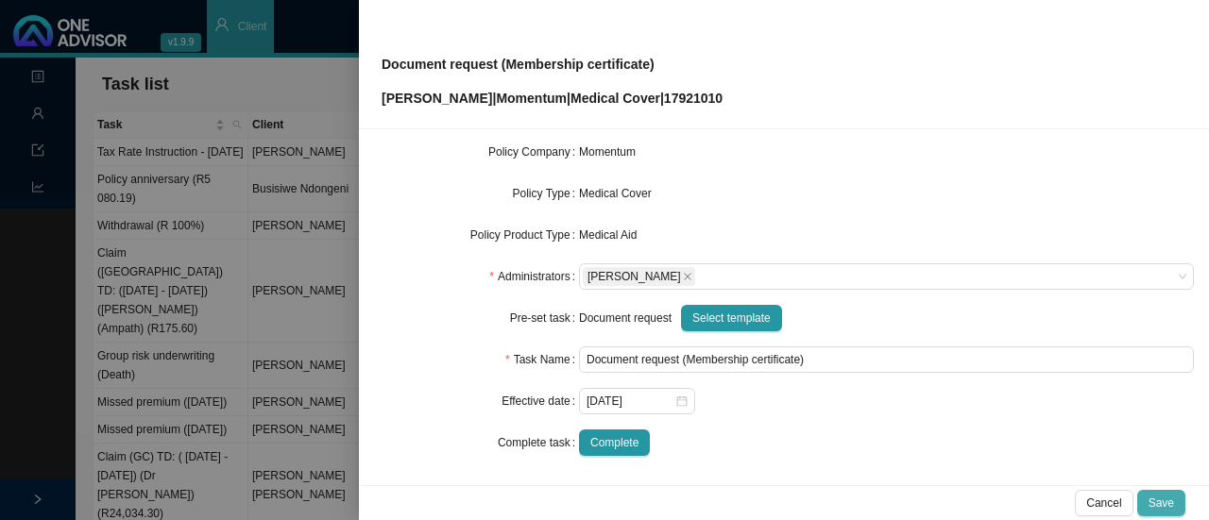
click at [1176, 498] on button "Save" at bounding box center [1161, 503] width 48 height 26
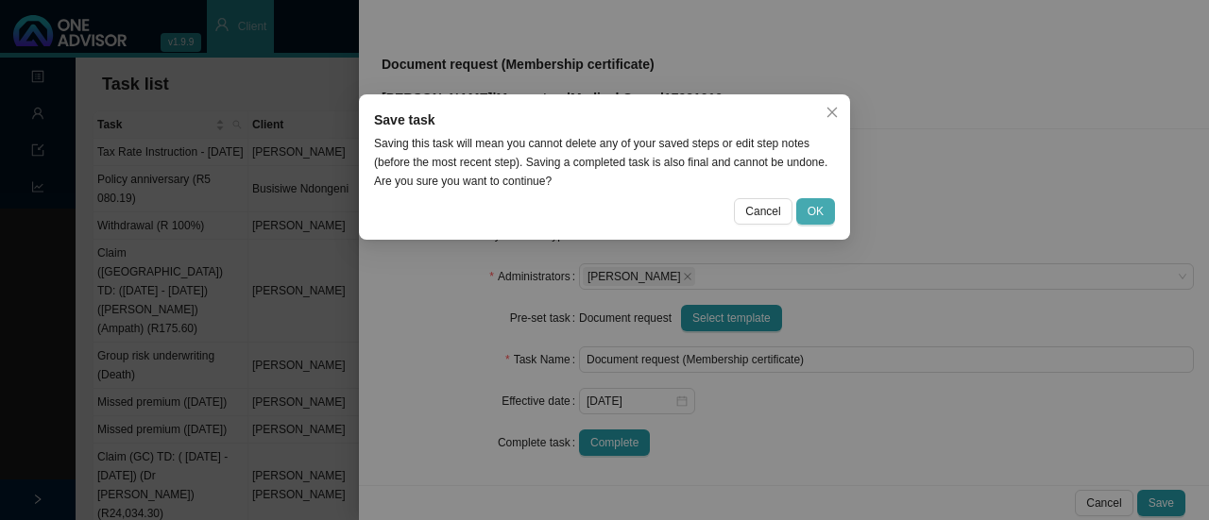
click at [816, 209] on span "OK" at bounding box center [815, 211] width 16 height 19
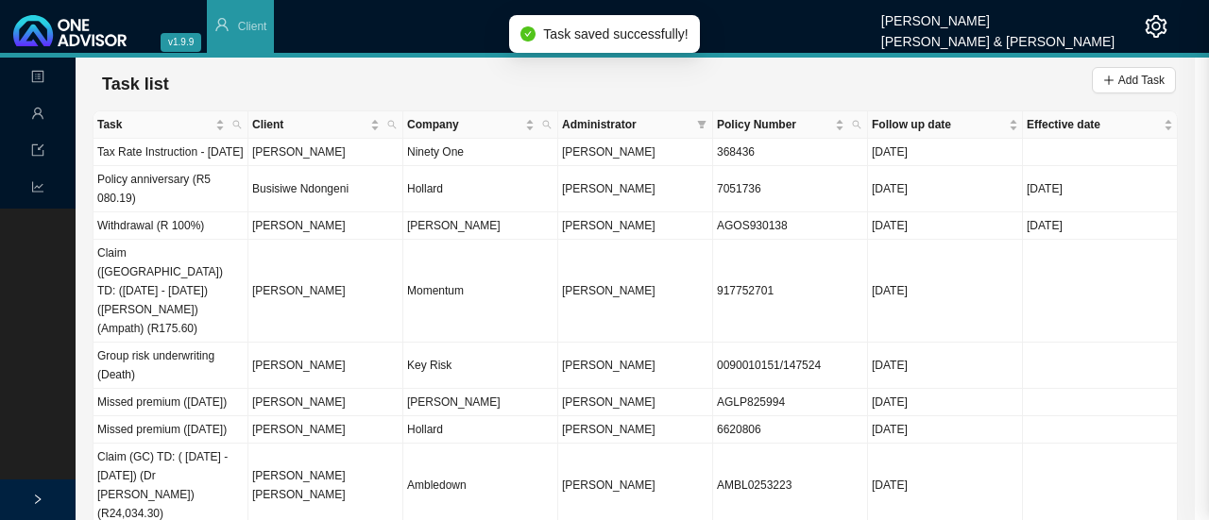
scroll to position [200, 0]
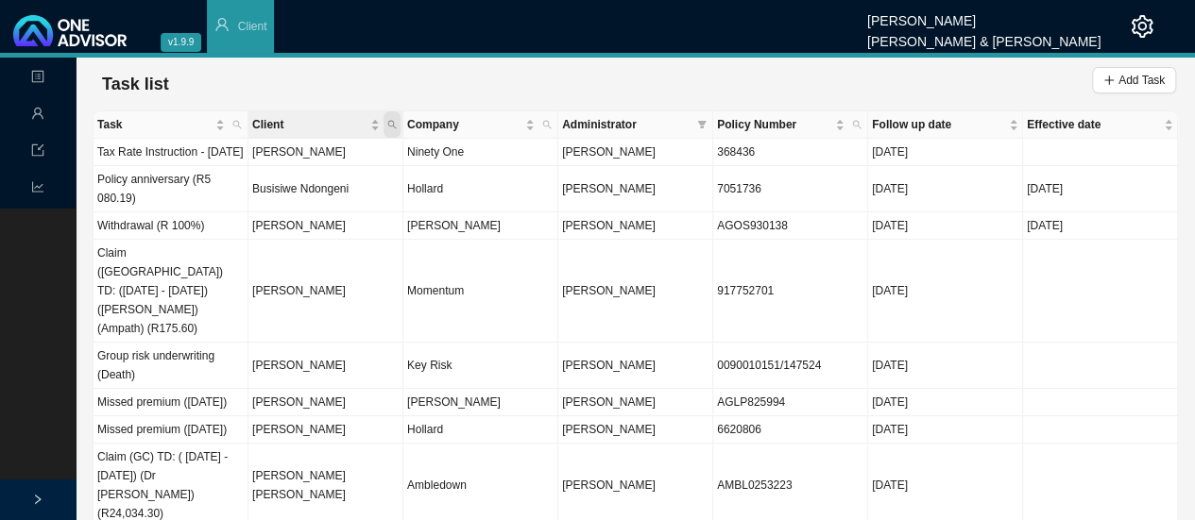
click at [393, 131] on span "Client" at bounding box center [391, 124] width 17 height 26
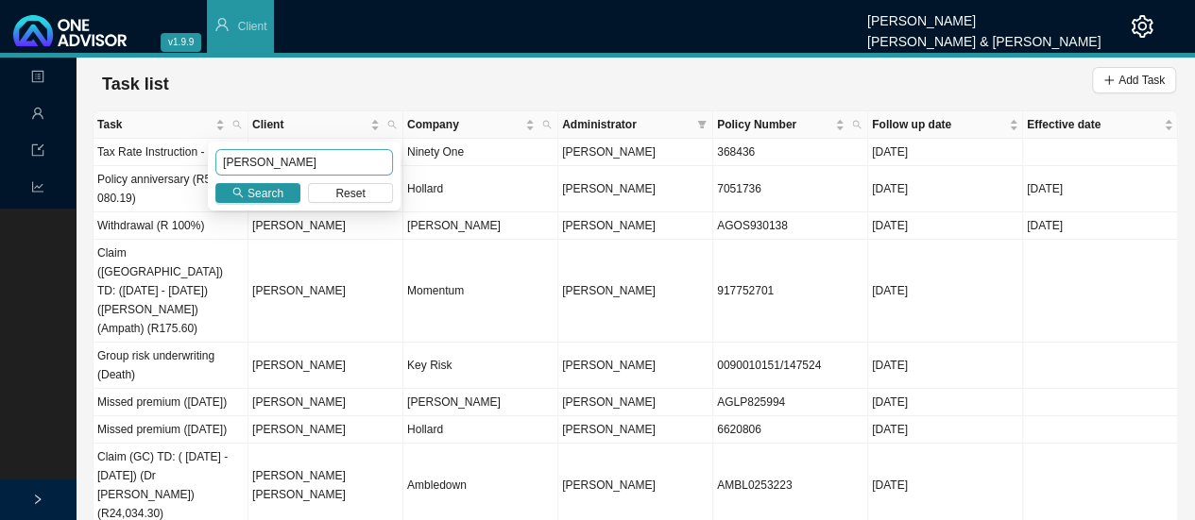
type input "[PERSON_NAME]"
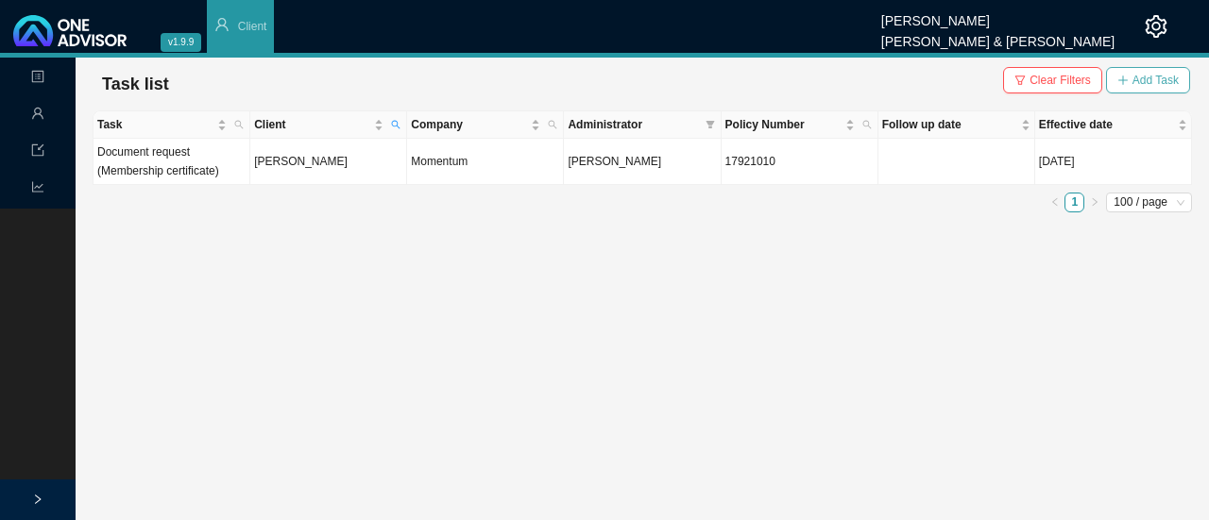
drag, startPoint x: 1046, startPoint y: 75, endPoint x: 1113, endPoint y: 80, distance: 67.3
click at [1046, 75] on span "Clear Filters" at bounding box center [1059, 80] width 61 height 19
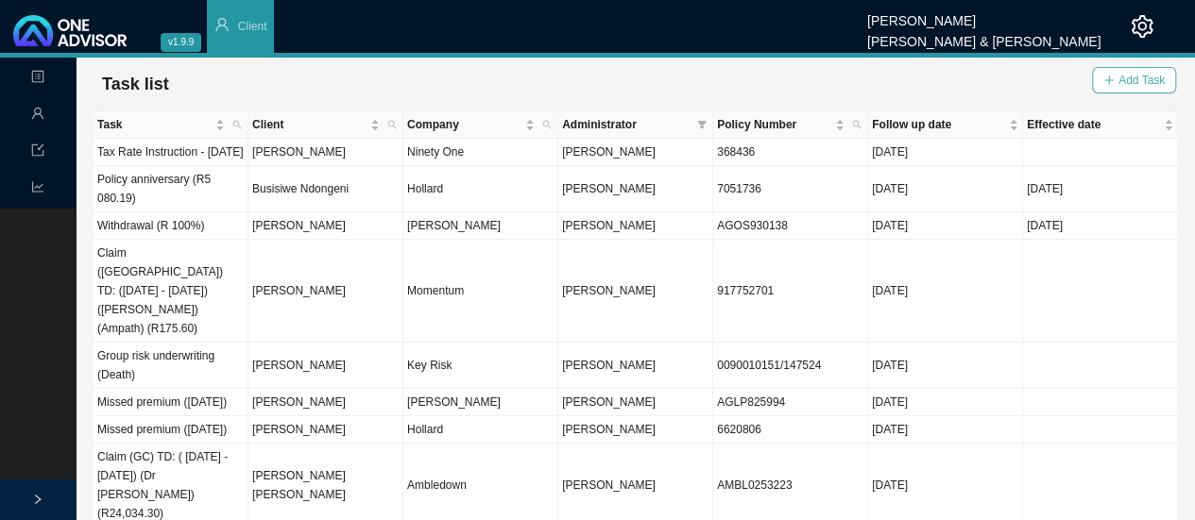
click at [1132, 82] on span "Add Task" at bounding box center [1141, 80] width 46 height 19
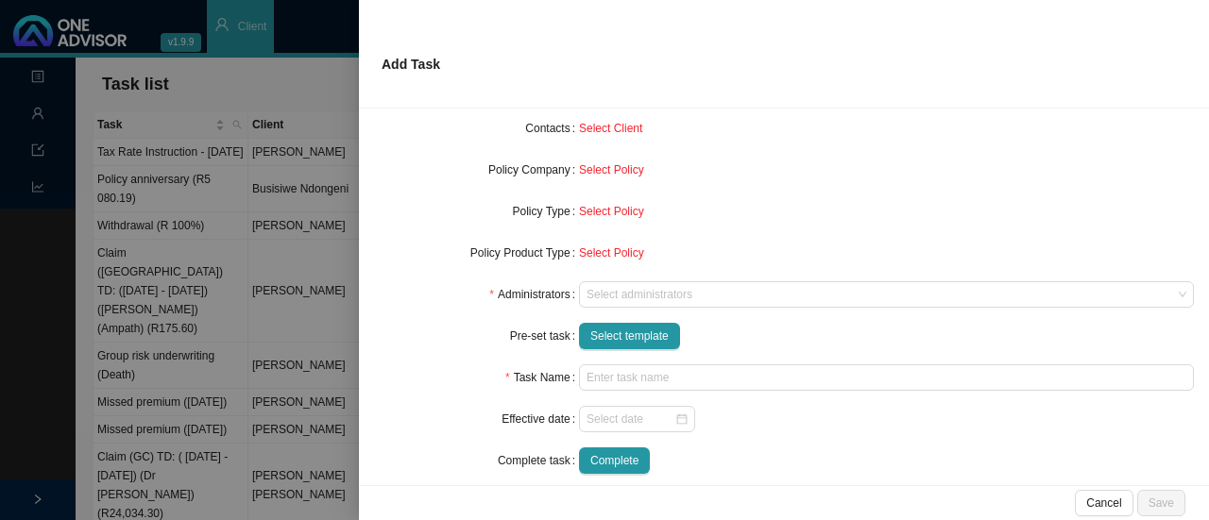
scroll to position [189, 0]
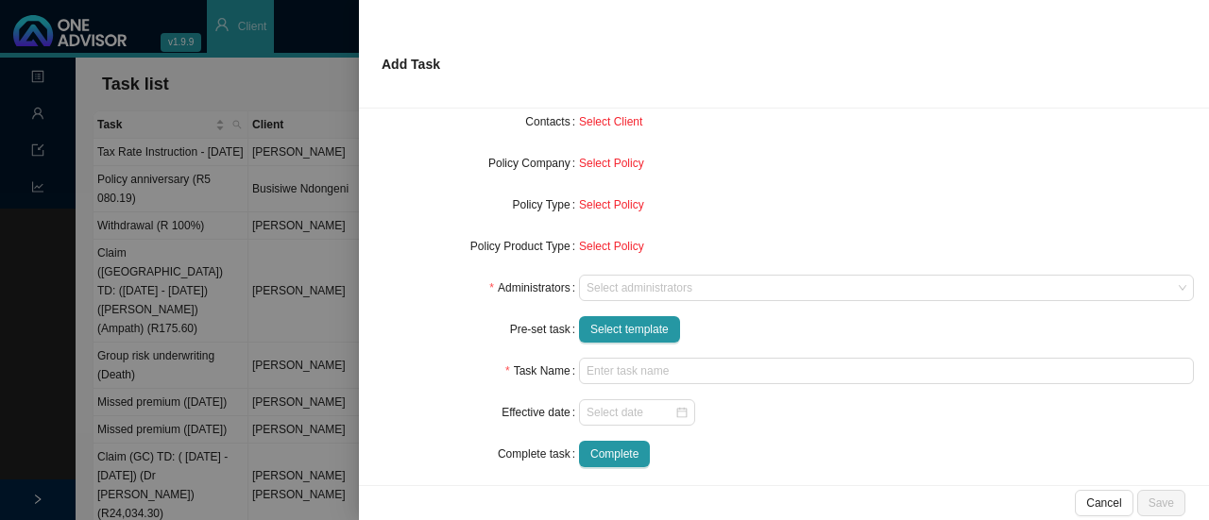
click at [602, 386] on form "Task Type Client details Select Client Select Client Policy Select Policy Selec…" at bounding box center [784, 226] width 820 height 484
click at [611, 326] on span "Select template" at bounding box center [629, 329] width 78 height 19
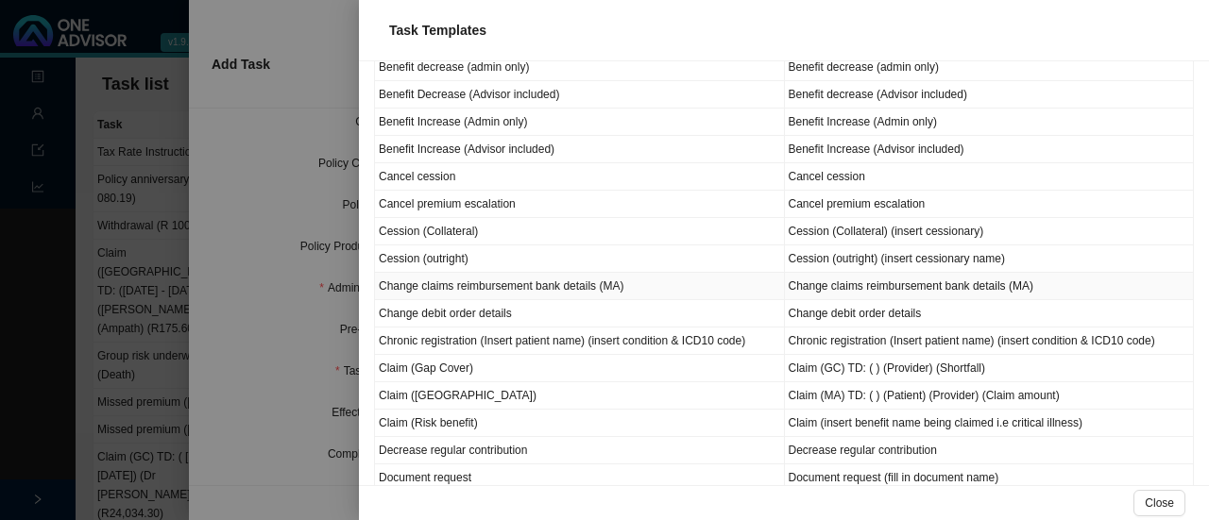
scroll to position [283, 0]
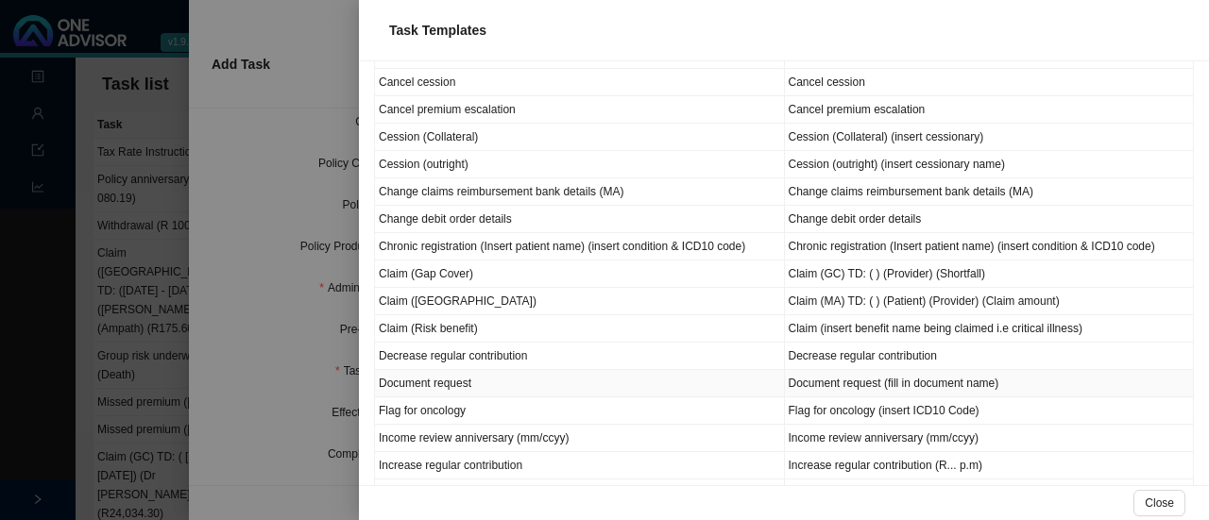
click at [444, 378] on td "Document request" at bounding box center [580, 383] width 410 height 27
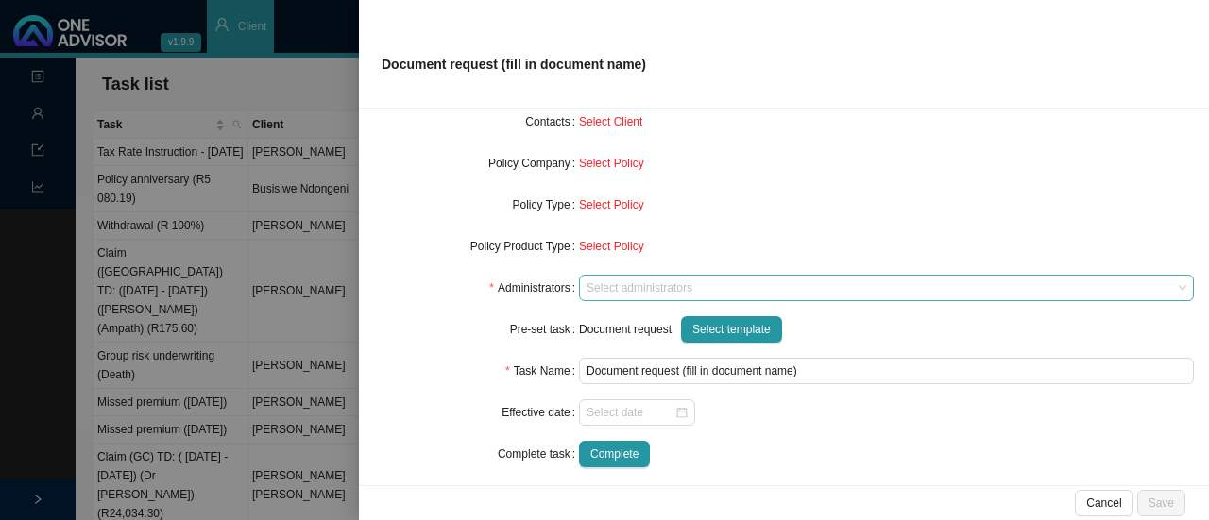
click at [642, 286] on div at bounding box center [877, 288] width 589 height 14
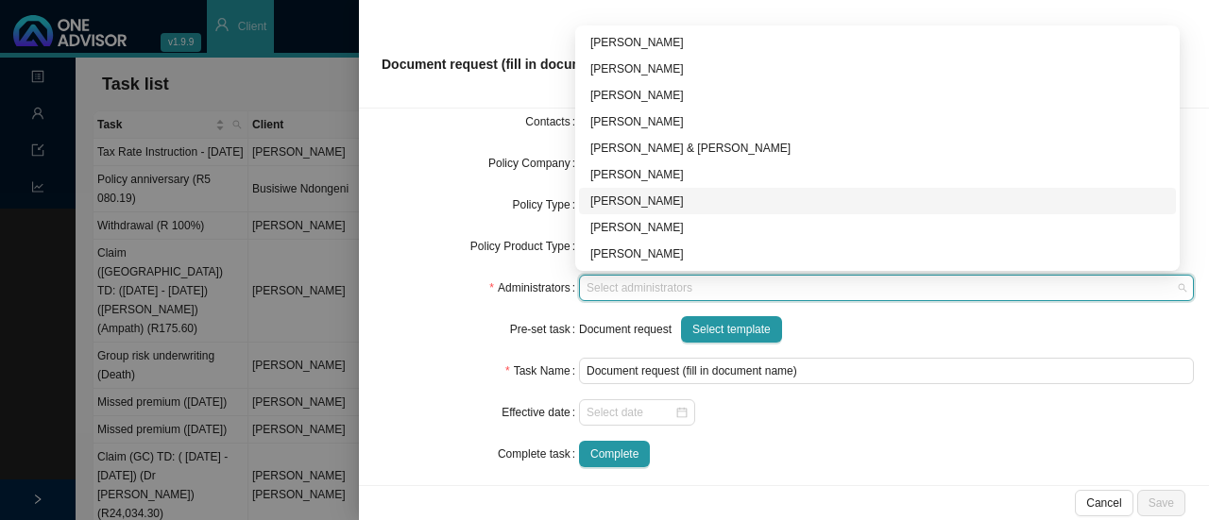
click at [639, 204] on div "[PERSON_NAME]" at bounding box center [877, 201] width 574 height 19
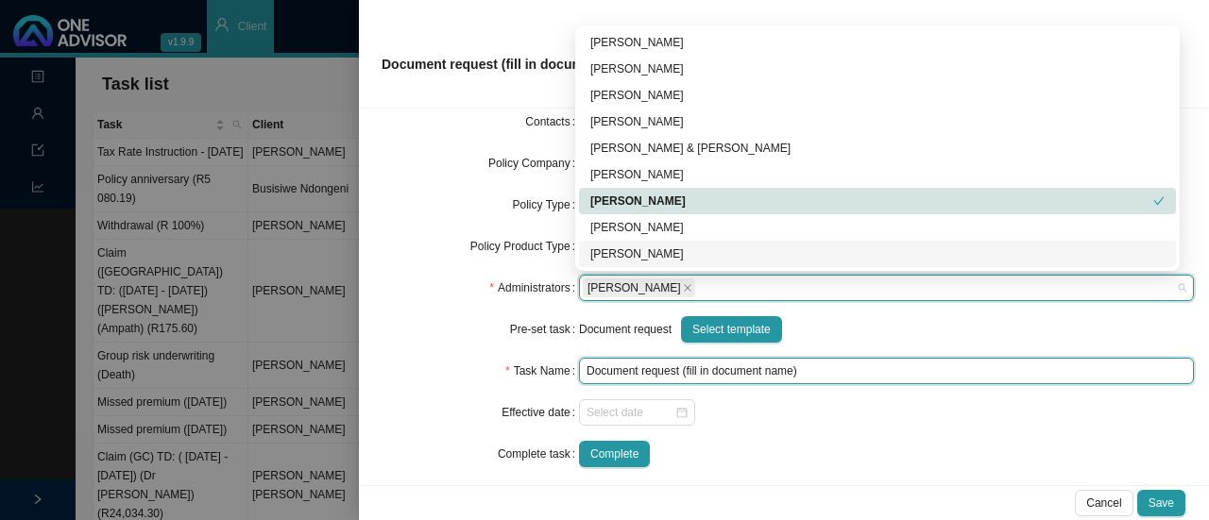
click at [744, 369] on input "Document request (fill in document name)" at bounding box center [886, 371] width 615 height 26
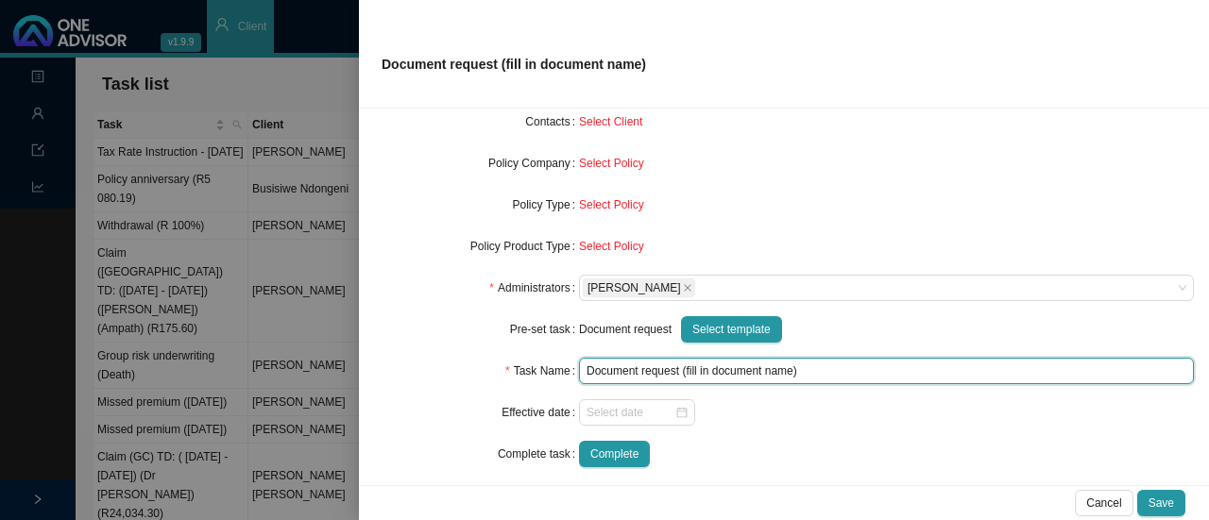
click at [793, 374] on input "Document request (fill in document name)" at bounding box center [886, 371] width 615 height 26
click at [789, 373] on input "Document request (fill in document name)" at bounding box center [886, 371] width 615 height 26
click at [680, 416] on div at bounding box center [636, 412] width 101 height 19
type input "Document request (Travel document: [PERSON_NAME])"
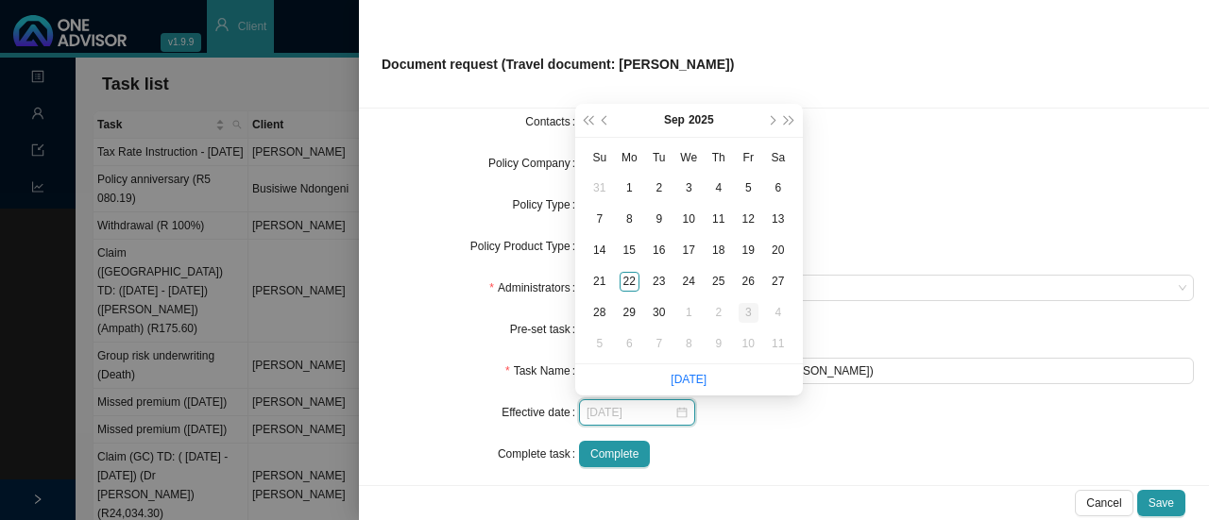
type input "[DATE]"
click at [750, 305] on div "3" at bounding box center [748, 313] width 20 height 20
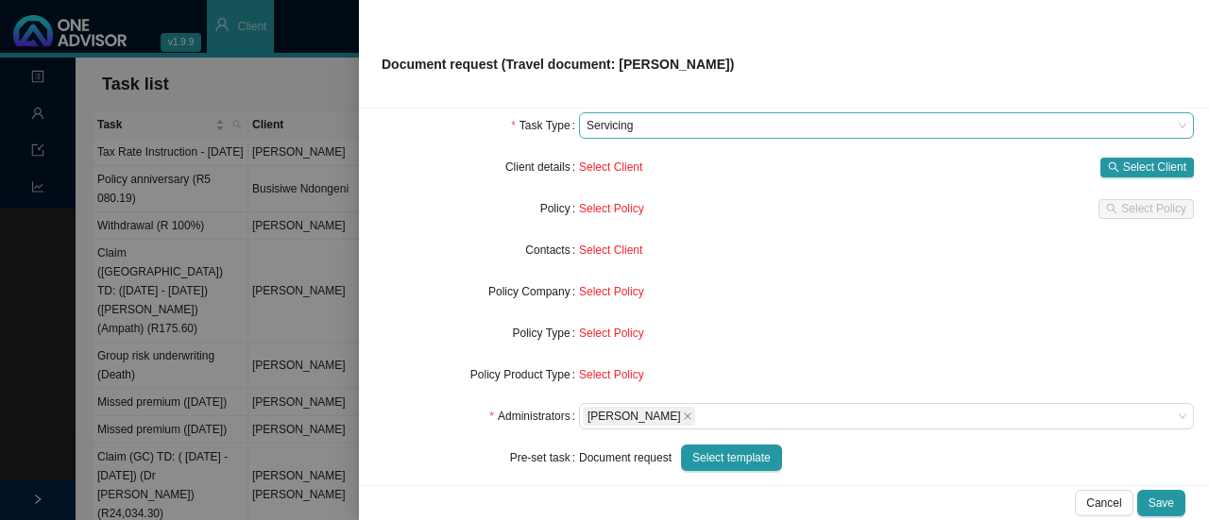
scroll to position [0, 0]
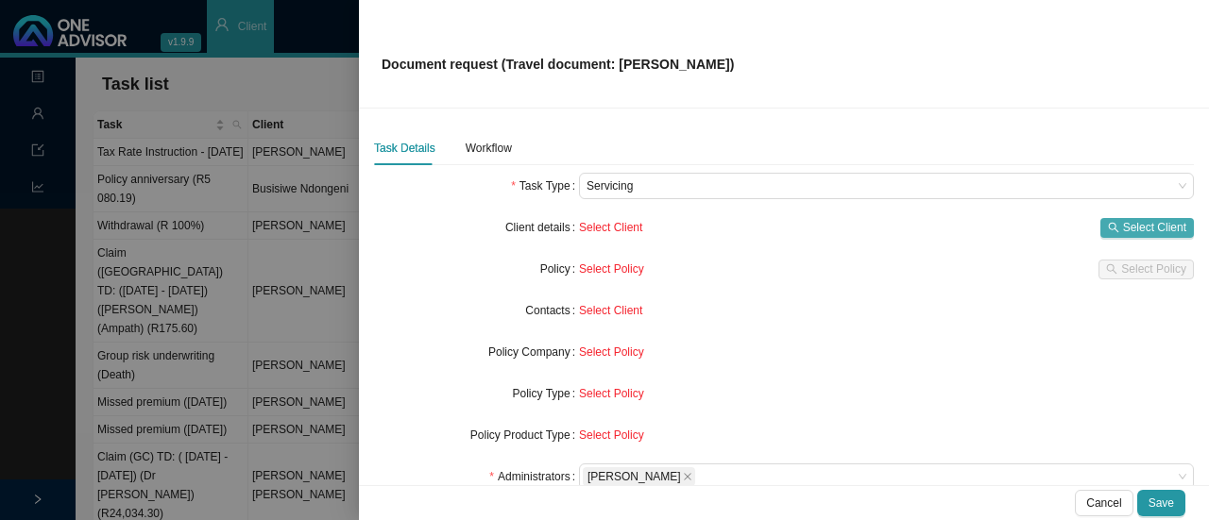
click at [1128, 221] on span "Select Client" at bounding box center [1154, 227] width 63 height 19
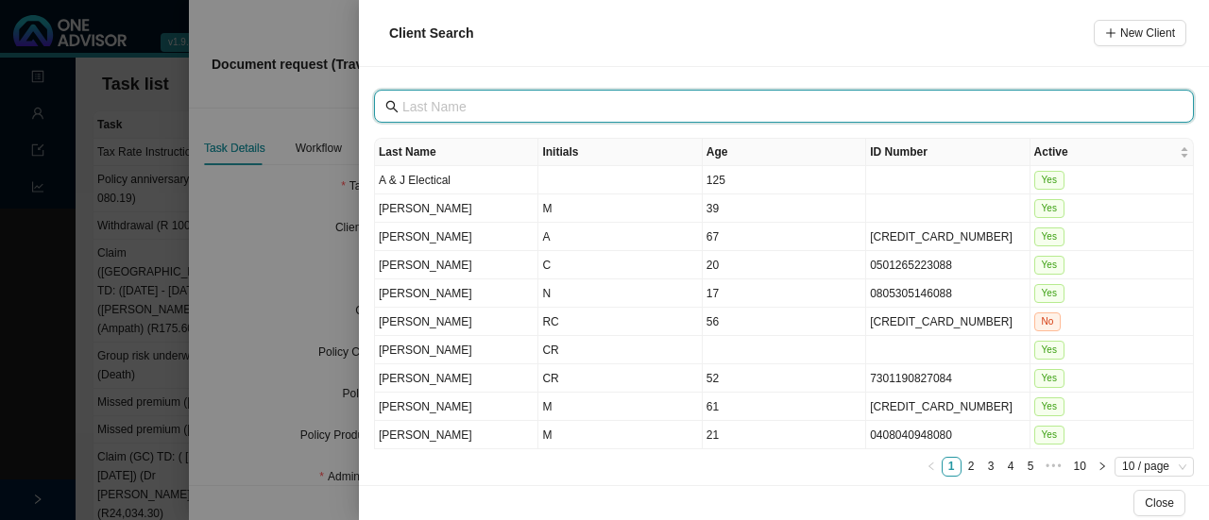
click at [402, 97] on input "text" at bounding box center [785, 106] width 767 height 21
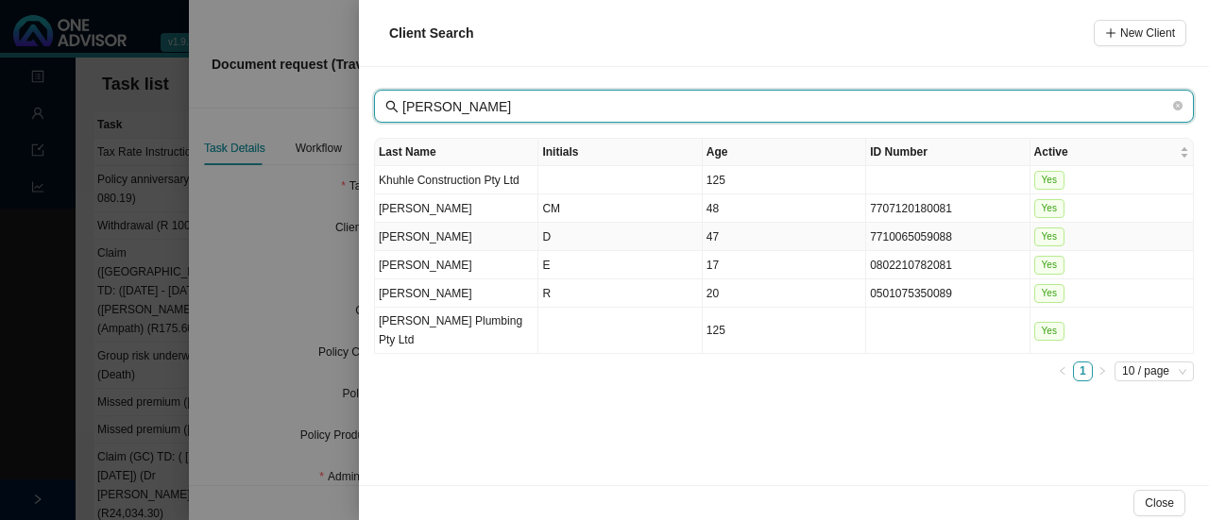
type input "[PERSON_NAME]"
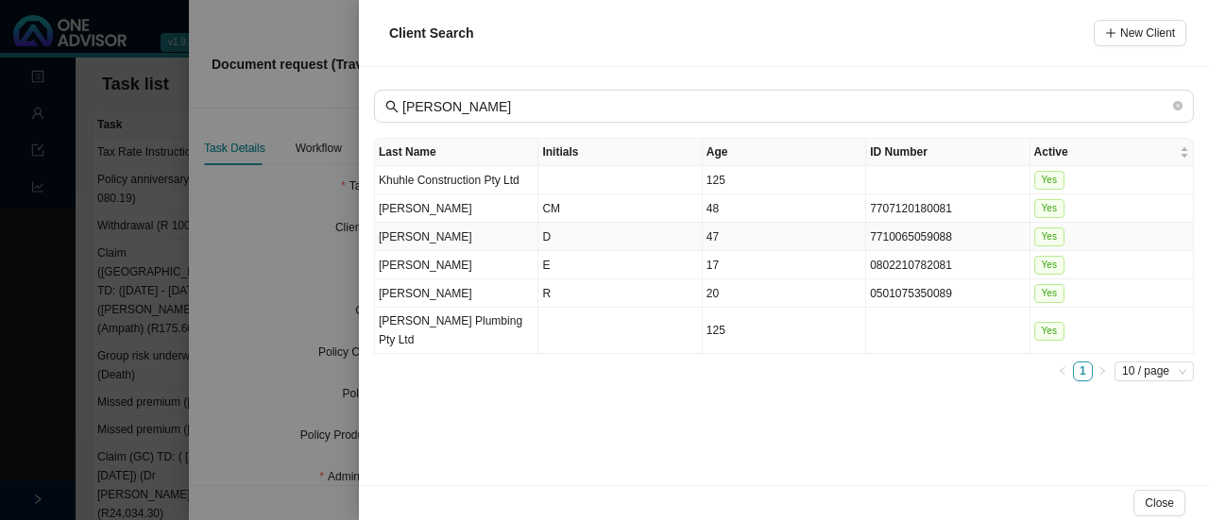
click at [544, 231] on td "D" at bounding box center [619, 237] width 163 height 28
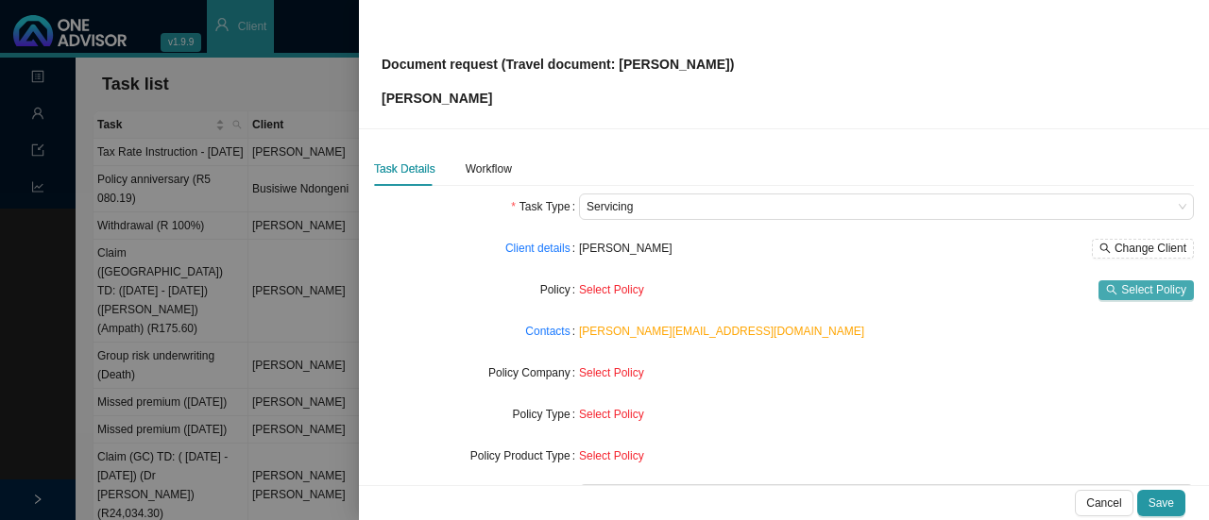
click at [1131, 290] on span "Select Policy" at bounding box center [1153, 289] width 65 height 19
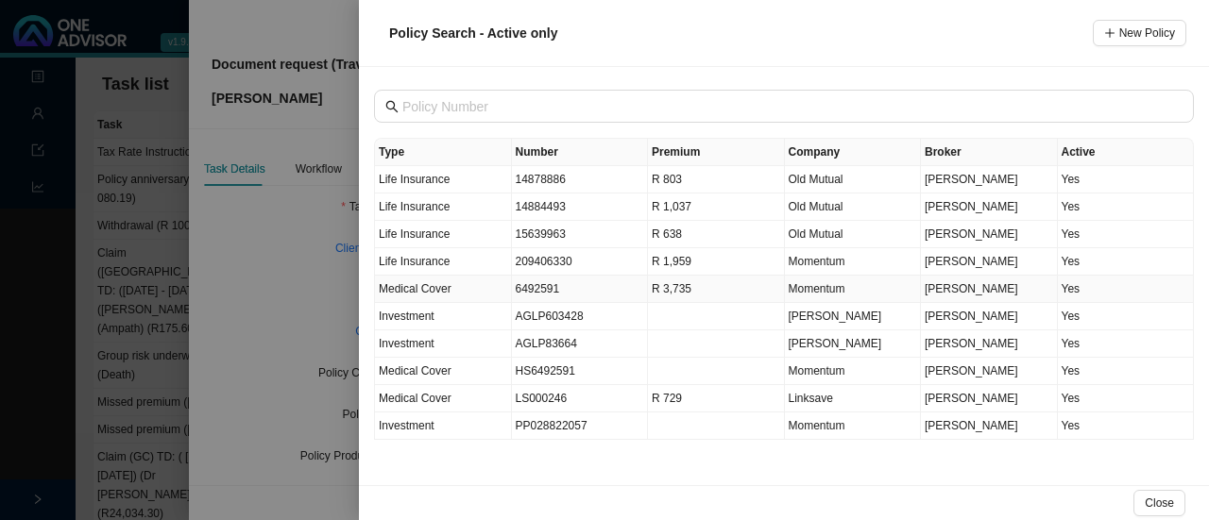
click at [561, 284] on td "6492591" at bounding box center [580, 289] width 137 height 27
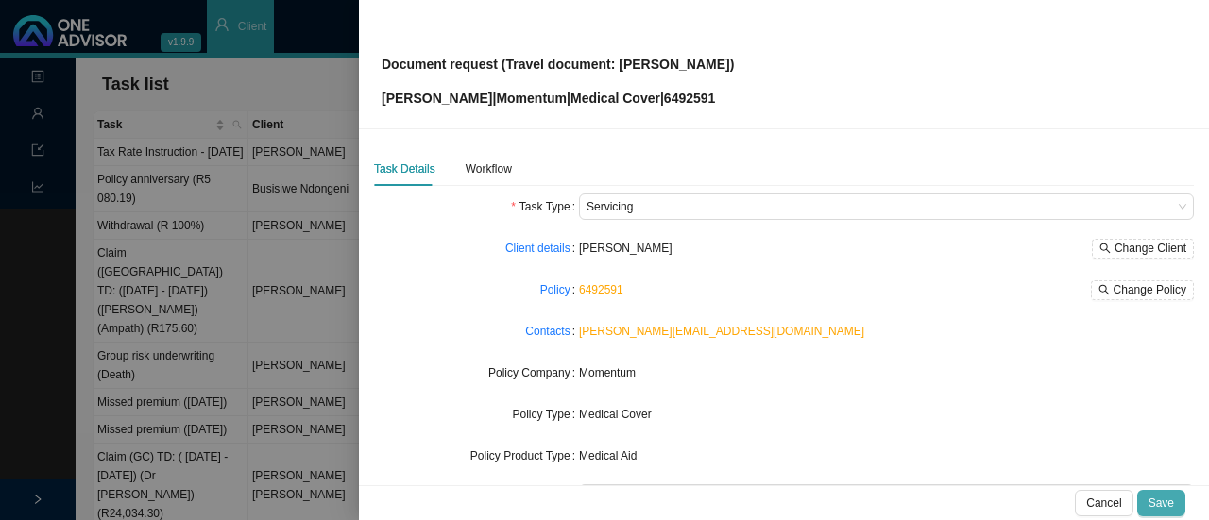
click at [1169, 491] on button "Save" at bounding box center [1161, 503] width 48 height 26
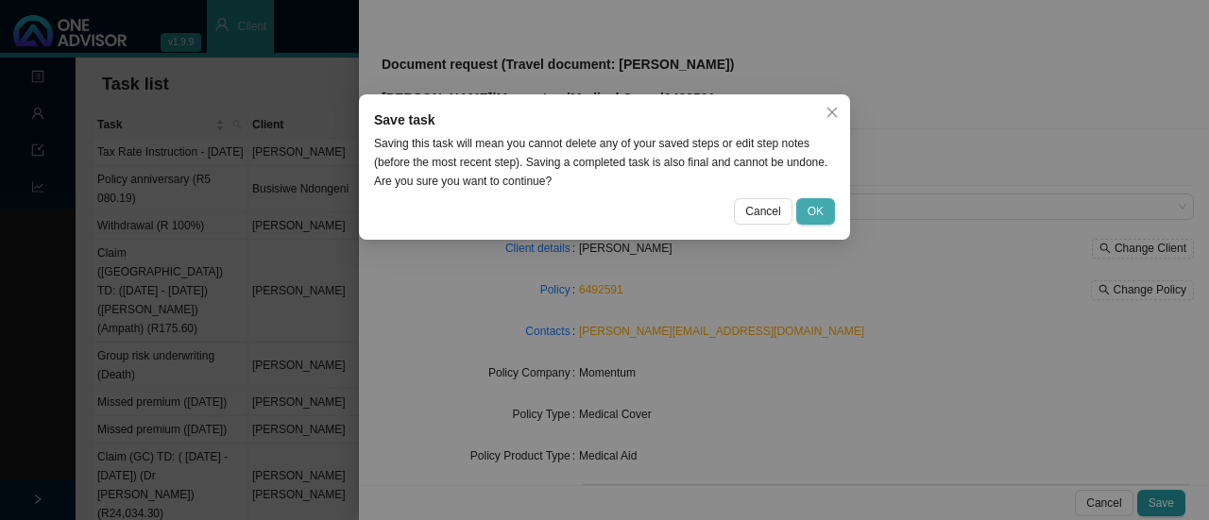
click at [818, 211] on span "OK" at bounding box center [815, 211] width 16 height 19
